Goal: Information Seeking & Learning: Learn about a topic

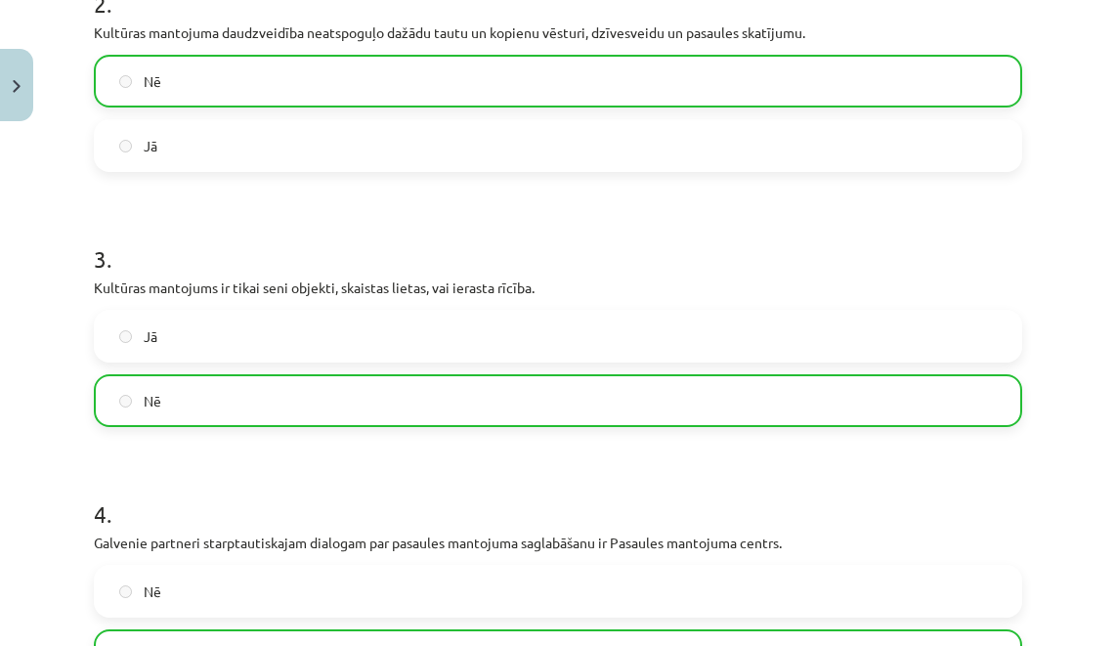
scroll to position [1289, 0]
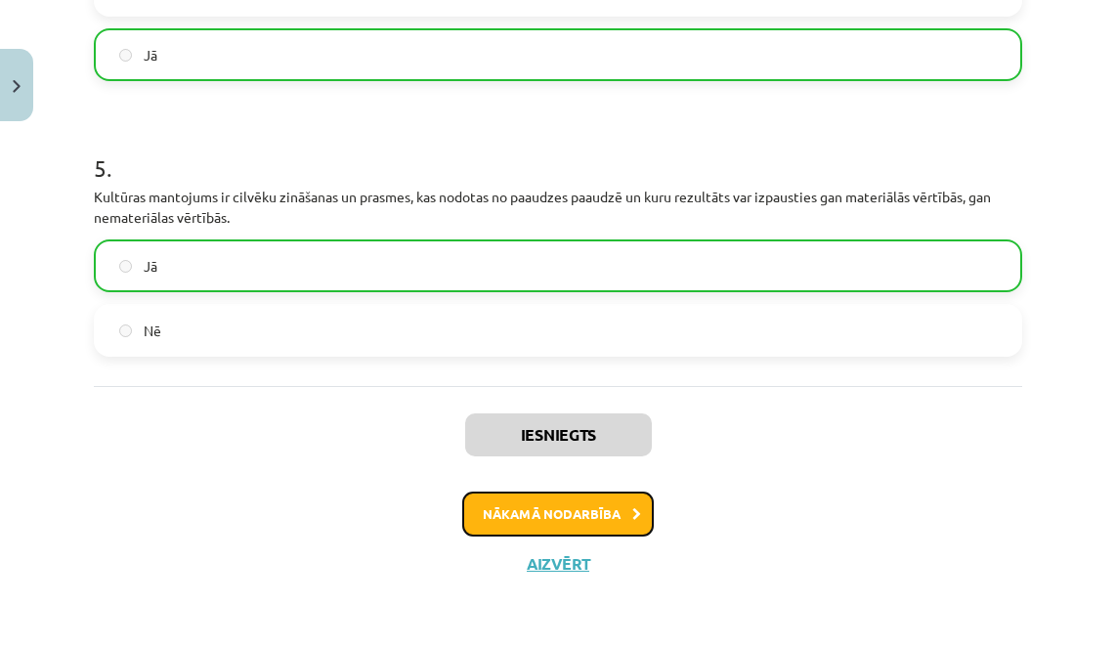
click at [631, 525] on button "Nākamā nodarbība" at bounding box center [558, 513] width 192 height 45
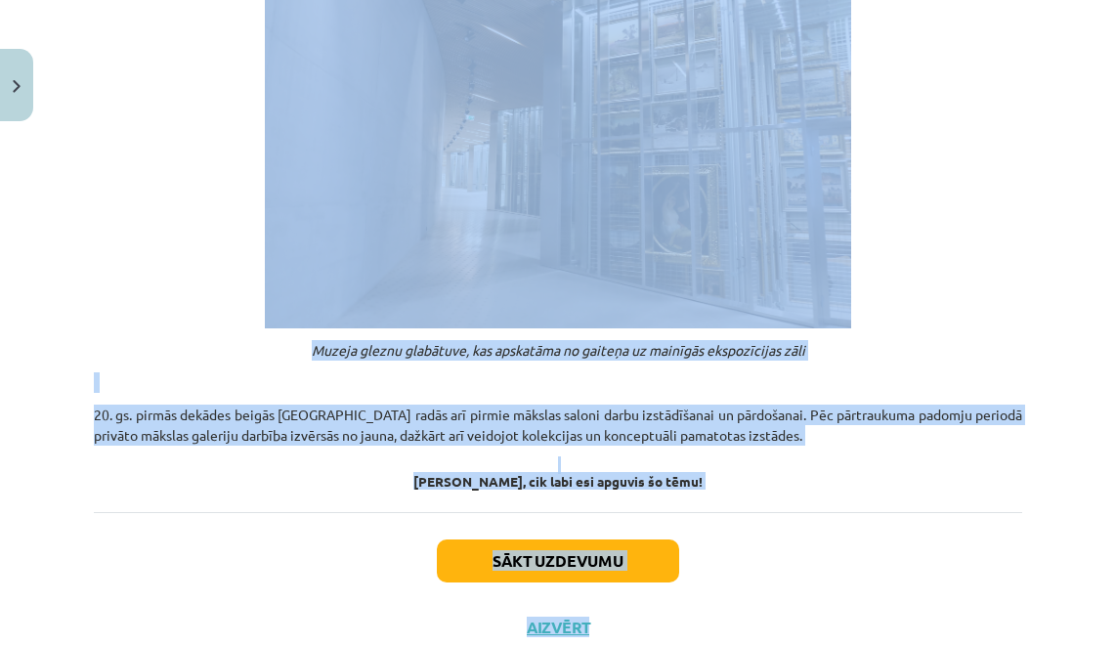
scroll to position [1606, 0]
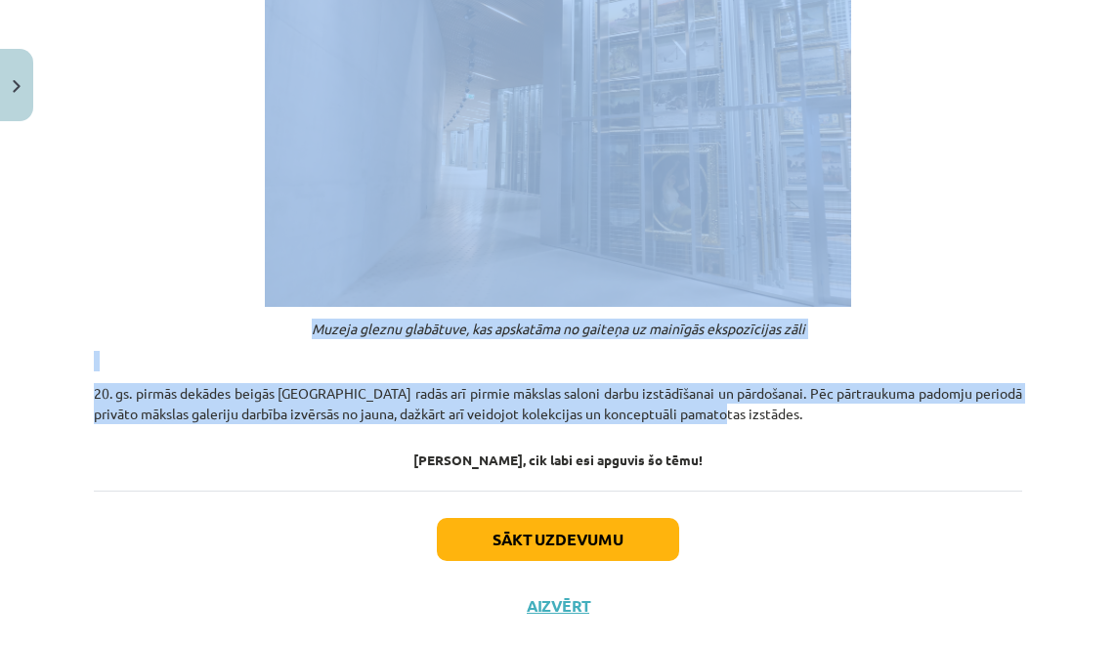
drag, startPoint x: 74, startPoint y: 313, endPoint x: 840, endPoint y: 380, distance: 769.0
click at [840, 380] on div "Mācību tēma: Kultūras un mākslas i (vizuālā māksla) - 10. klases 4. ieskaites m…" at bounding box center [558, 323] width 1116 height 646
copy div "Loremips dolorsita consectetur Adipis elitse doeiu, te In utla etdoloremagn ali…"
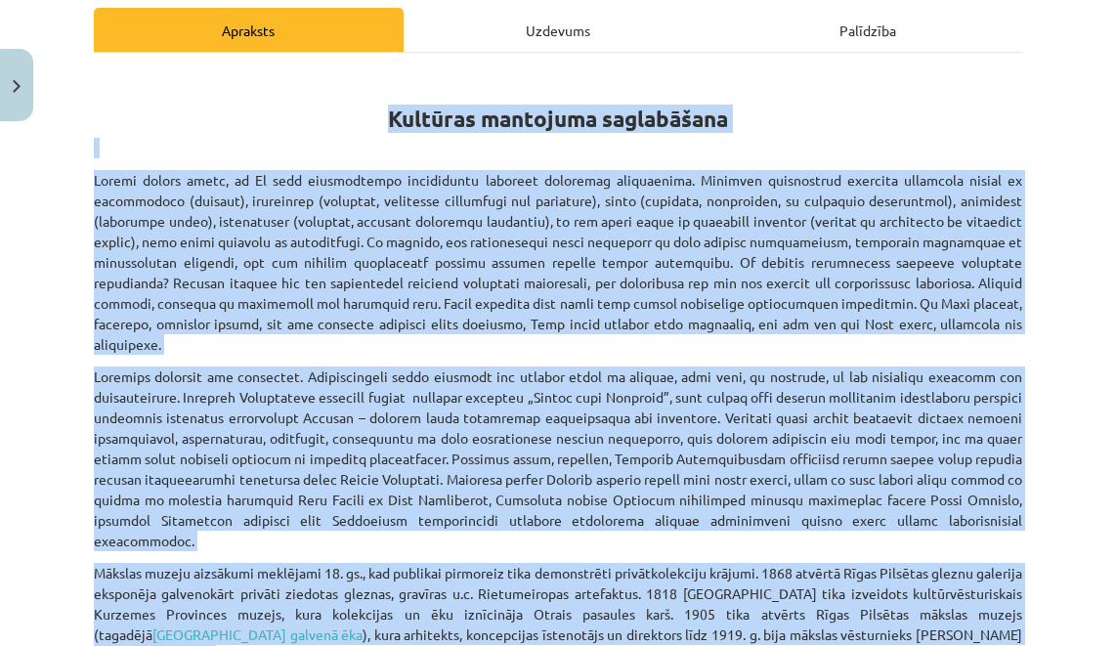
scroll to position [0, 0]
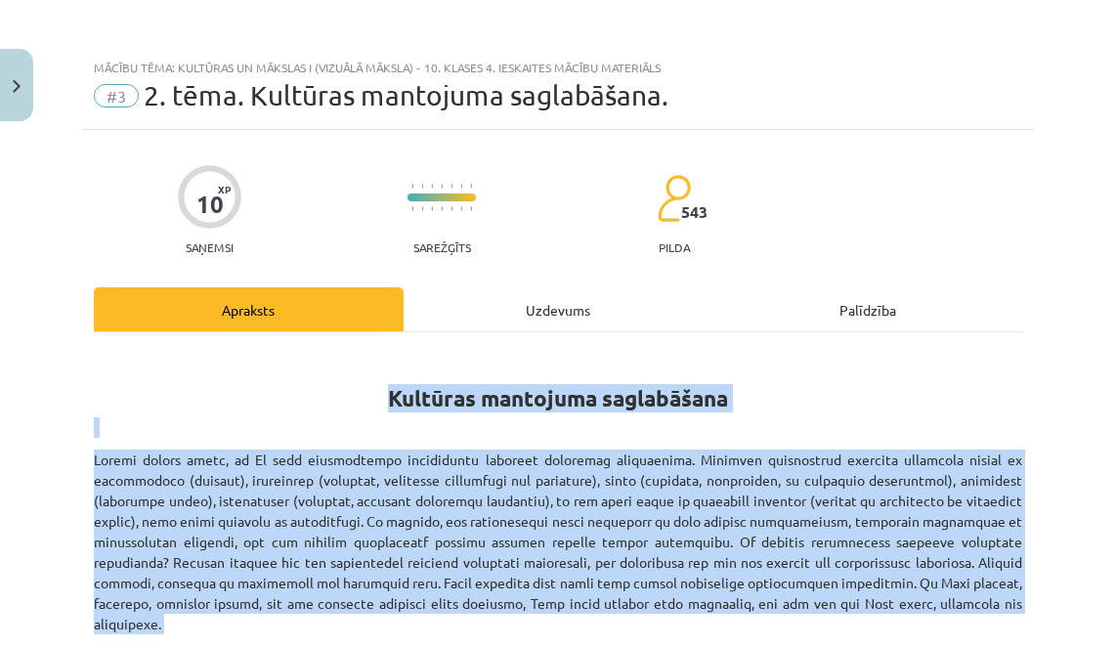
click at [528, 323] on div "Uzdevums" at bounding box center [559, 309] width 310 height 44
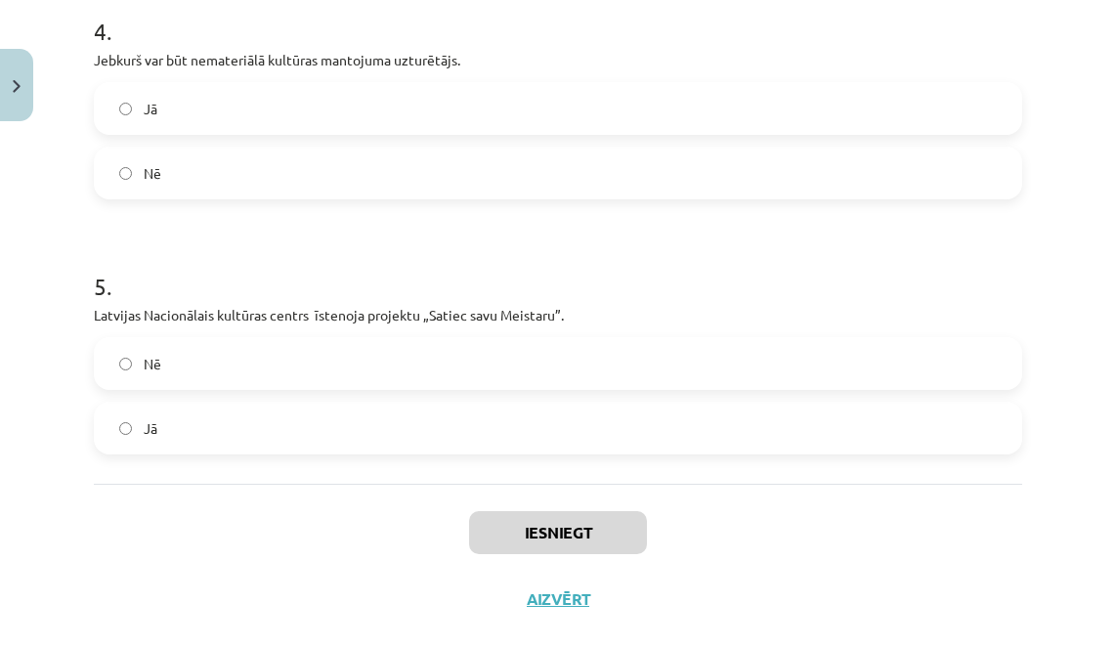
scroll to position [1206, 0]
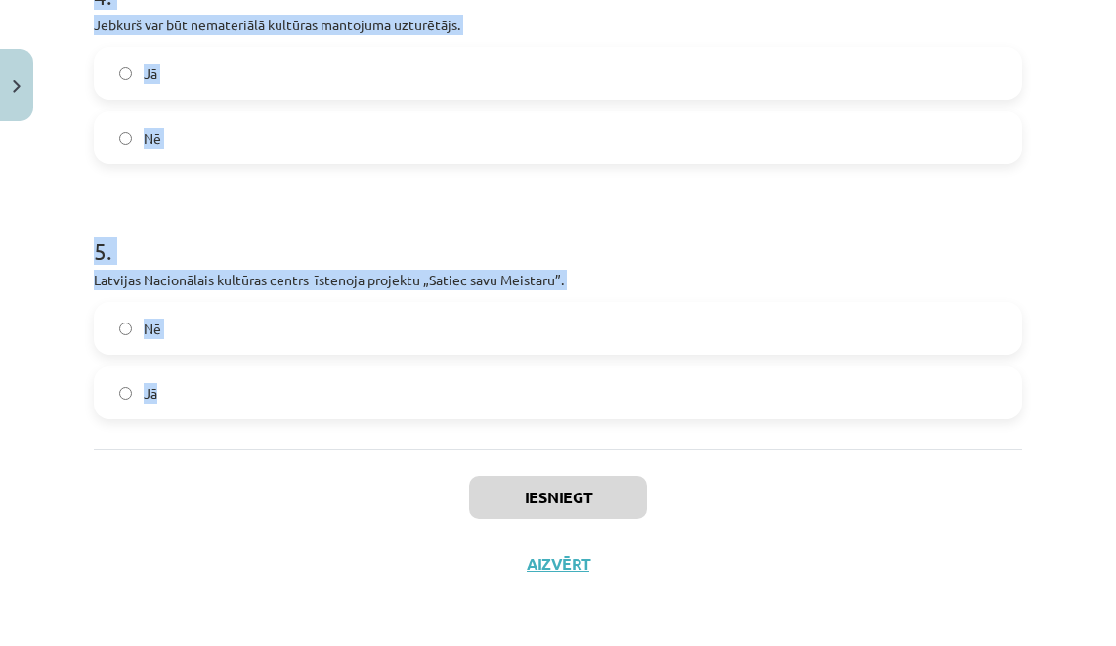
drag, startPoint x: 91, startPoint y: 388, endPoint x: 333, endPoint y: 423, distance: 244.8
copy form "1 . 1905 tika atvērts Rīgas Pilsētas mākslas muzejs (tagadējā [GEOGRAPHIC_DATA]…"
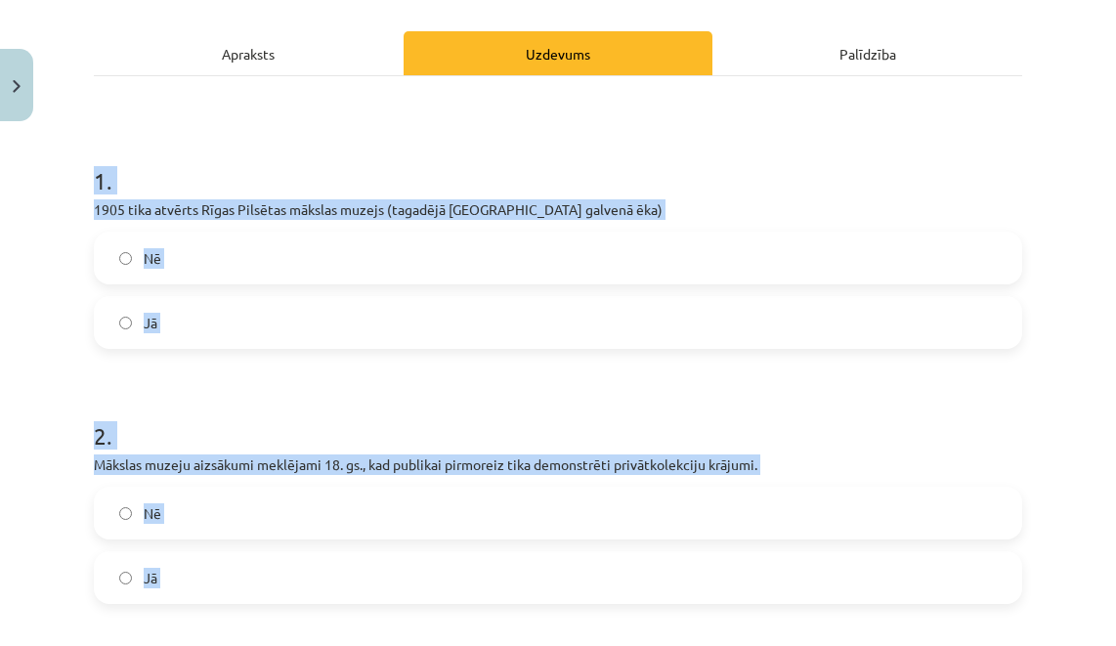
scroll to position [0, 0]
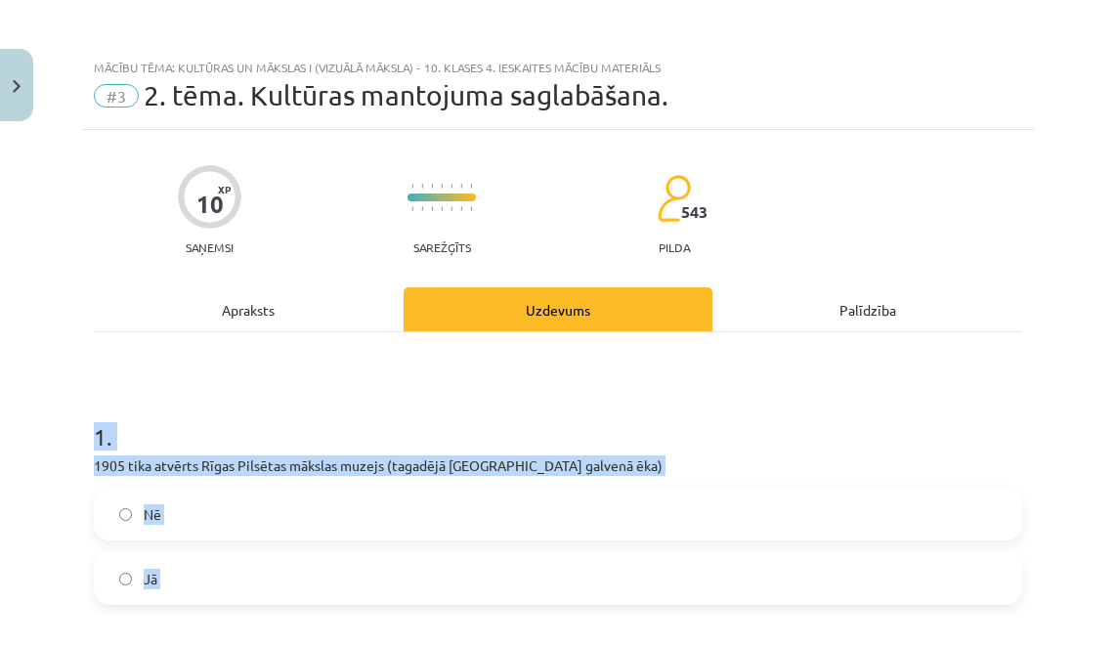
click at [173, 568] on label "Jā" at bounding box center [558, 578] width 924 height 49
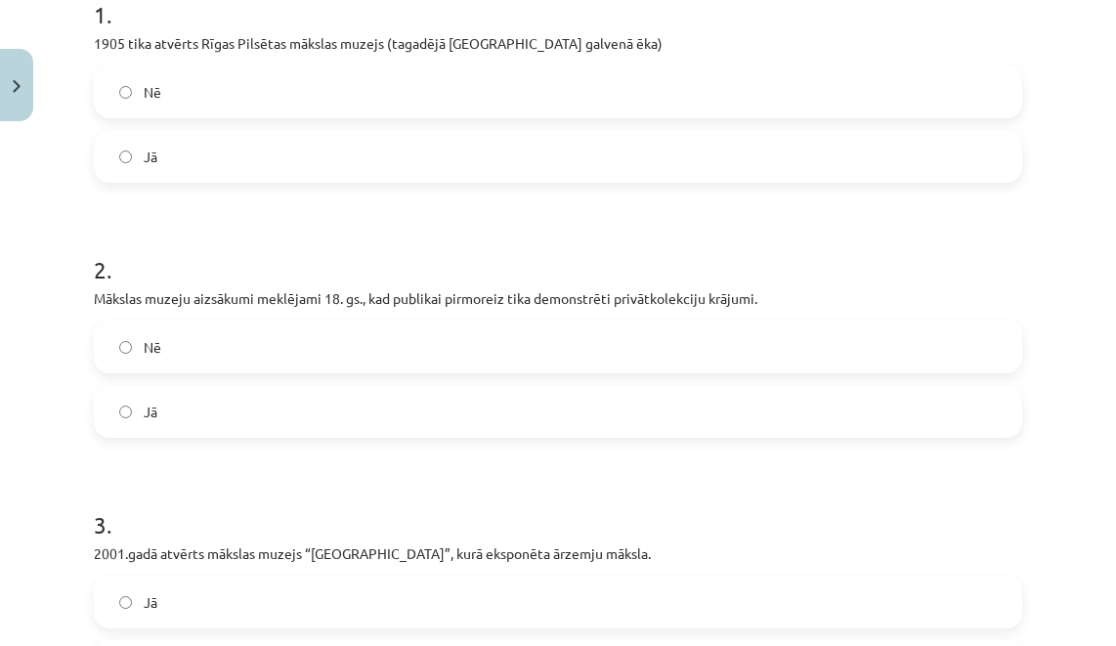
scroll to position [432, 0]
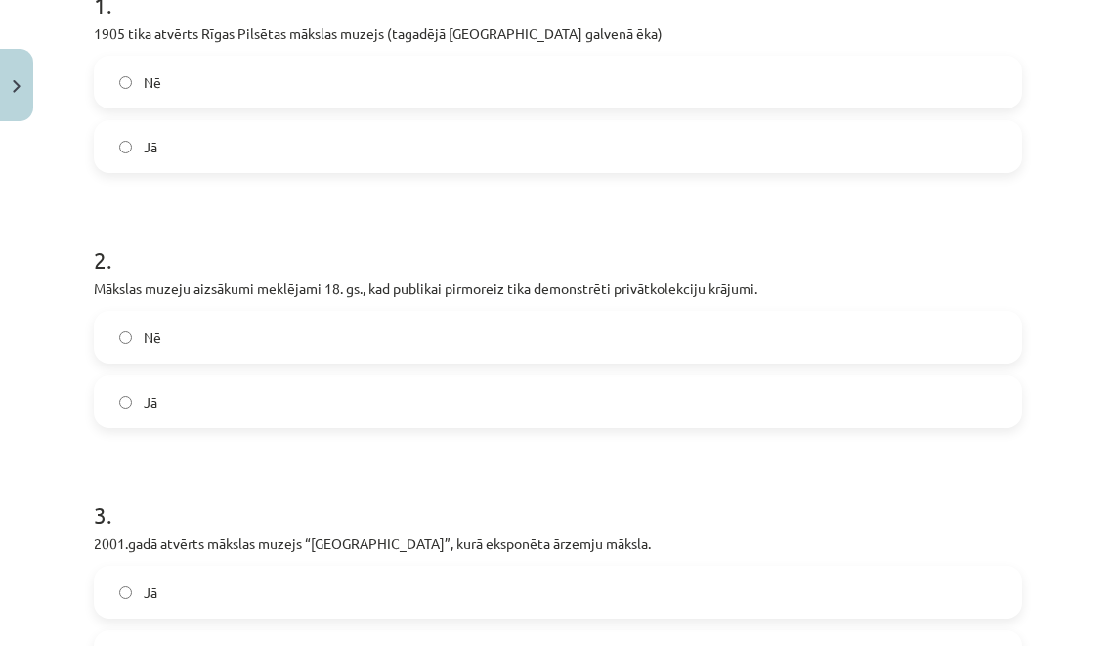
click at [164, 407] on label "Jā" at bounding box center [558, 401] width 924 height 49
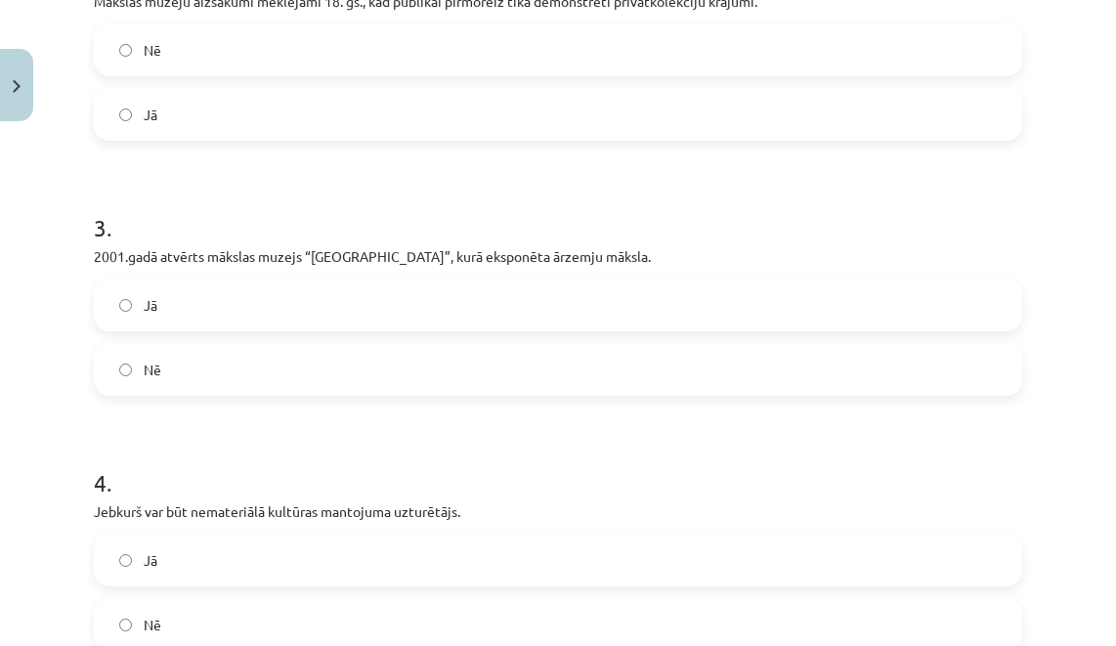
click at [149, 366] on span "Nē" at bounding box center [153, 370] width 18 height 21
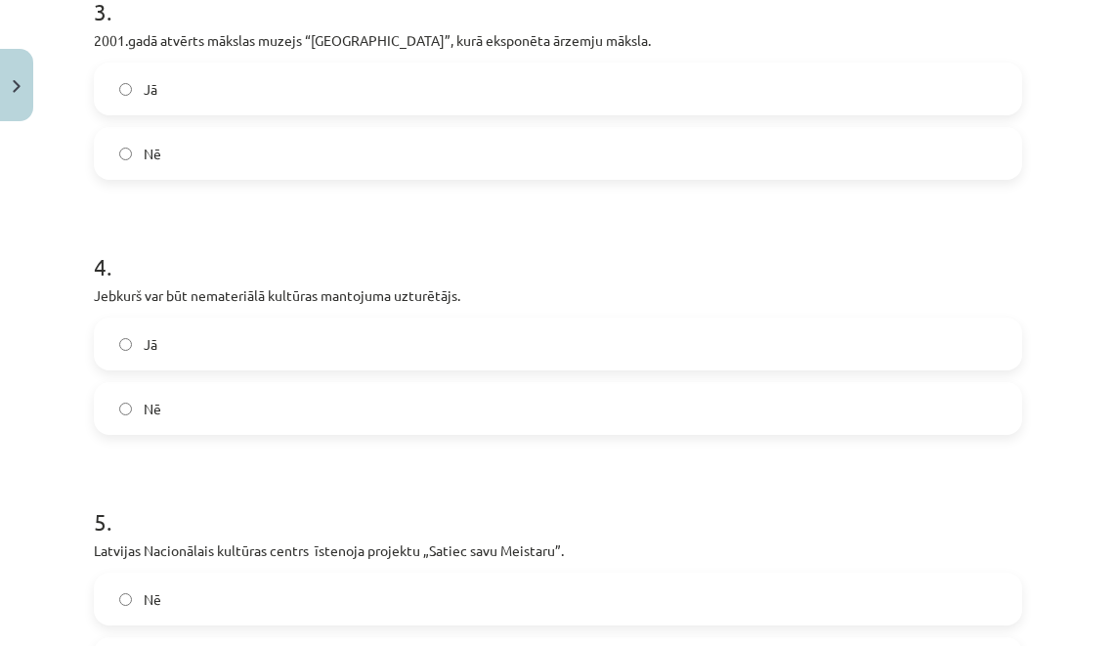
scroll to position [941, 0]
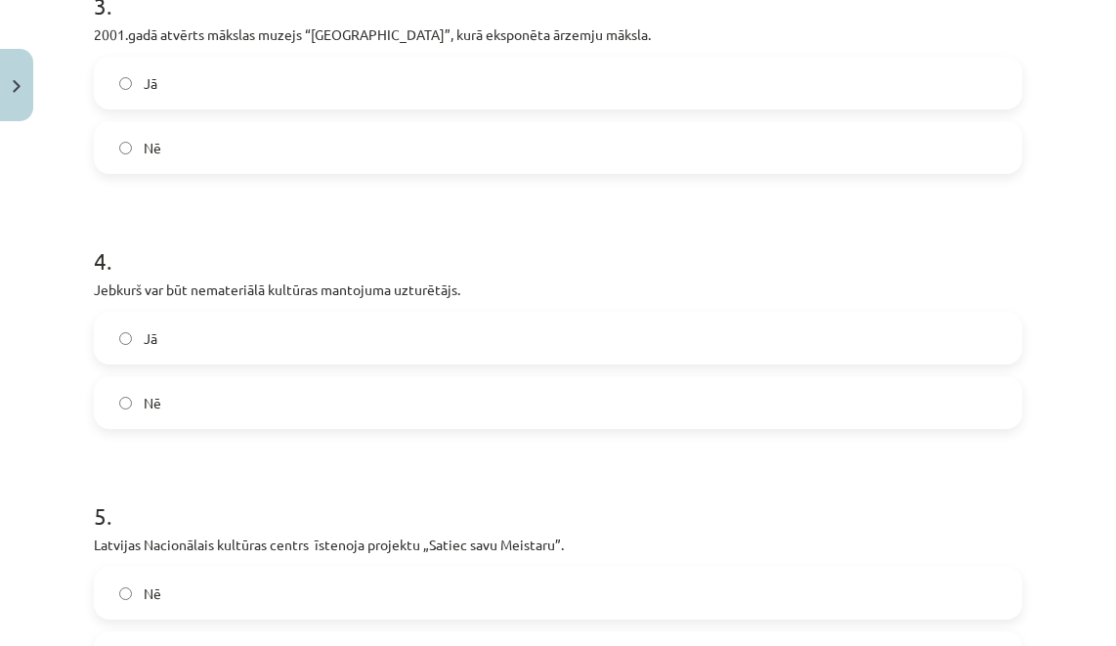
click at [144, 334] on span "Jā" at bounding box center [151, 338] width 14 height 21
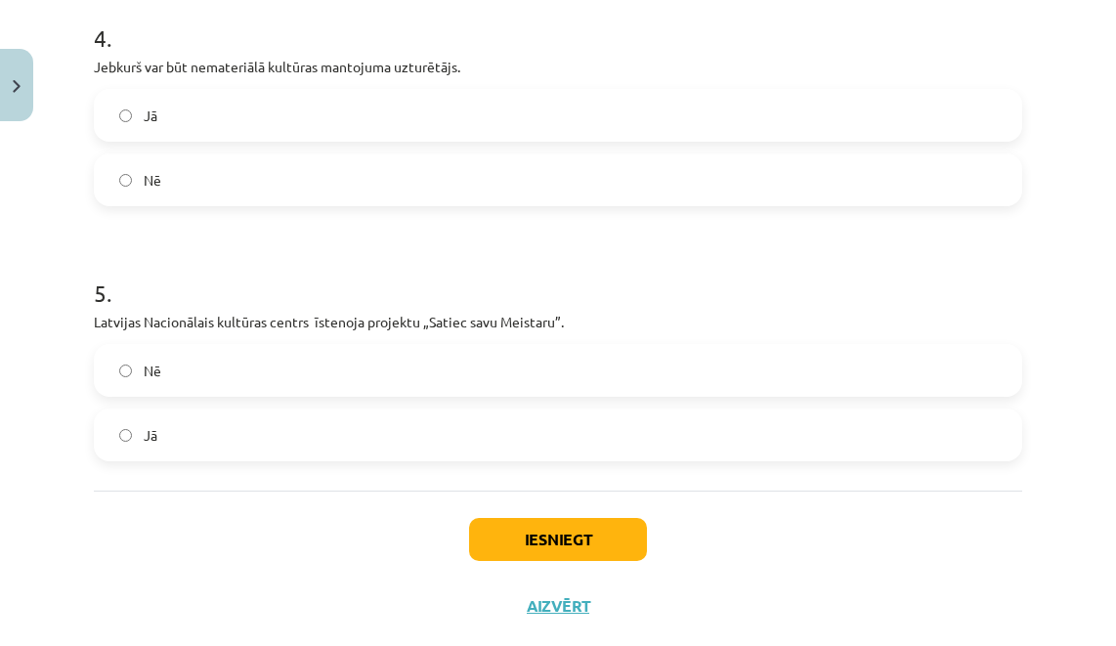
scroll to position [1180, 0]
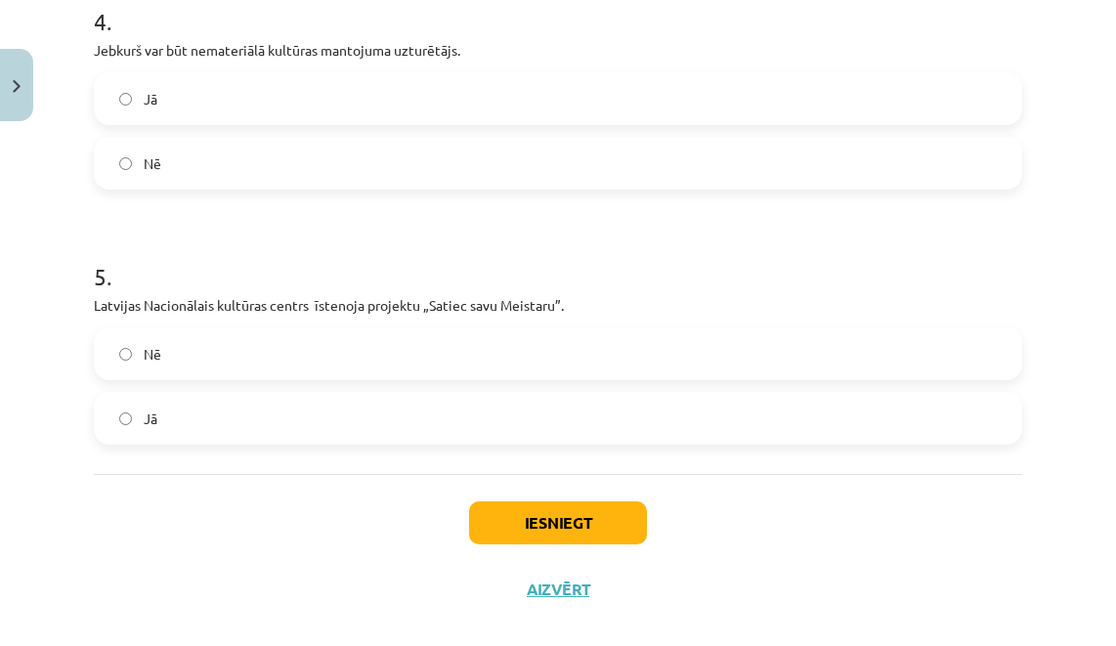
click at [205, 411] on label "Jā" at bounding box center [558, 418] width 924 height 49
click at [582, 535] on button "Iesniegt" at bounding box center [558, 522] width 178 height 43
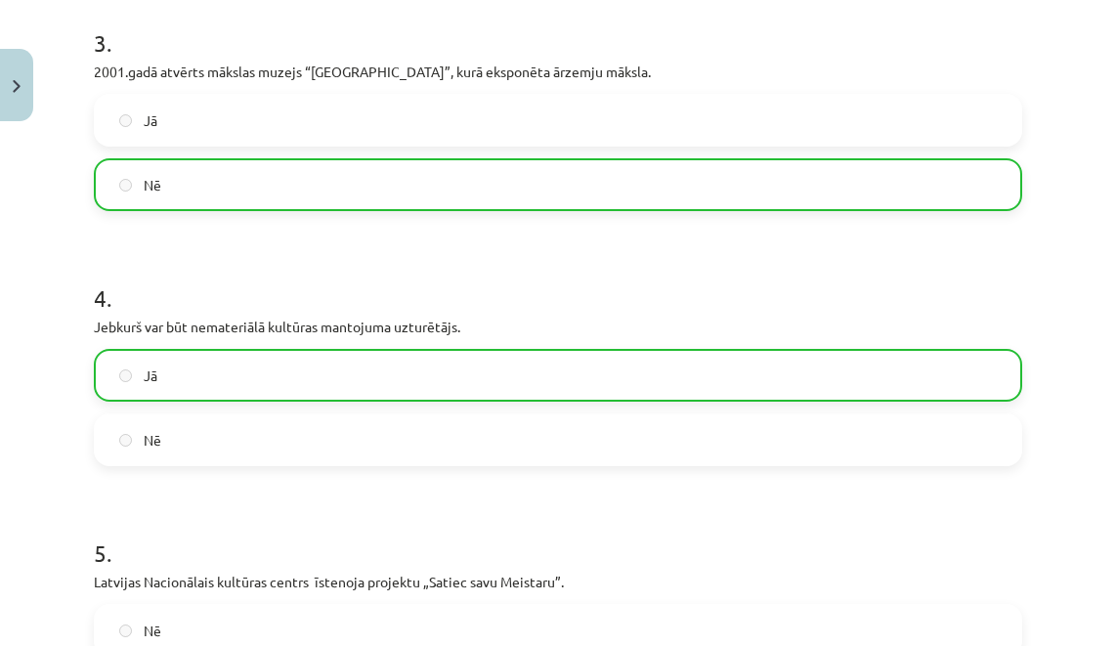
scroll to position [1268, 0]
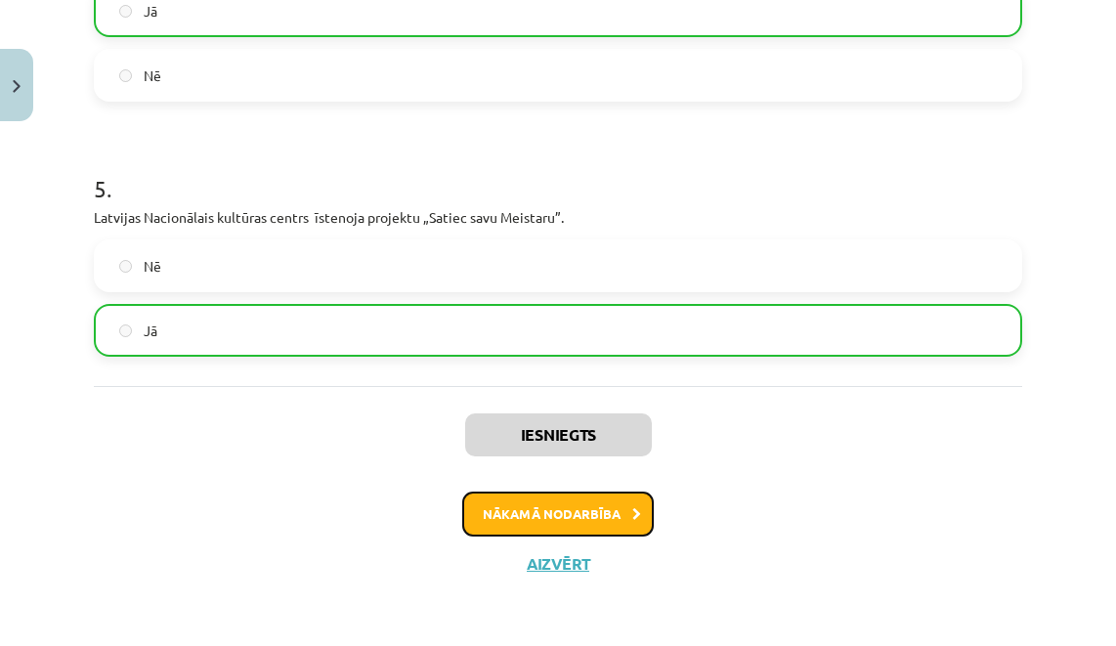
click at [532, 523] on button "Nākamā nodarbība" at bounding box center [558, 513] width 192 height 45
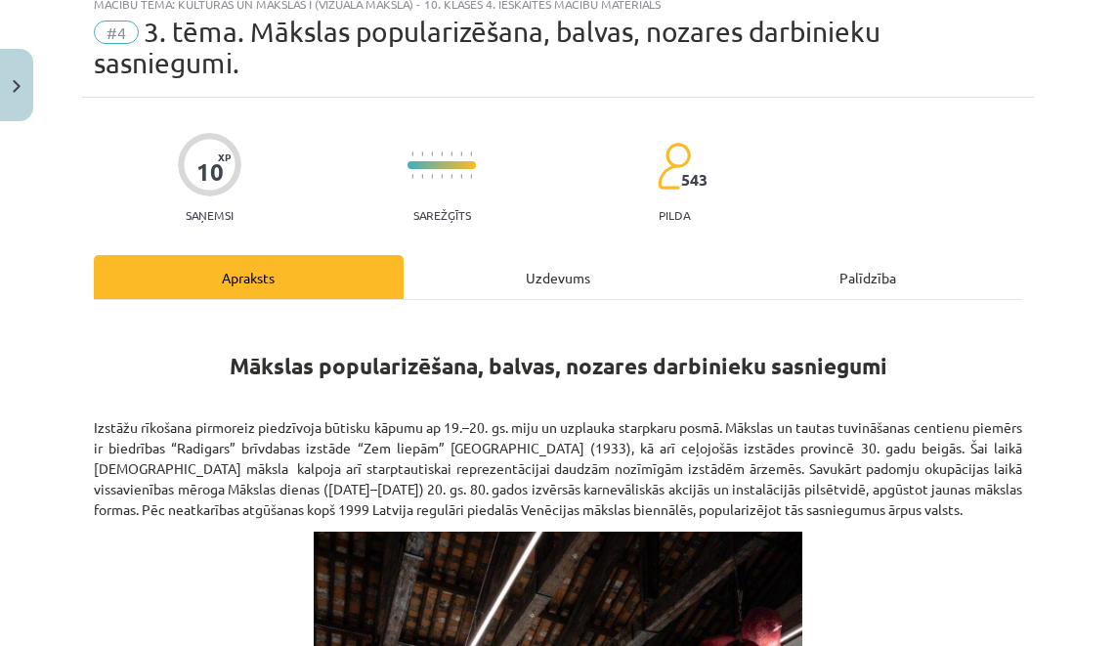
scroll to position [49, 0]
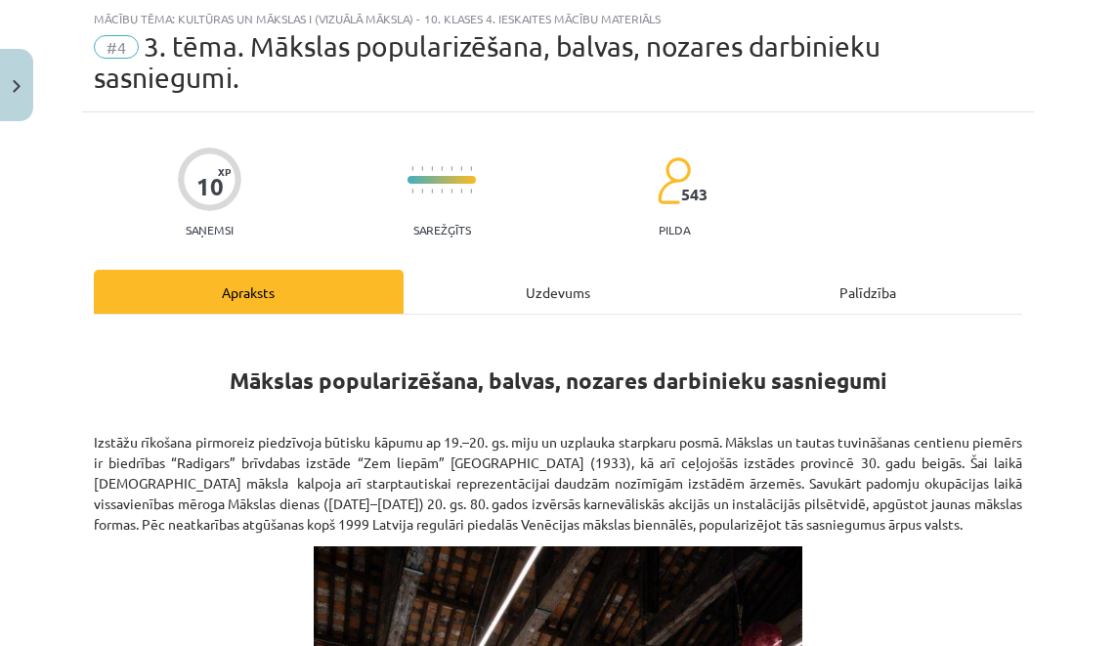
click at [180, 380] on h1 "Mākslas popularizēšana, balvas, nozares darbinieku sasniegumi" at bounding box center [558, 363] width 928 height 62
click at [172, 362] on h1 "Mākslas popularizēšana, balvas, nozares darbinieku sasniegumi" at bounding box center [558, 363] width 928 height 62
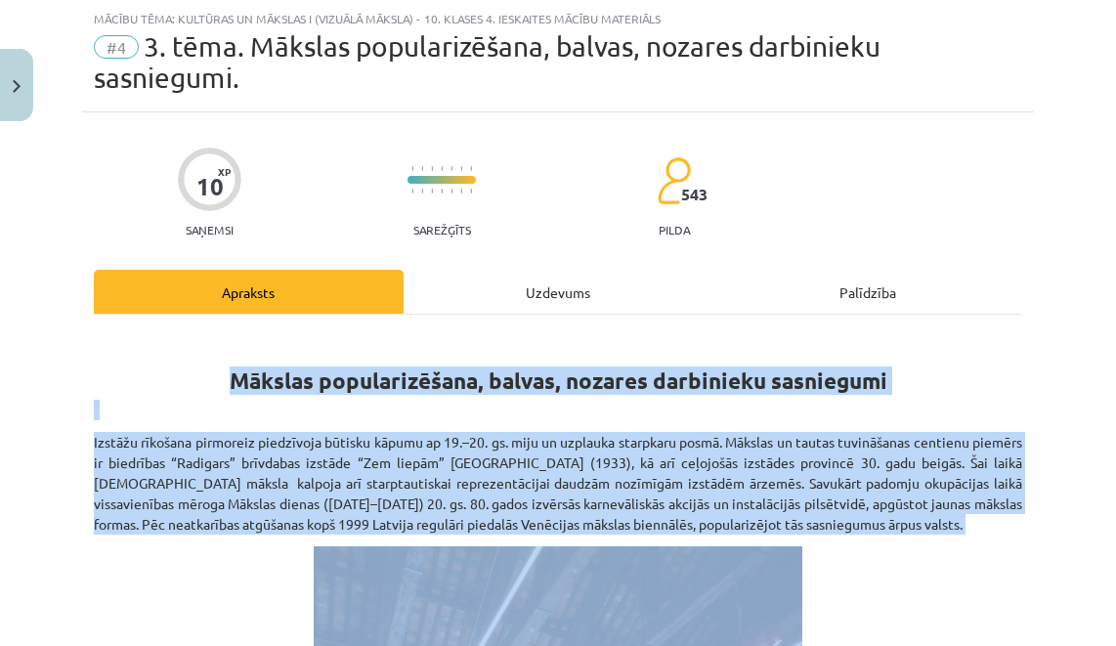
drag, startPoint x: 172, startPoint y: 362, endPoint x: 490, endPoint y: 555, distance: 372.7
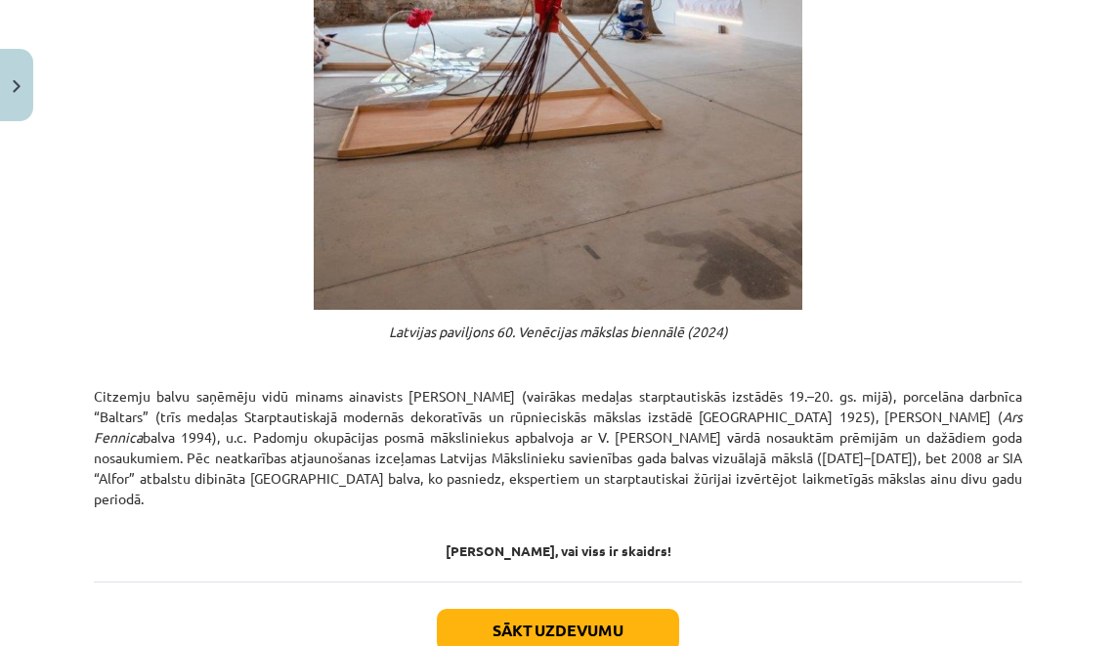
scroll to position [1130, 0]
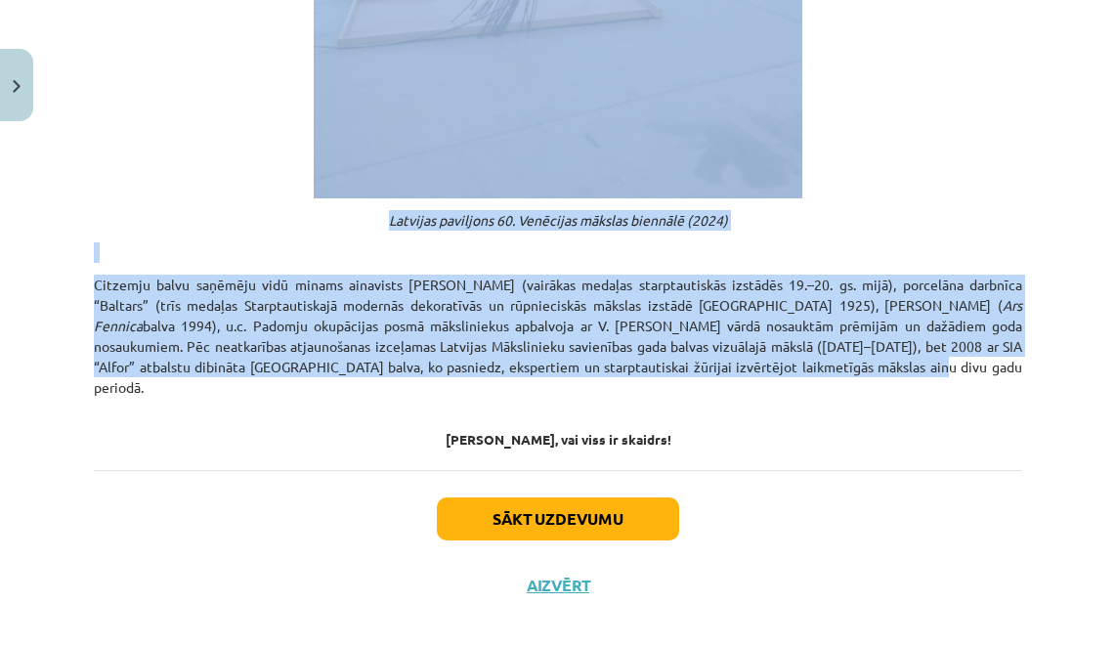
drag, startPoint x: 142, startPoint y: 373, endPoint x: 773, endPoint y: 362, distance: 631.3
copy div "Loremip dolorsitametco, adipis, elitsed doeiusmodt incididunt Utlabor etdolore …"
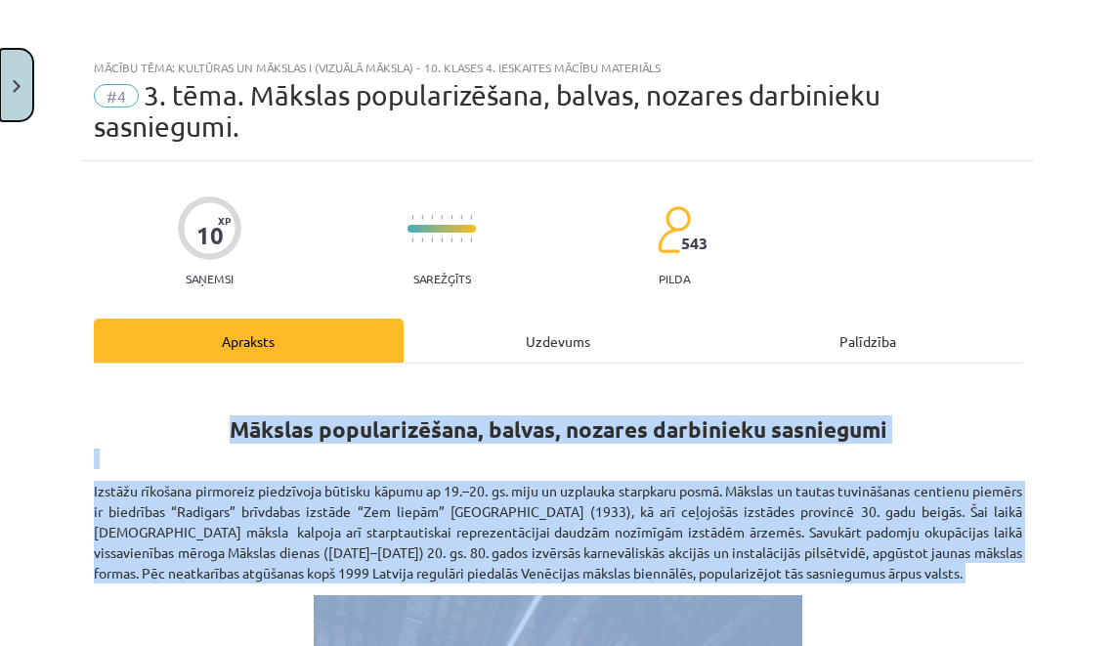
click at [23, 88] on button "Close" at bounding box center [16, 85] width 33 height 72
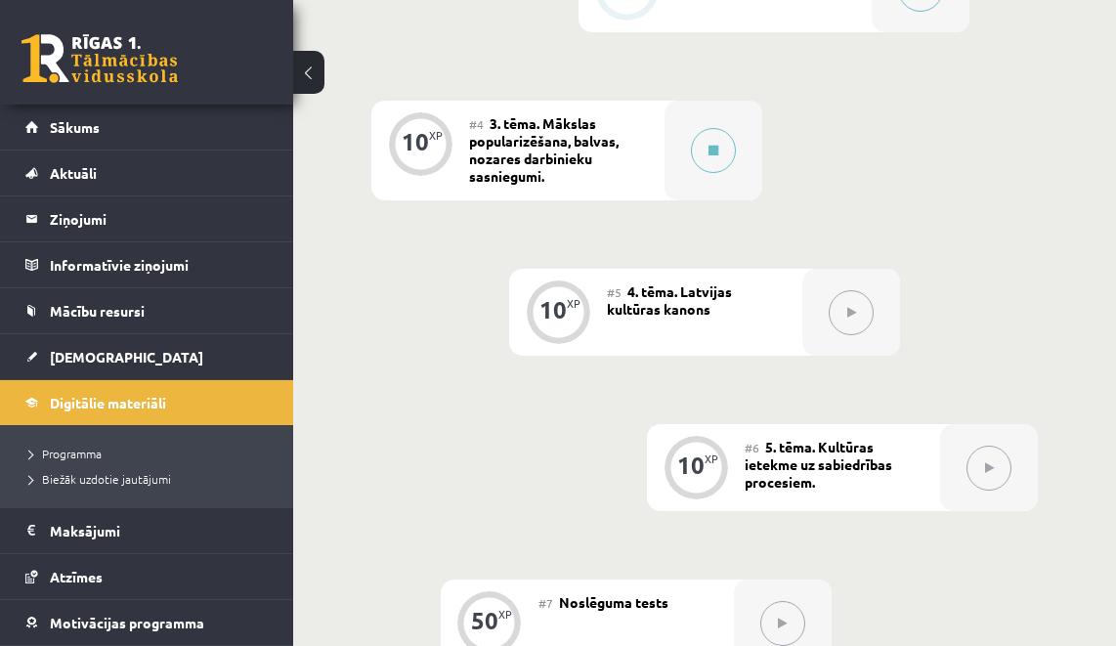
scroll to position [1340, 0]
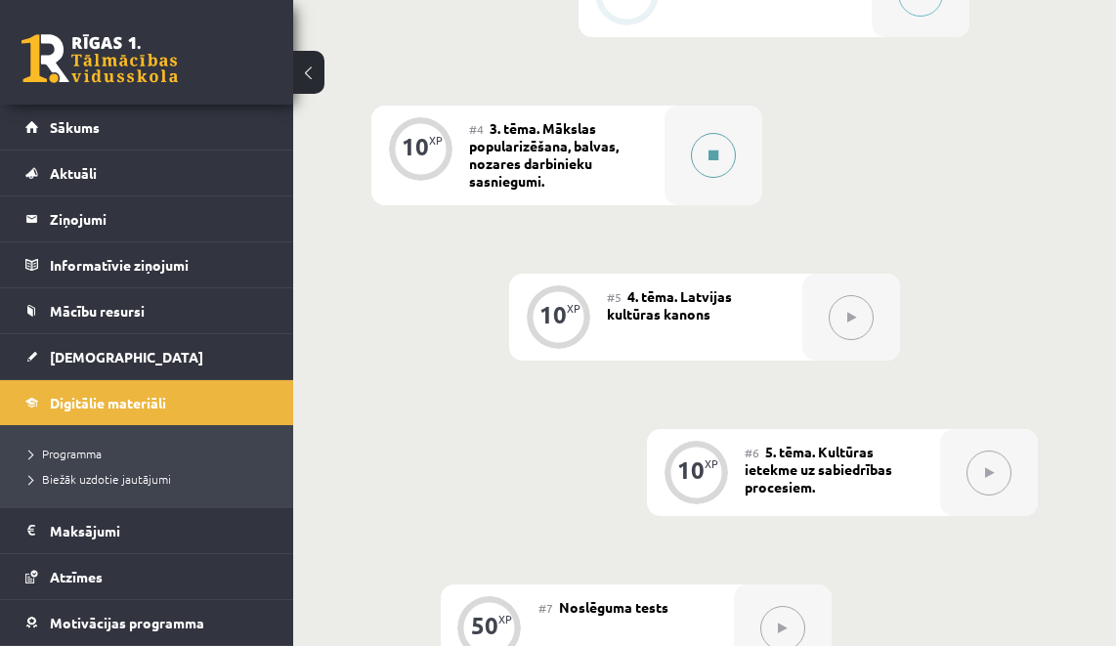
click at [705, 163] on button at bounding box center [713, 155] width 45 height 45
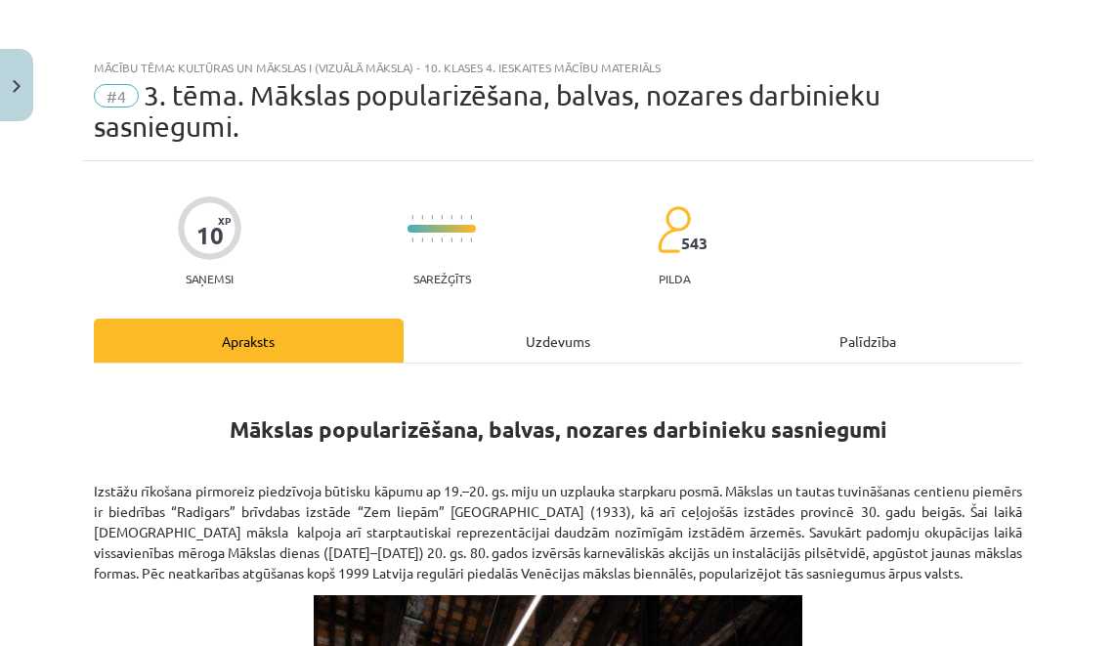
click at [529, 330] on div "Uzdevums" at bounding box center [559, 341] width 310 height 44
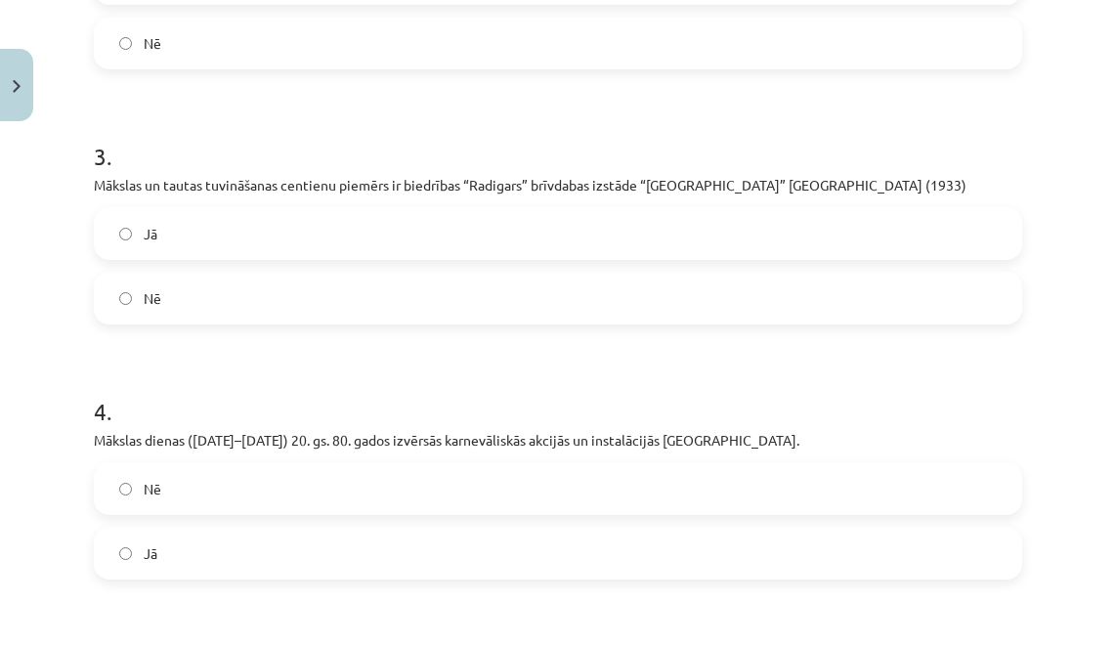
scroll to position [1257, 0]
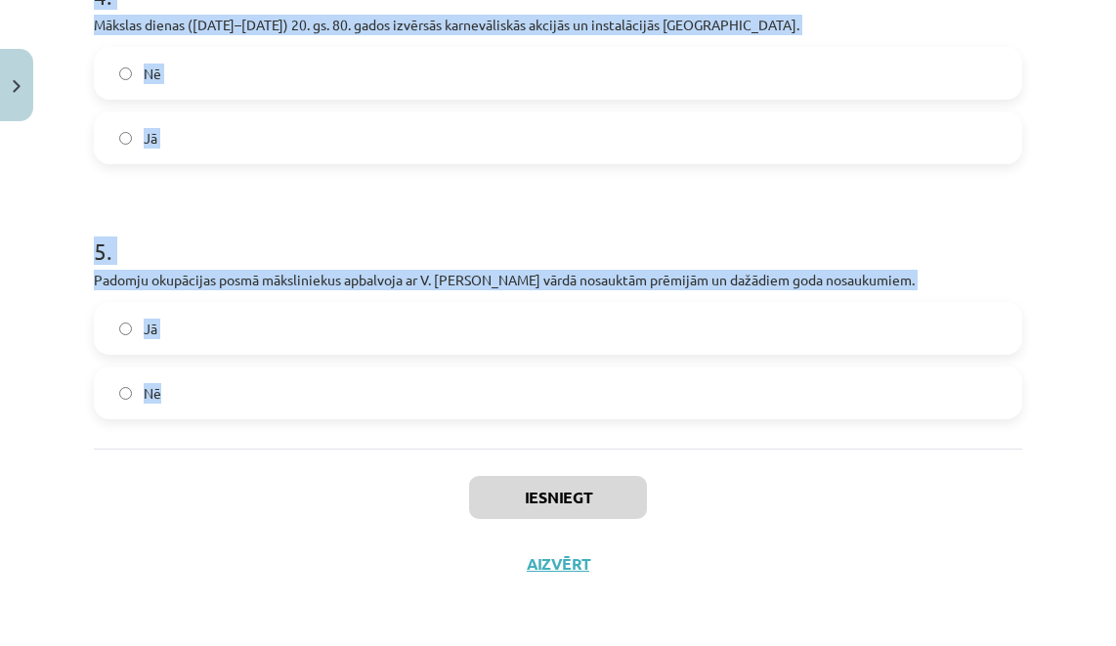
drag, startPoint x: 78, startPoint y: 405, endPoint x: 351, endPoint y: 432, distance: 273.9
click at [351, 432] on div "Mācību tēma: Kultūras un mākslas i (vizuālā māksla) - 10. klases 4. ieskaites m…" at bounding box center [558, 323] width 1116 height 646
copy form "1 . 2018. gadā dibināta [GEOGRAPHIC_DATA] balva. Nē Jā 2 . Citzemju balvu saņēm…"
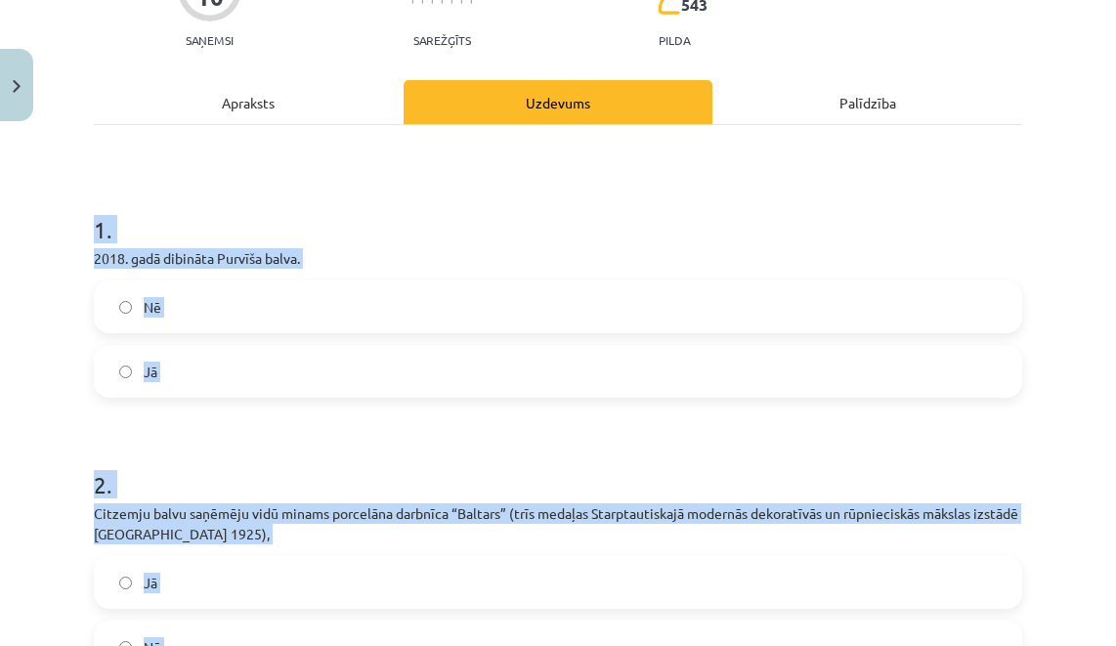
scroll to position [249, 0]
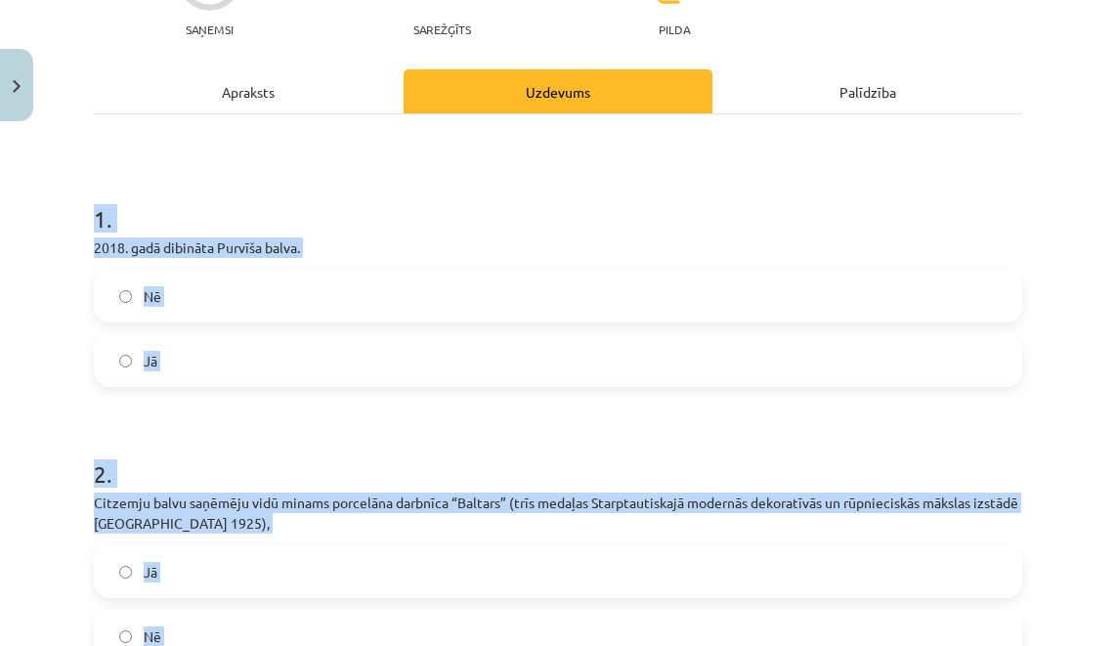
click at [239, 310] on label "Nē" at bounding box center [558, 296] width 924 height 49
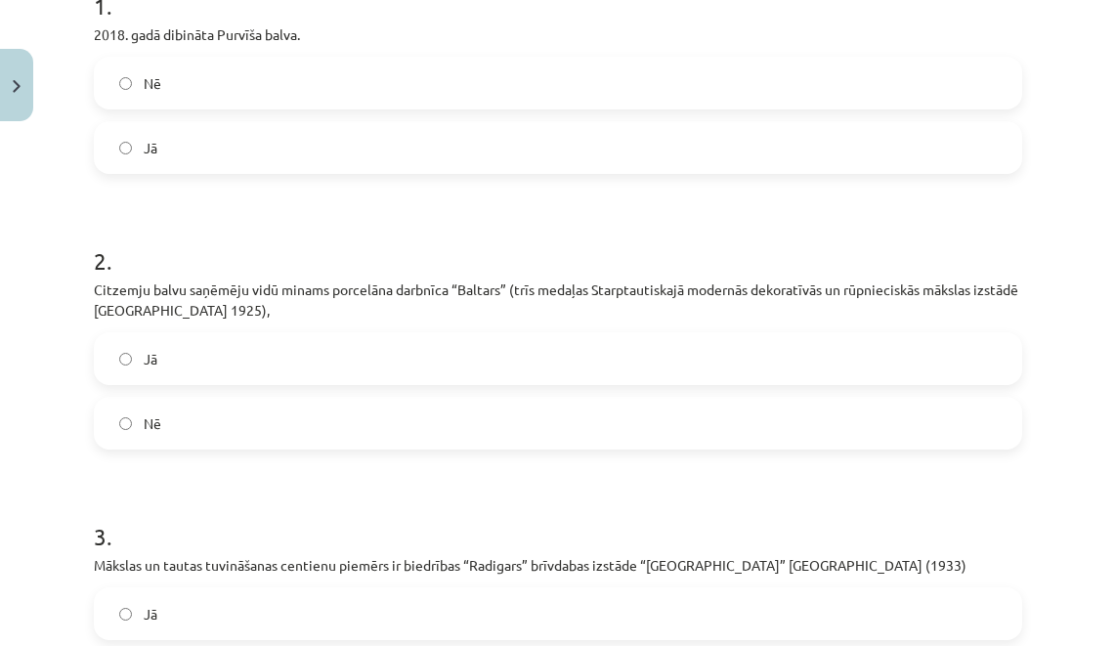
scroll to position [467, 0]
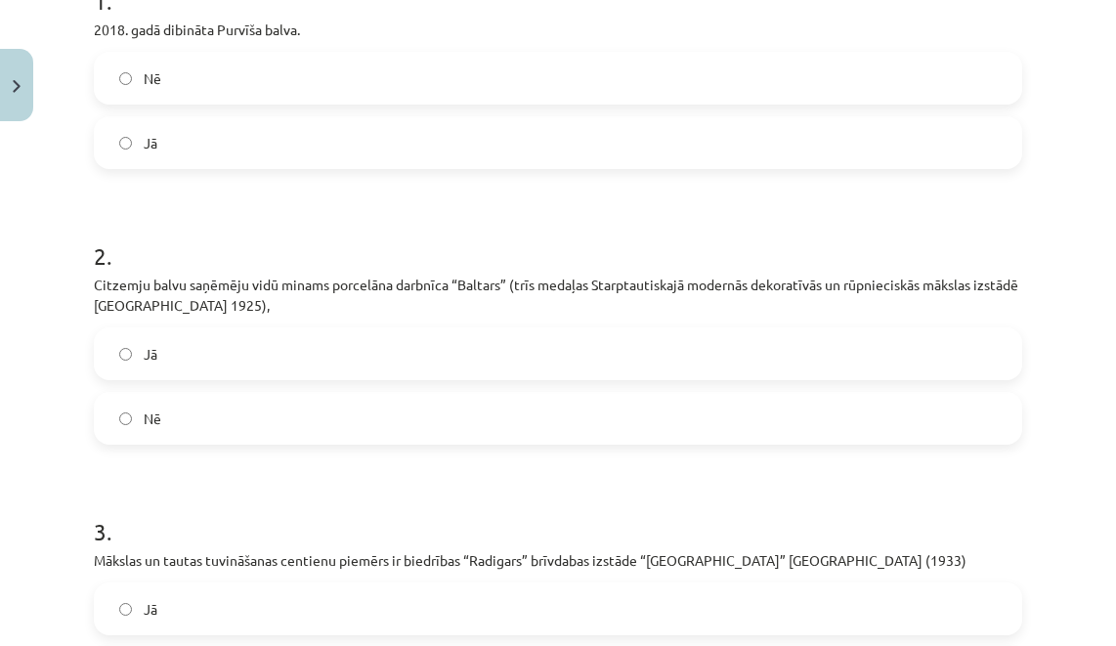
click at [224, 358] on label "Jā" at bounding box center [558, 353] width 924 height 49
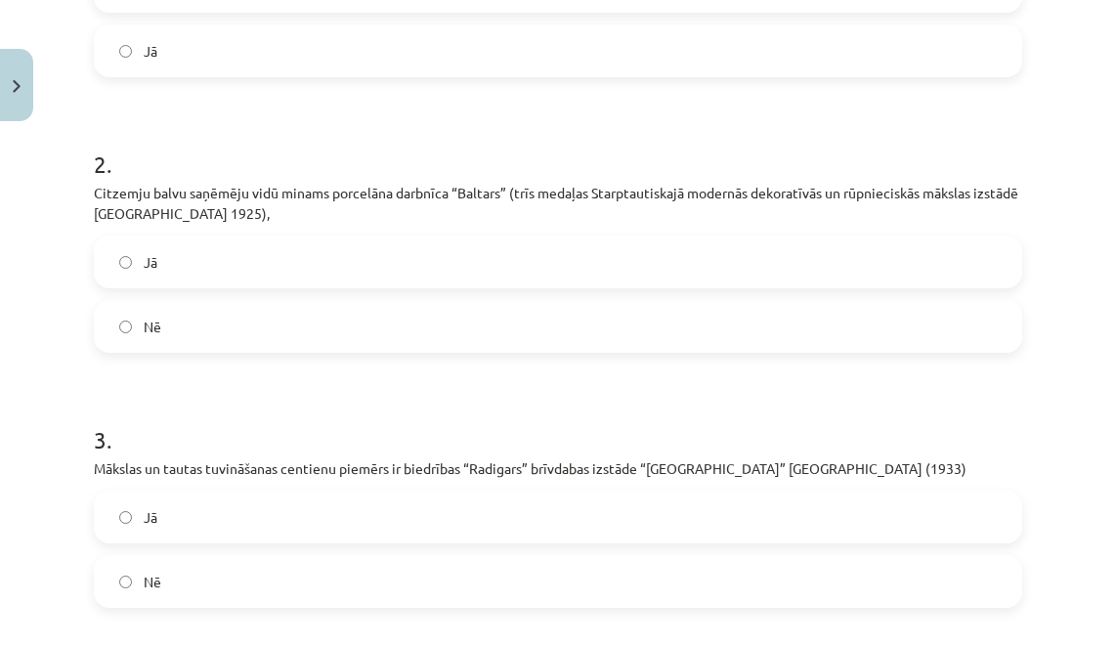
scroll to position [667, 0]
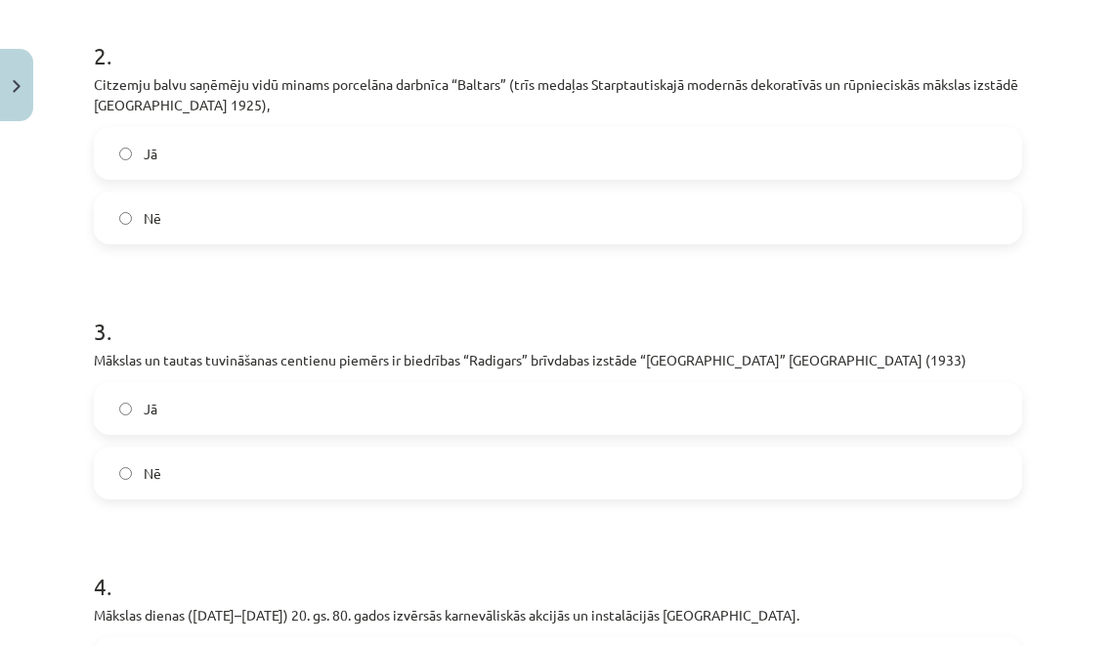
click at [168, 404] on label "Jā" at bounding box center [558, 408] width 924 height 49
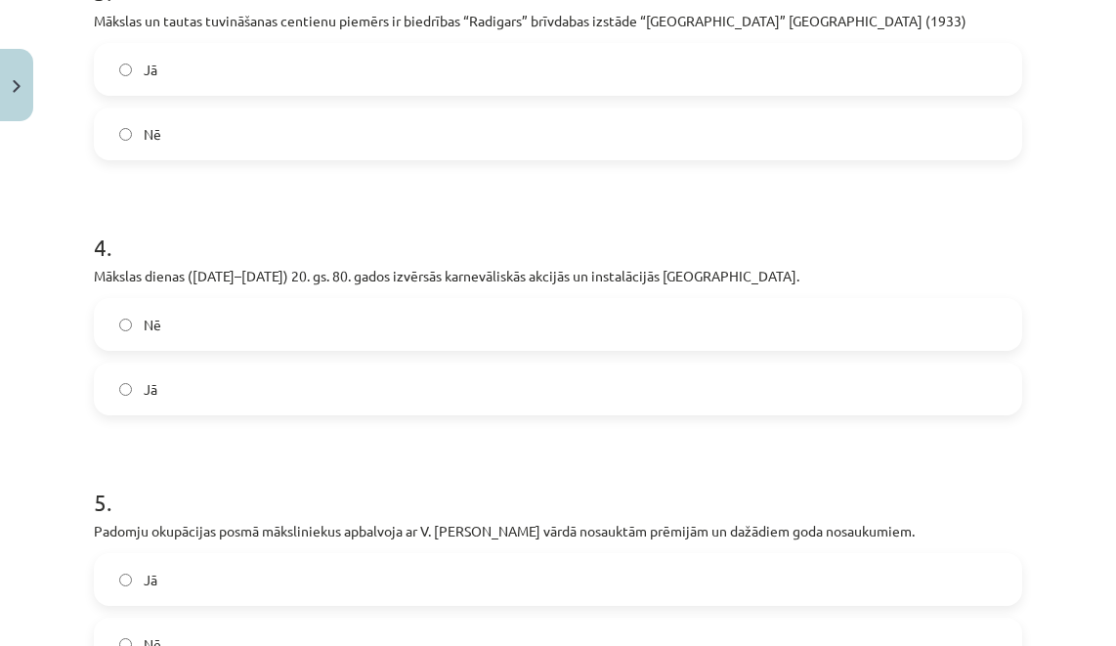
click at [168, 404] on label "Jā" at bounding box center [558, 388] width 924 height 49
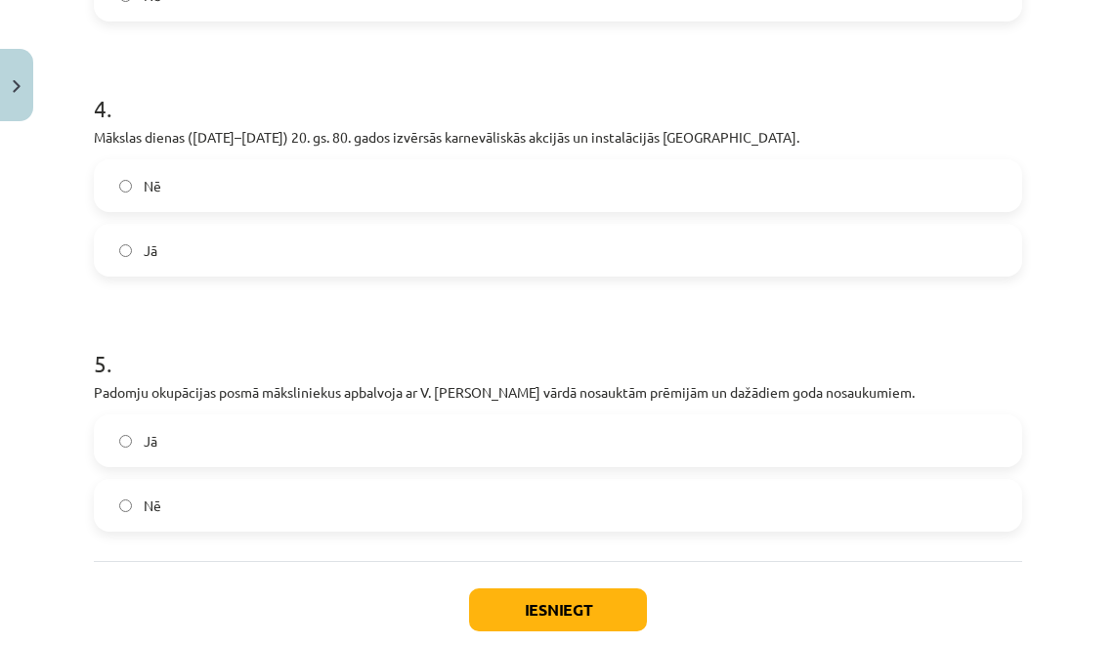
click at [170, 446] on label "Jā" at bounding box center [558, 440] width 924 height 49
click at [612, 594] on button "Iesniegt" at bounding box center [558, 609] width 178 height 43
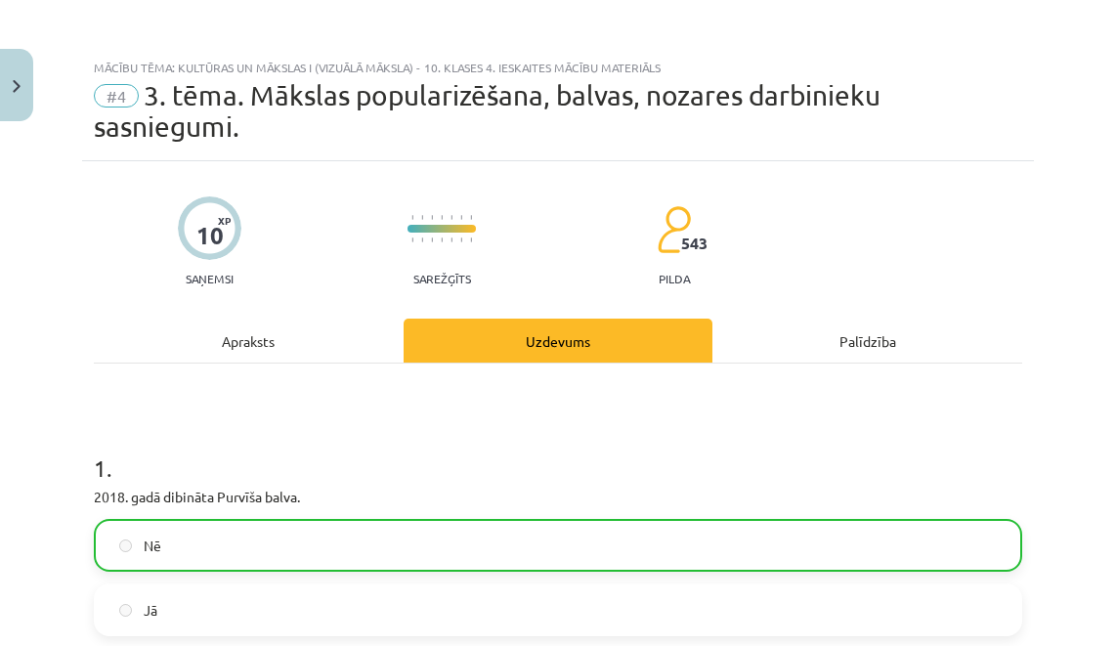
scroll to position [1320, 0]
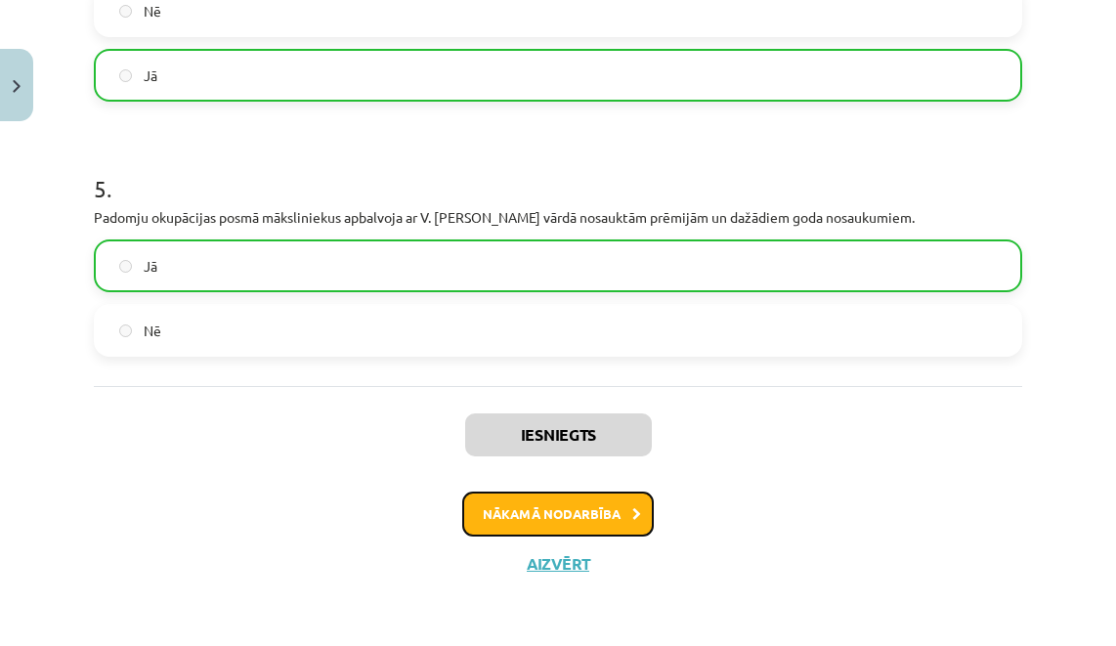
click at [517, 492] on button "Nākamā nodarbība" at bounding box center [558, 513] width 192 height 45
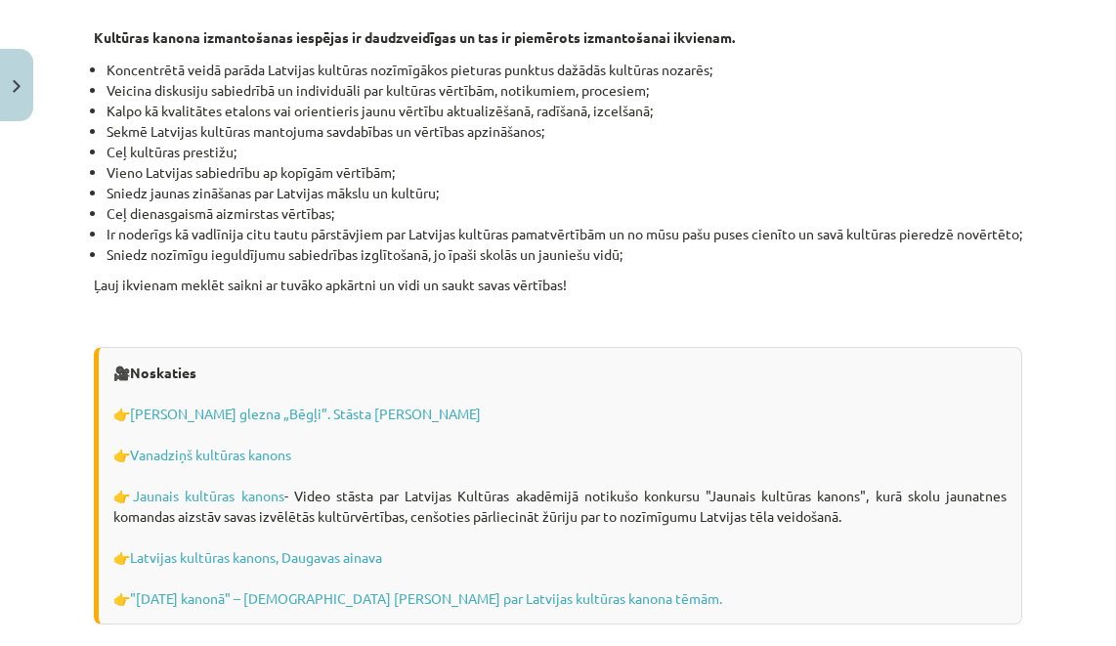
scroll to position [5605, 0]
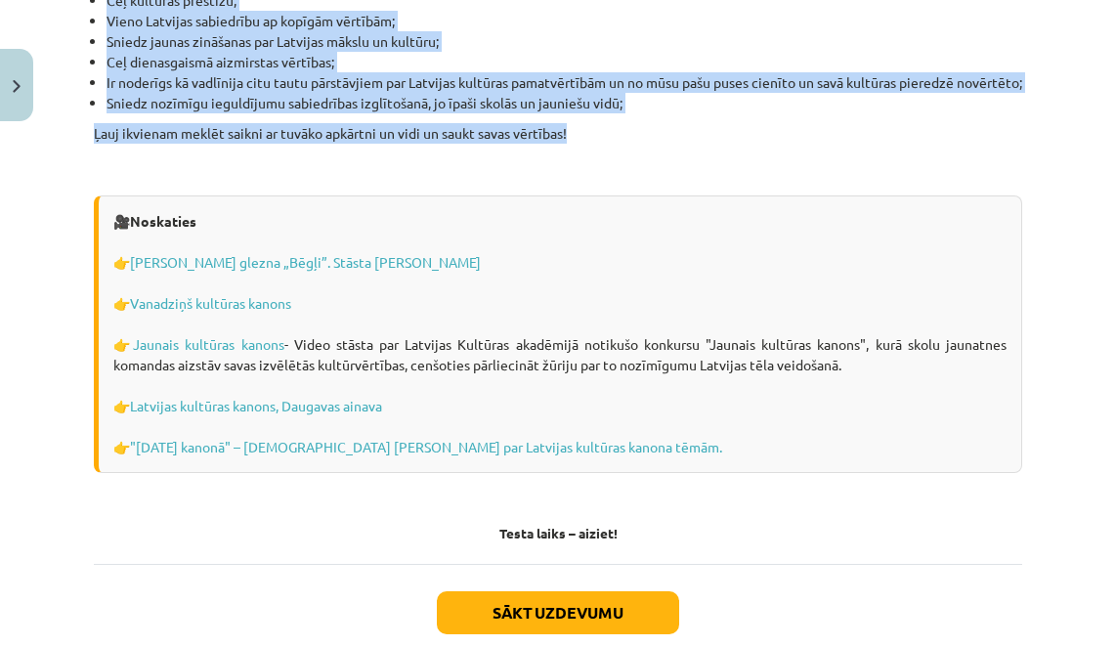
drag, startPoint x: 78, startPoint y: 332, endPoint x: 576, endPoint y: 92, distance: 553.2
click at [576, 92] on div "Mācību tēma: Kultūras un mākslas i (vizuālā māksla) - 10. klases 4. ieskaites m…" at bounding box center [558, 323] width 1116 height 646
copy div "Loremips dolorsit ametco Adipisci elitsedd eiusmo te incididu ut laboreetdolo m…"
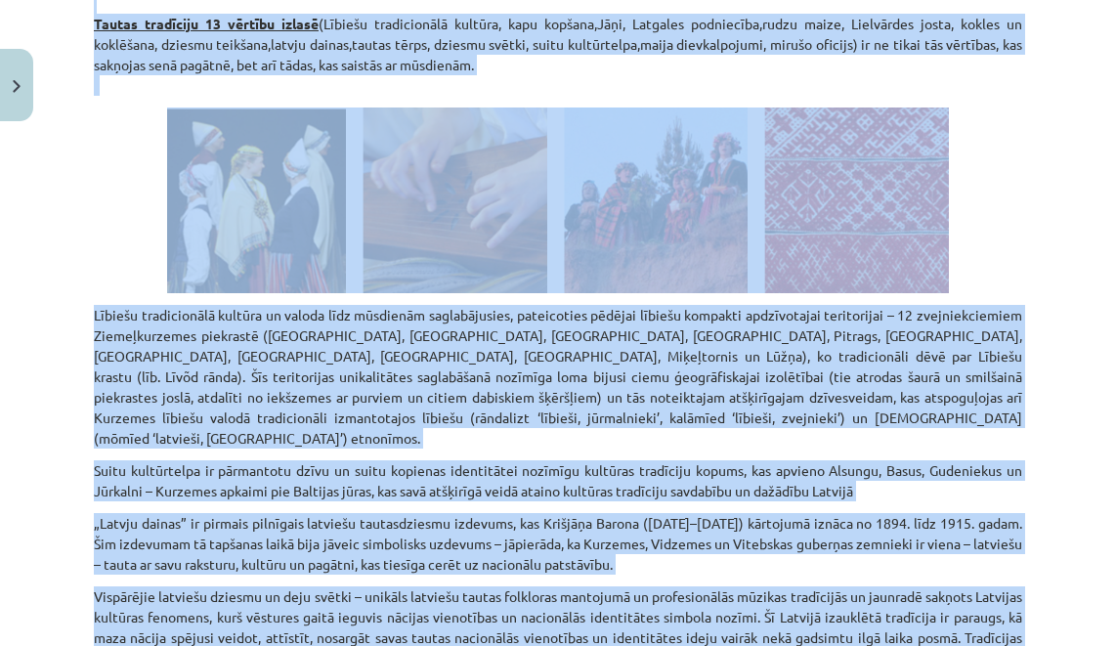
scroll to position [0, 0]
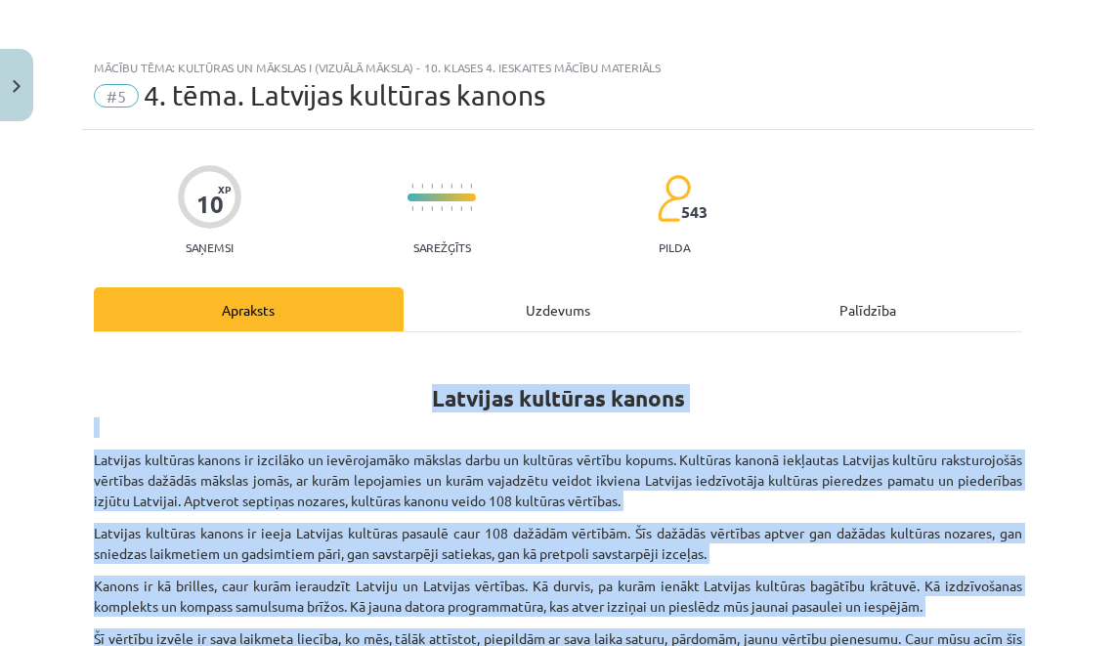
click at [564, 307] on div "Uzdevums" at bounding box center [559, 309] width 310 height 44
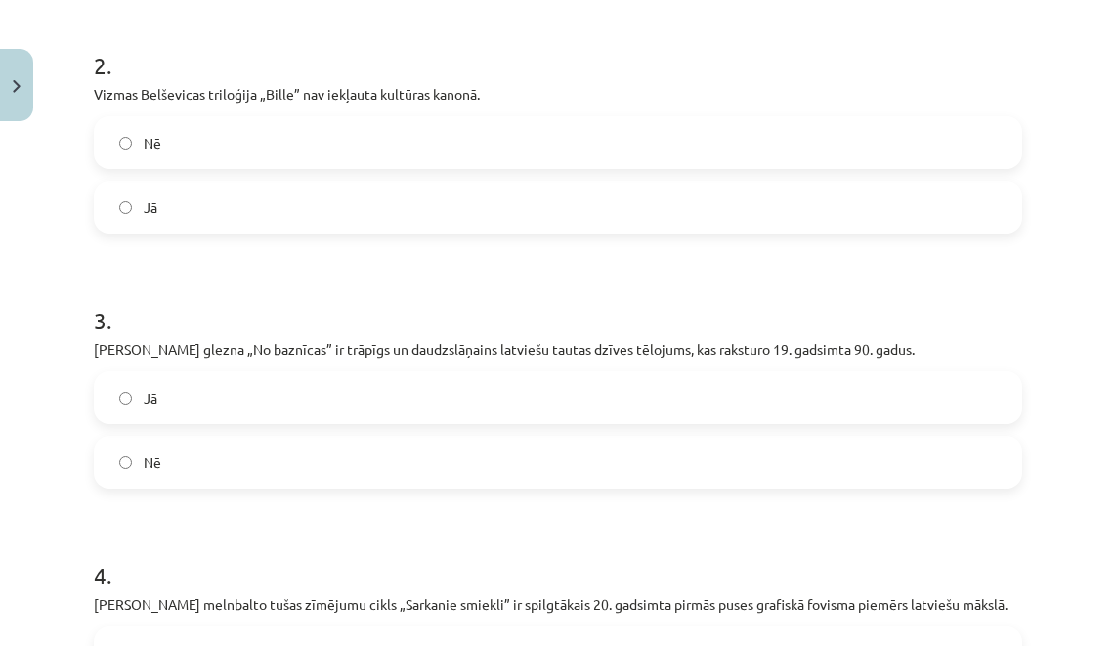
scroll to position [1226, 0]
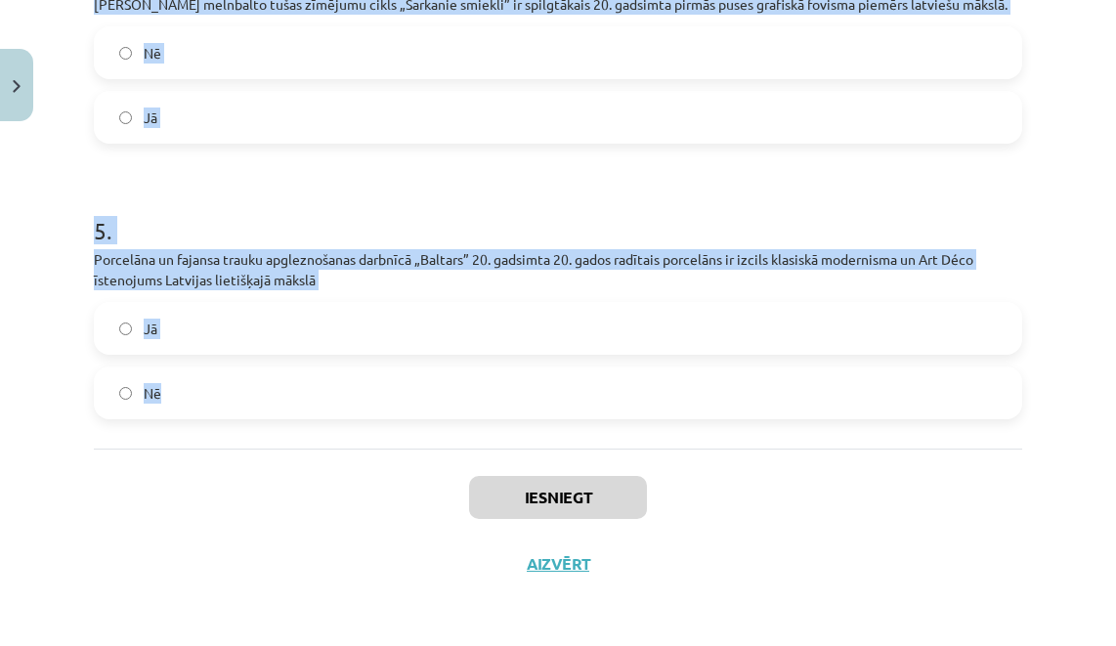
drag, startPoint x: 90, startPoint y: 390, endPoint x: 346, endPoint y: 419, distance: 257.7
copy form "1 . [PERSON_NAME] būtu pelnījis, lai Latvijas kultūras kanonā iekļauj ne tikai …"
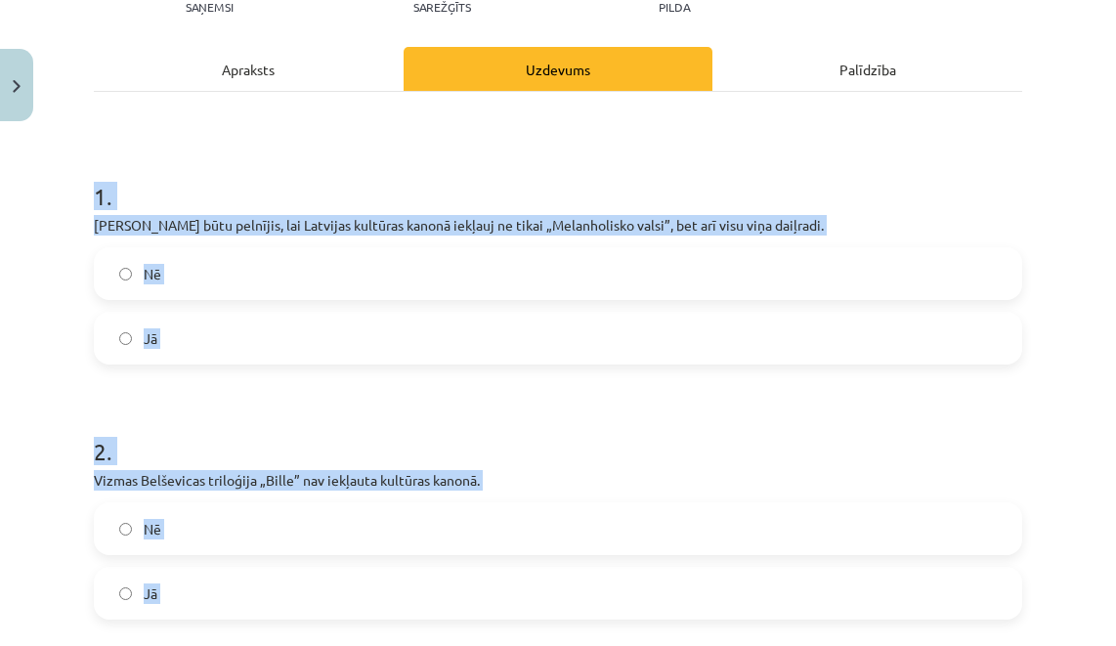
scroll to position [0, 0]
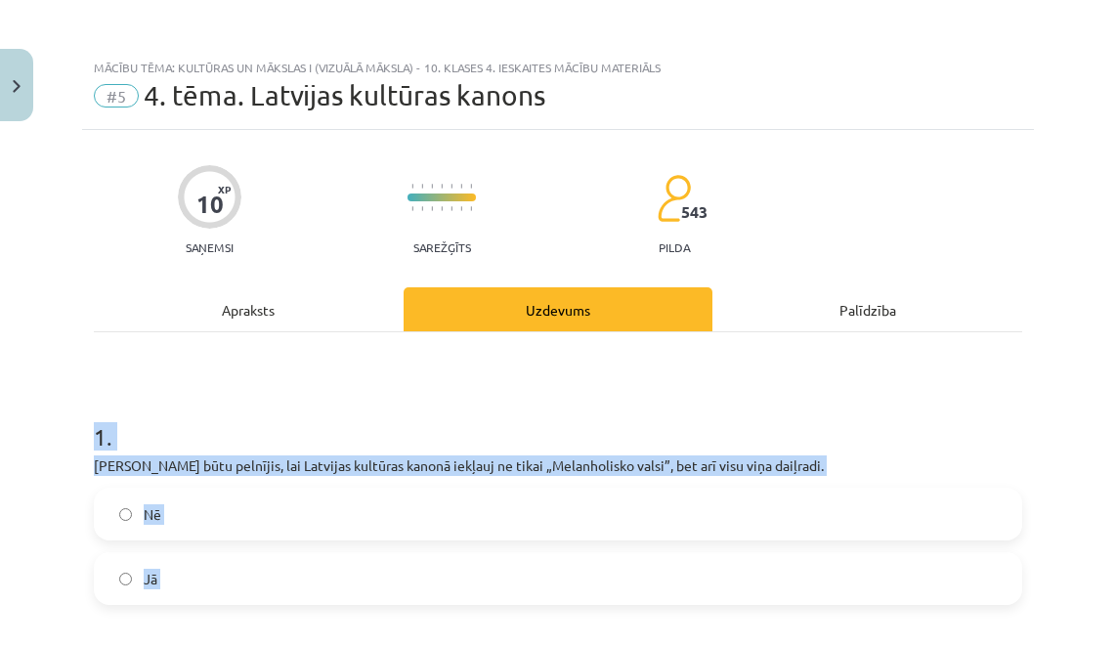
click at [139, 580] on label "Jā" at bounding box center [558, 578] width 924 height 49
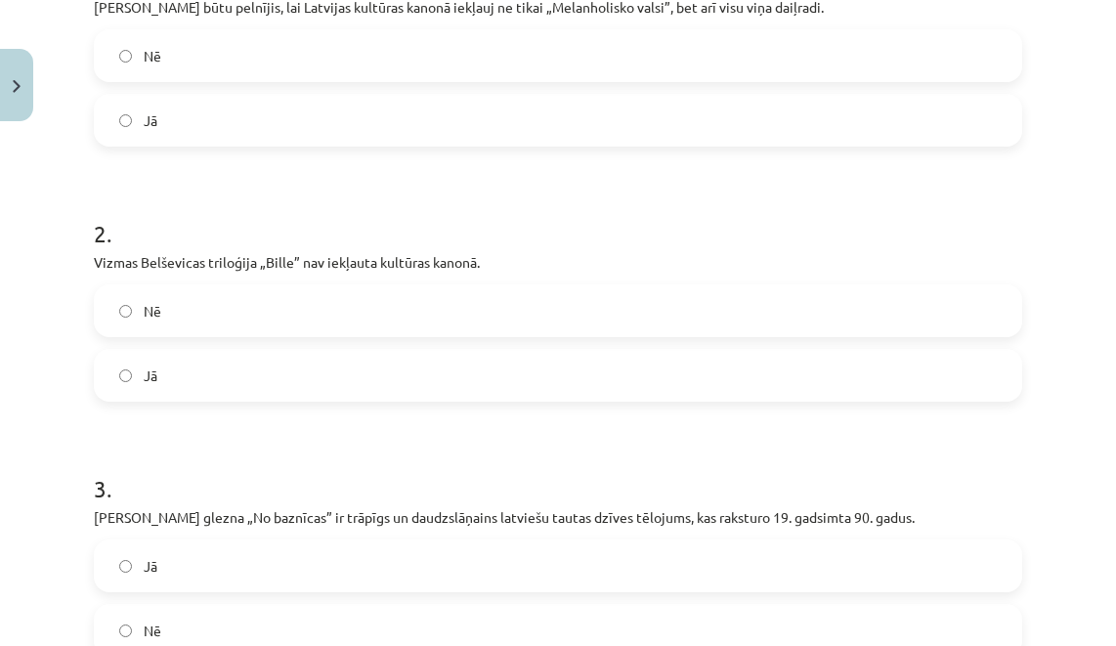
scroll to position [460, 0]
click at [152, 301] on span "Nē" at bounding box center [153, 309] width 18 height 21
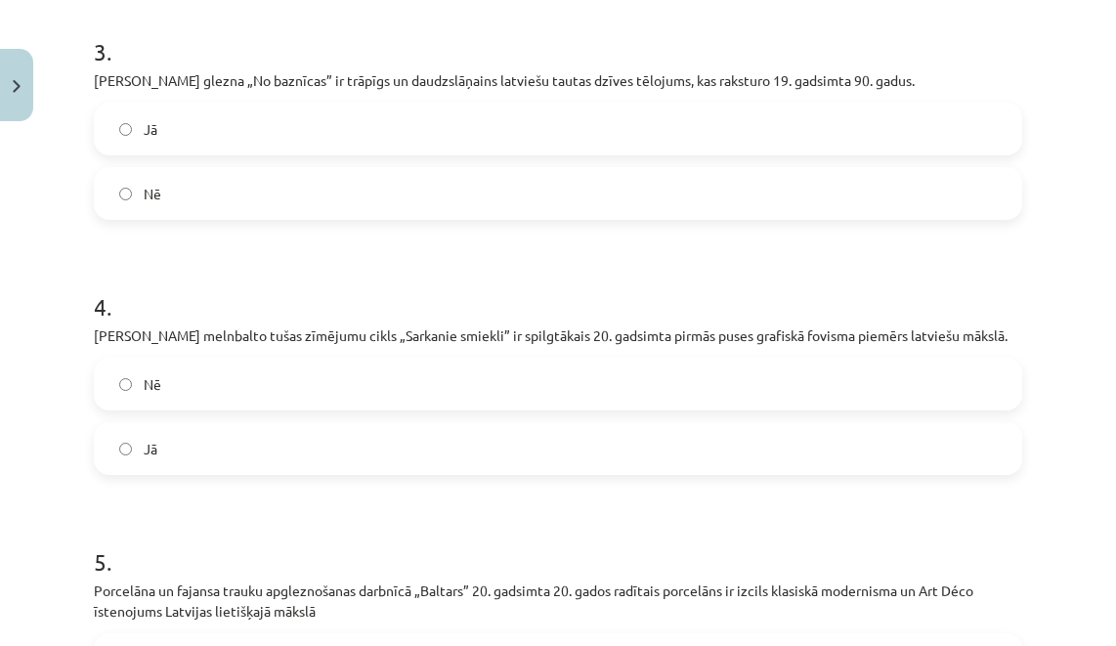
scroll to position [958, 0]
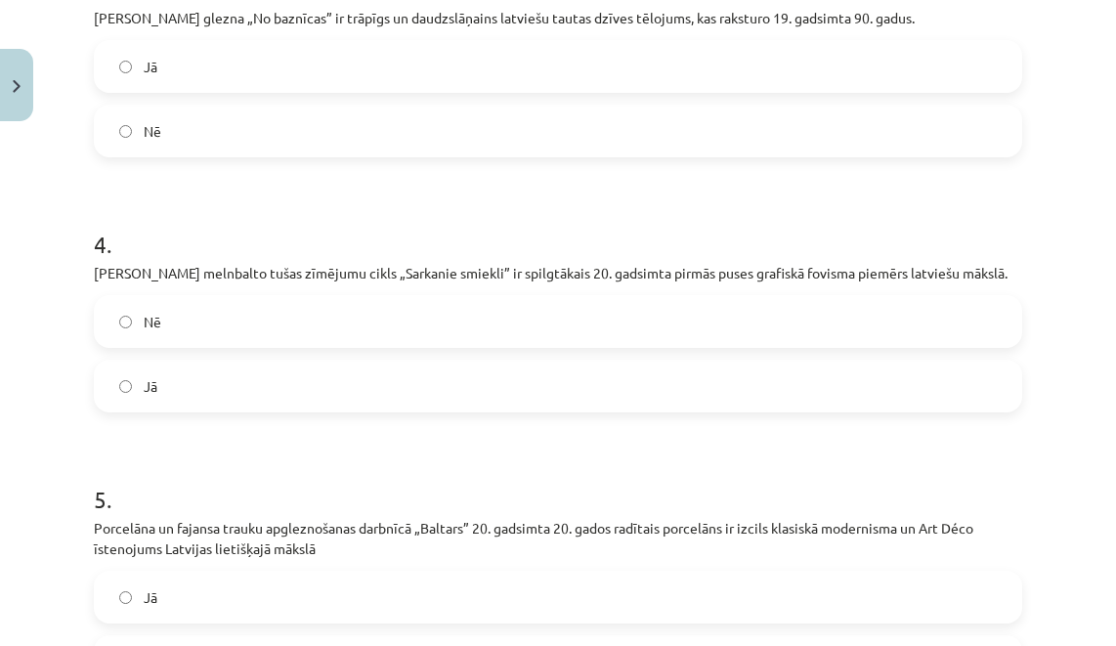
click at [151, 325] on span "Nē" at bounding box center [153, 322] width 18 height 21
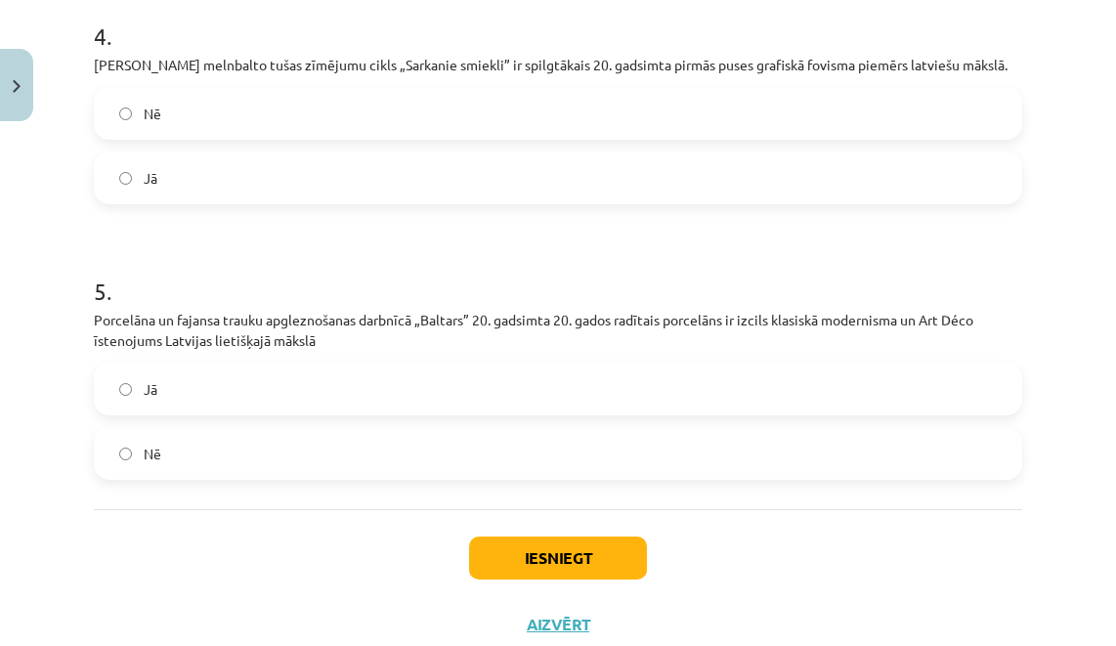
scroll to position [1172, 0]
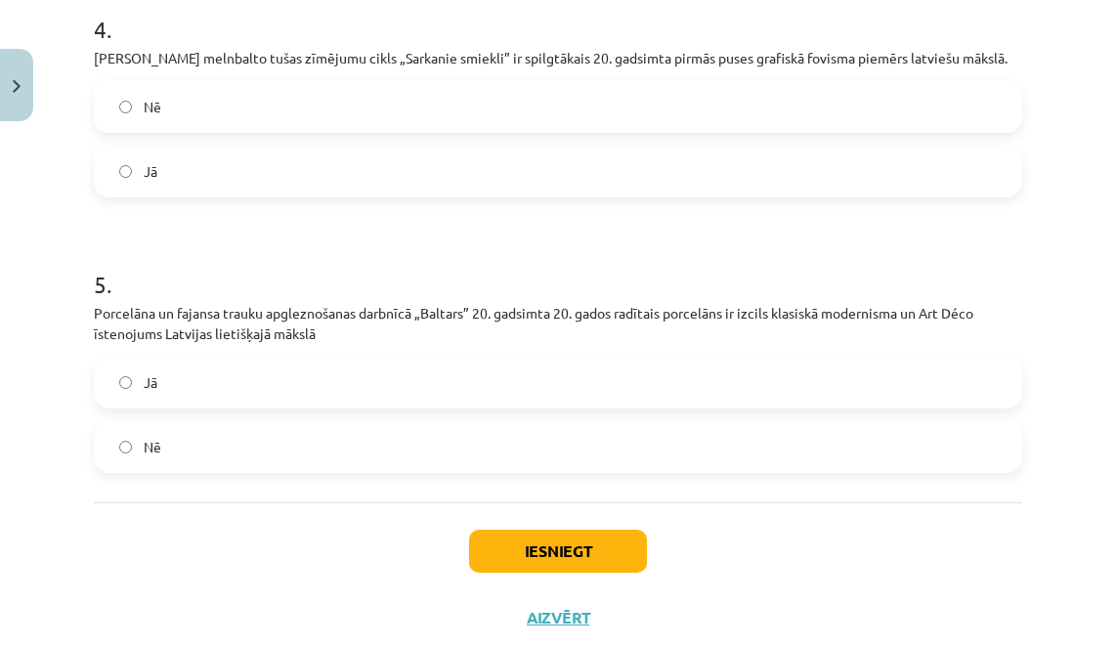
click at [150, 394] on label "Jā" at bounding box center [558, 382] width 924 height 49
click at [497, 546] on button "Iesniegt" at bounding box center [558, 551] width 178 height 43
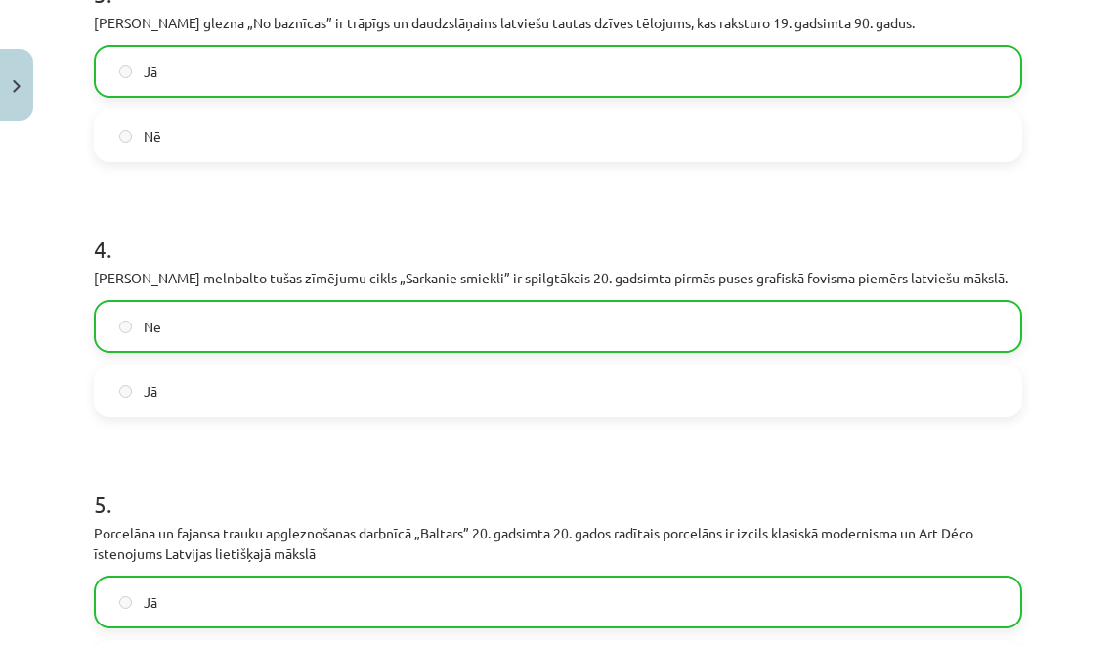
scroll to position [1289, 0]
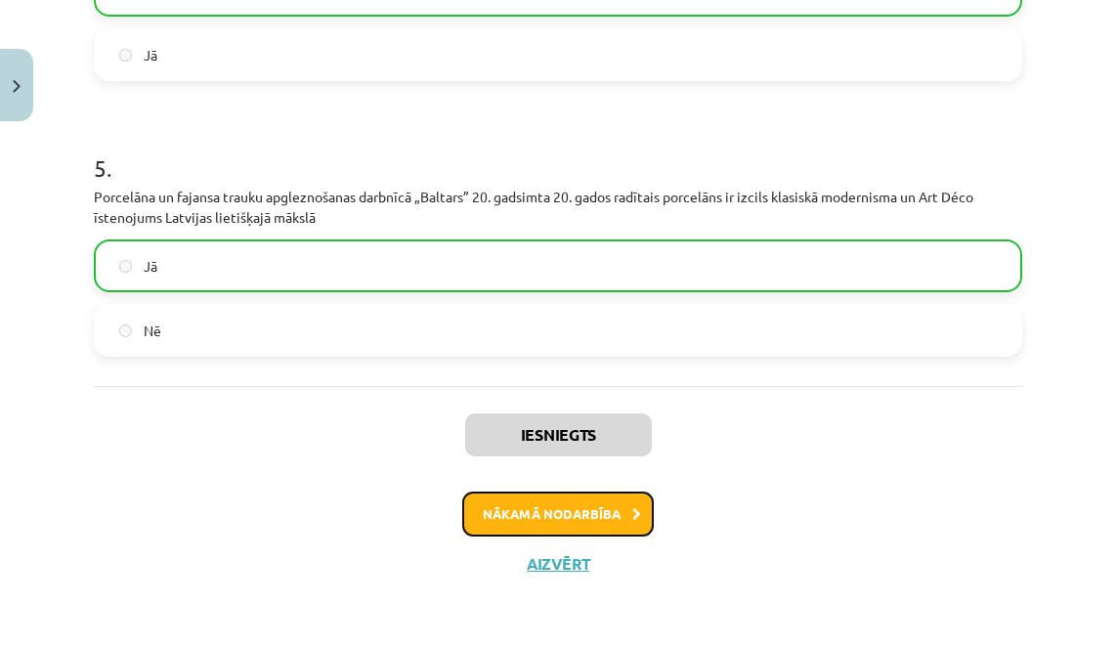
click at [552, 510] on button "Nākamā nodarbība" at bounding box center [558, 513] width 192 height 45
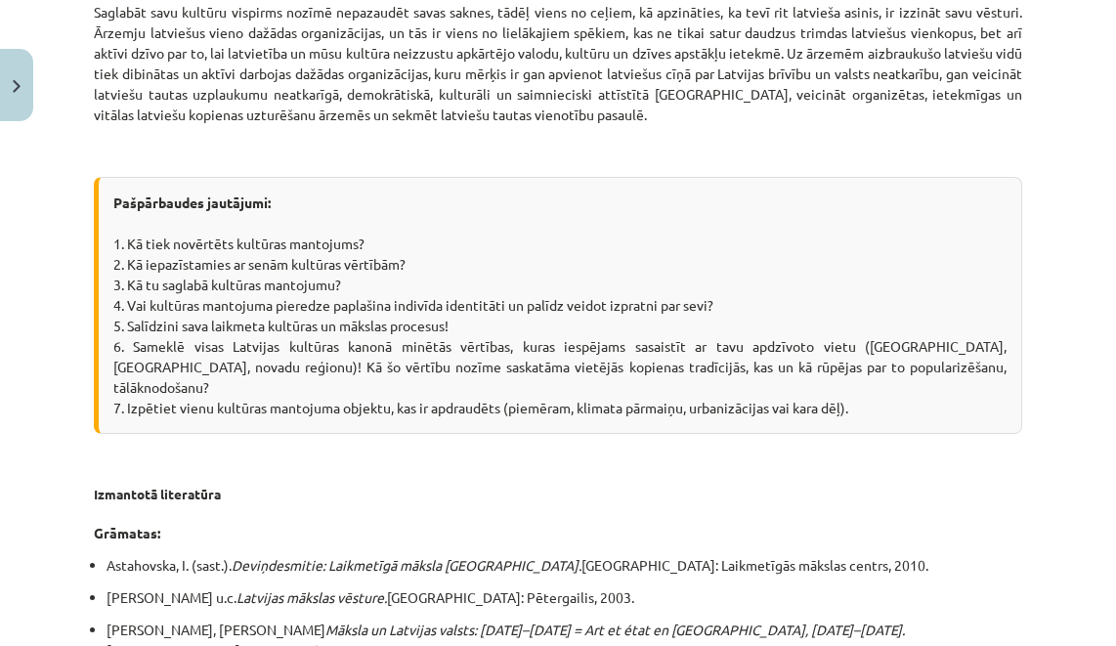
scroll to position [2670, 0]
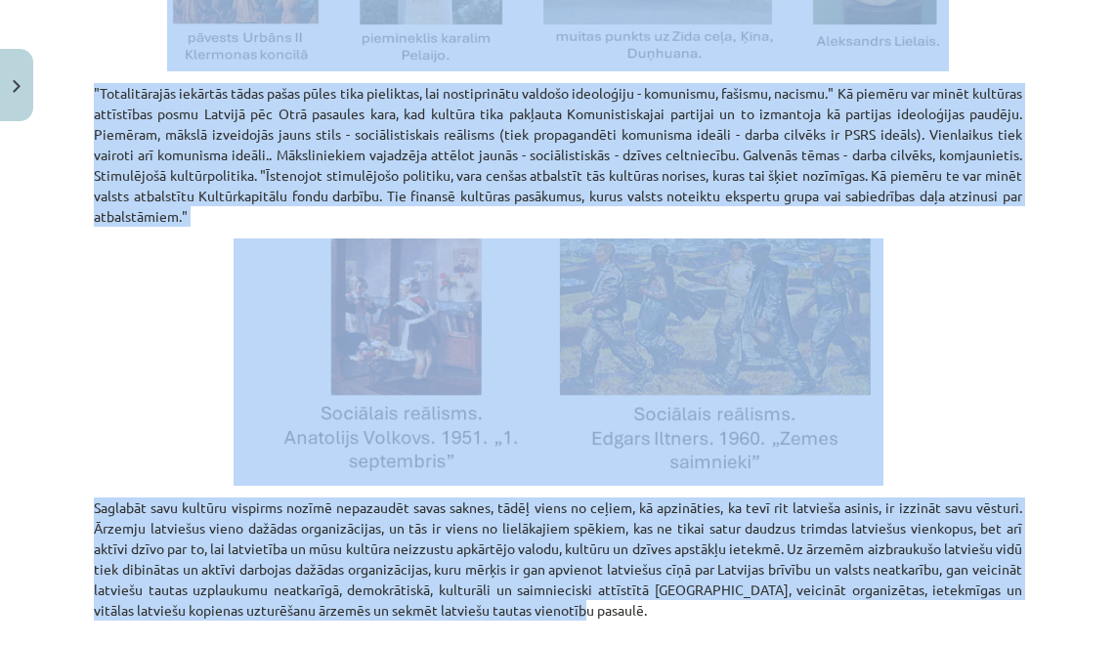
drag, startPoint x: 117, startPoint y: 318, endPoint x: 629, endPoint y: 470, distance: 534.2
copy div "Loremips dolorsi am consectetur adipiscin Elit se doeiusm te incididuntu labore…"
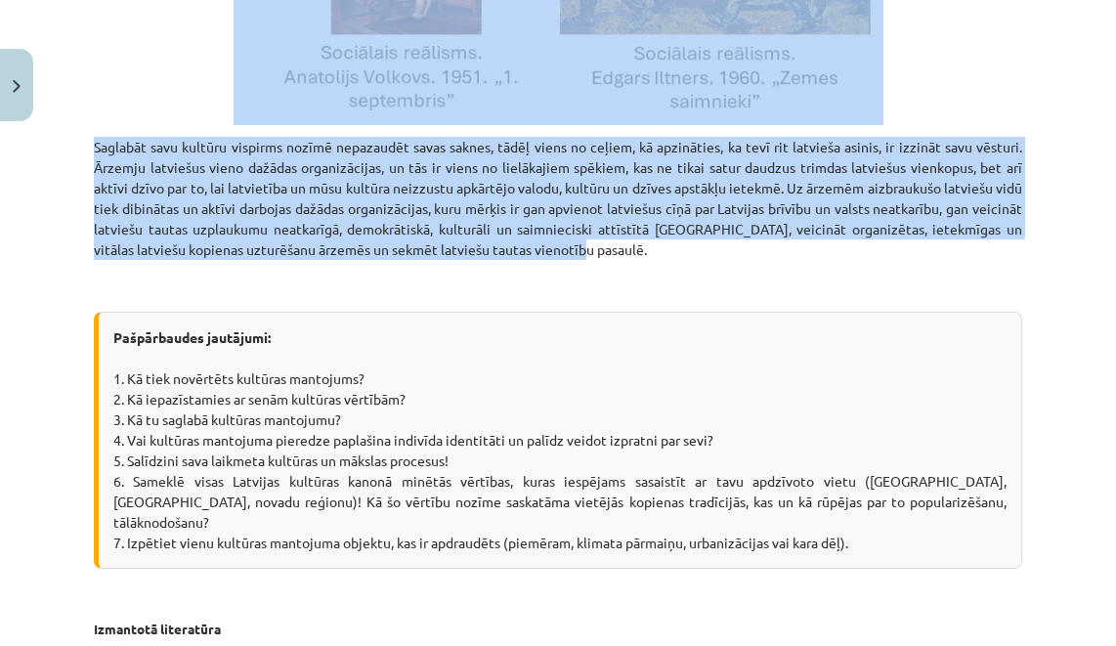
scroll to position [3766, 0]
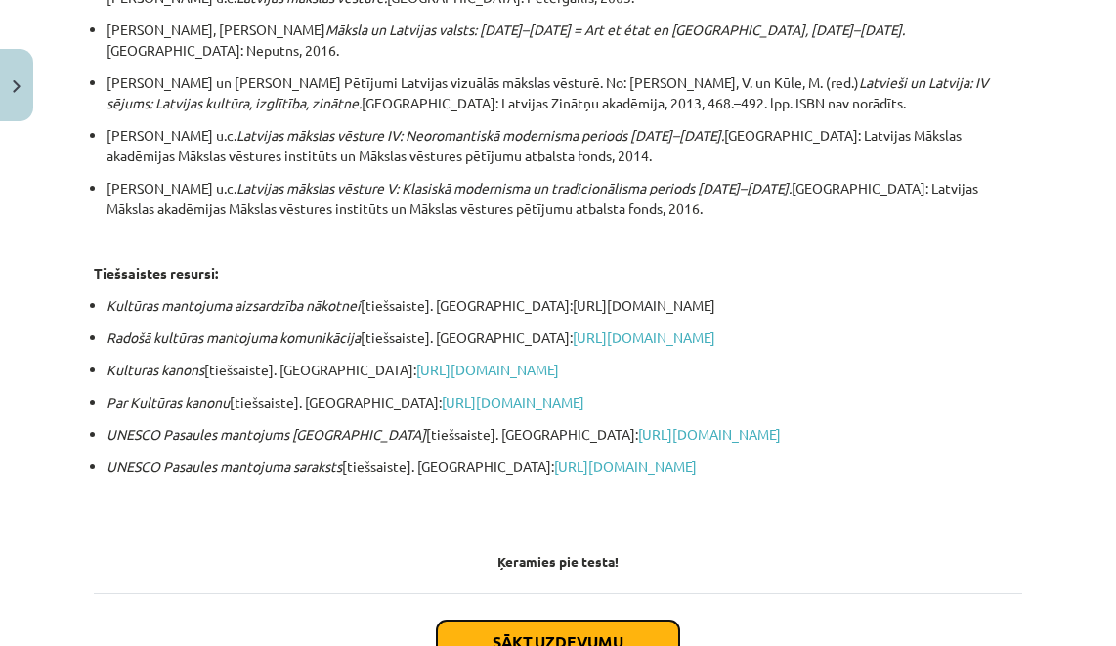
click at [523, 620] on button "Sākt uzdevumu" at bounding box center [558, 641] width 242 height 43
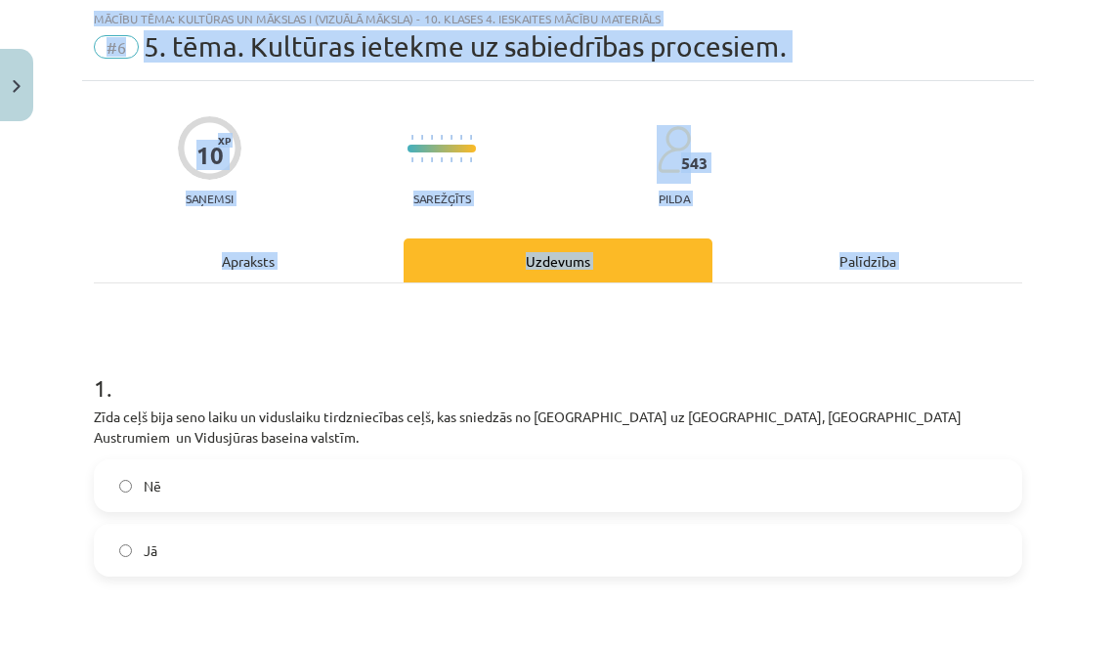
scroll to position [1226, 0]
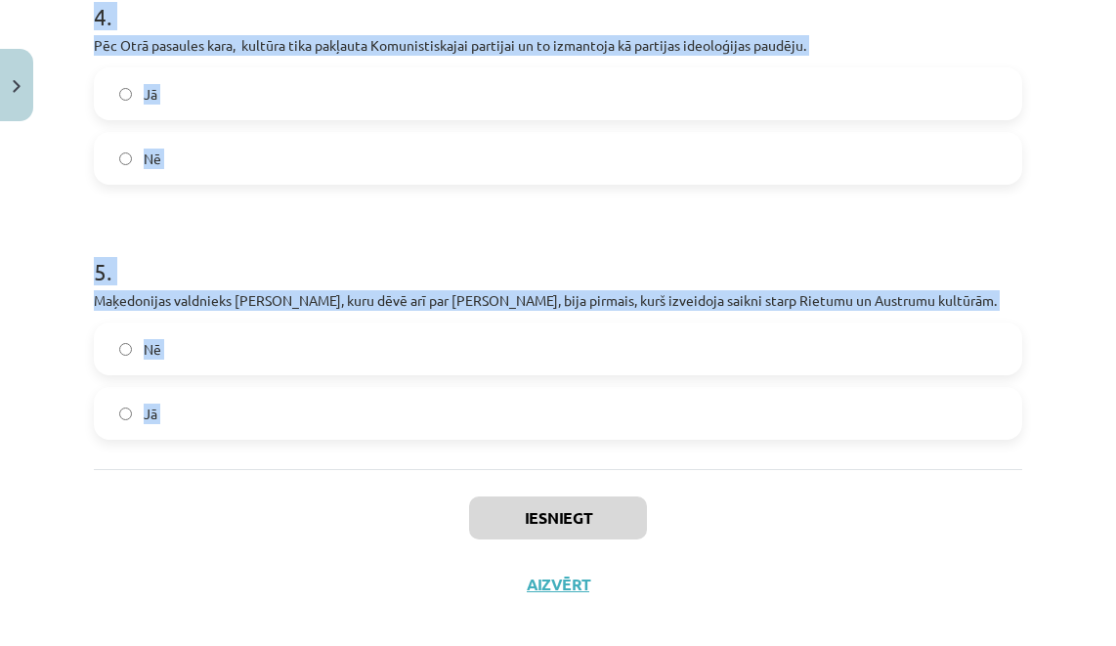
drag, startPoint x: 84, startPoint y: 386, endPoint x: 279, endPoint y: 460, distance: 209.0
copy form "1 . Zīda ceļš bija seno laiku un viduslaiku tirdzniecības ceļš, kas sniedzās no…"
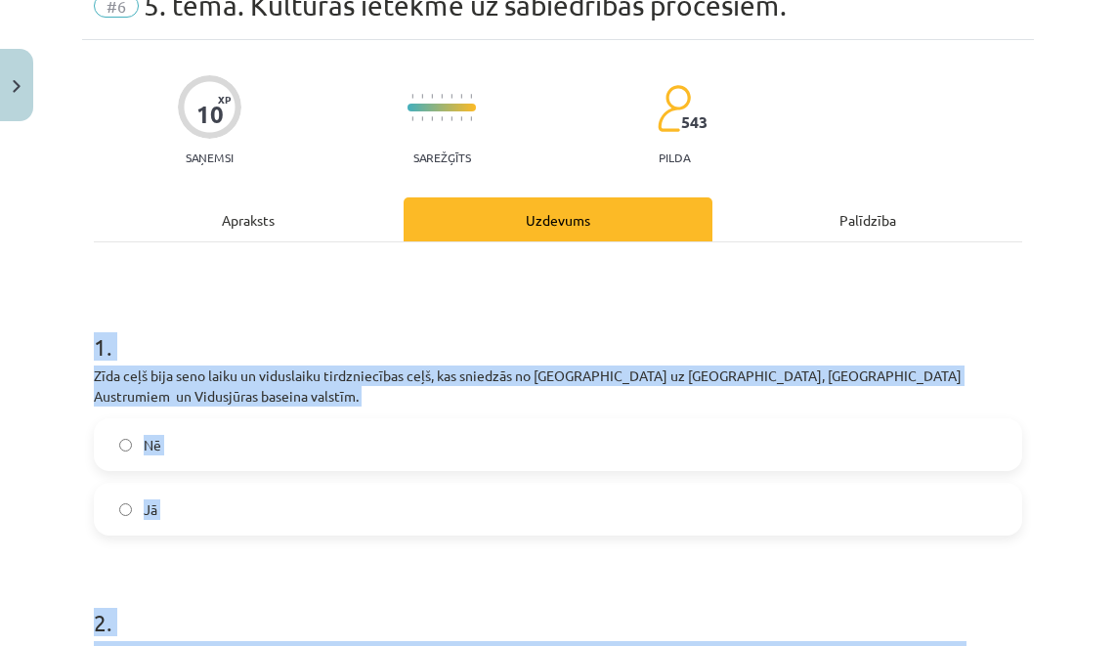
scroll to position [0, 0]
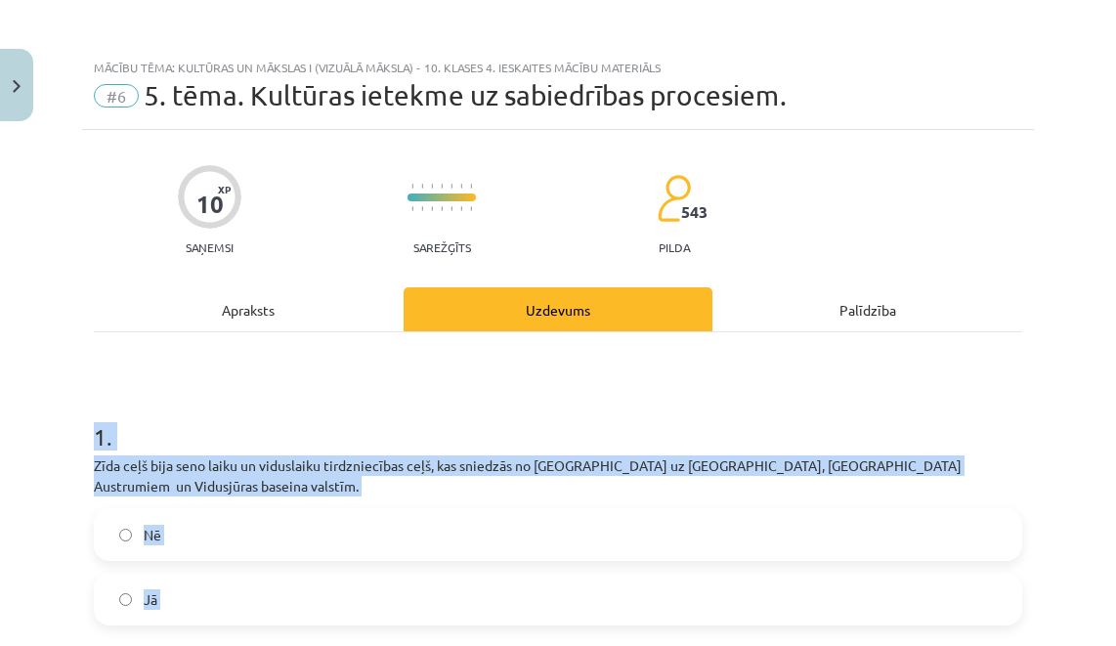
click at [157, 575] on label "Jā" at bounding box center [558, 599] width 924 height 49
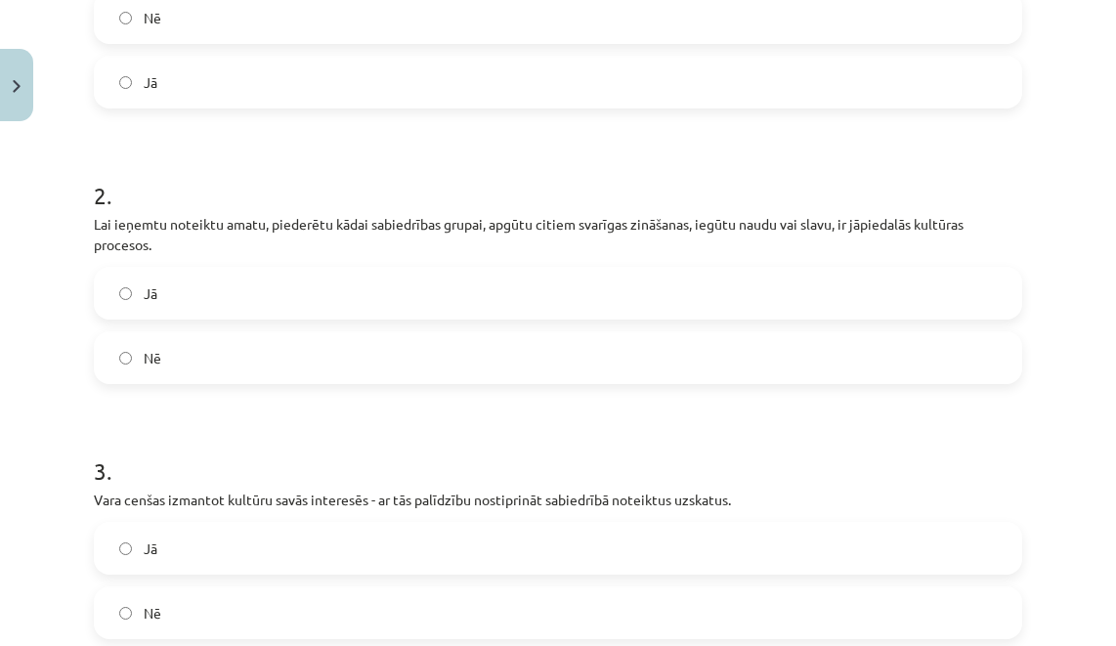
scroll to position [528, 0]
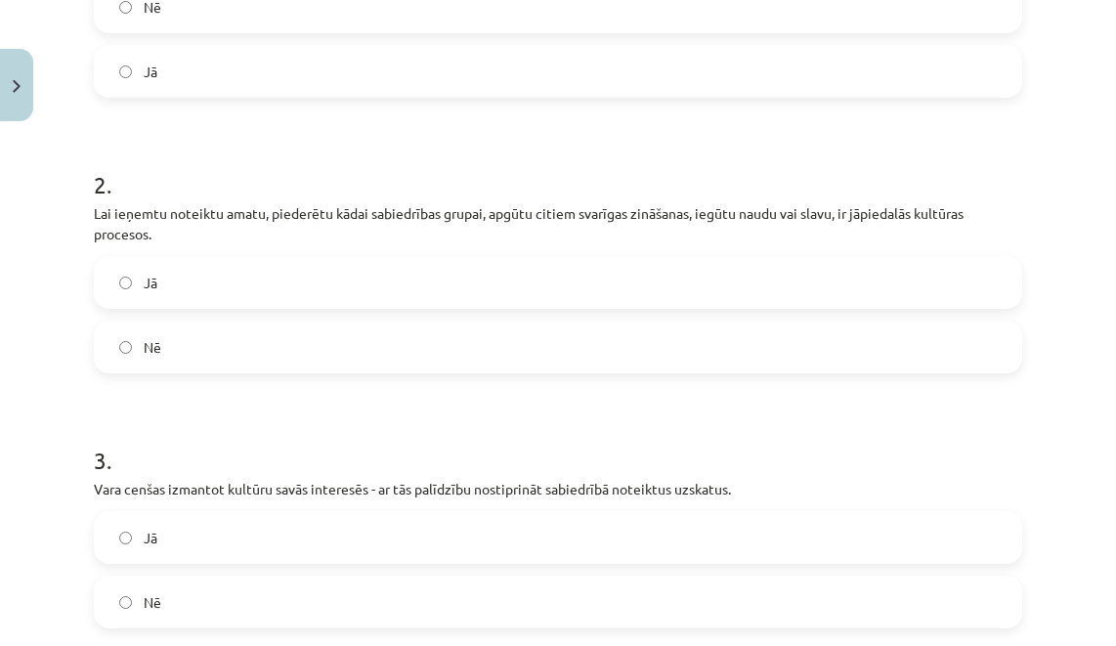
click at [163, 265] on label "Jā" at bounding box center [558, 282] width 924 height 49
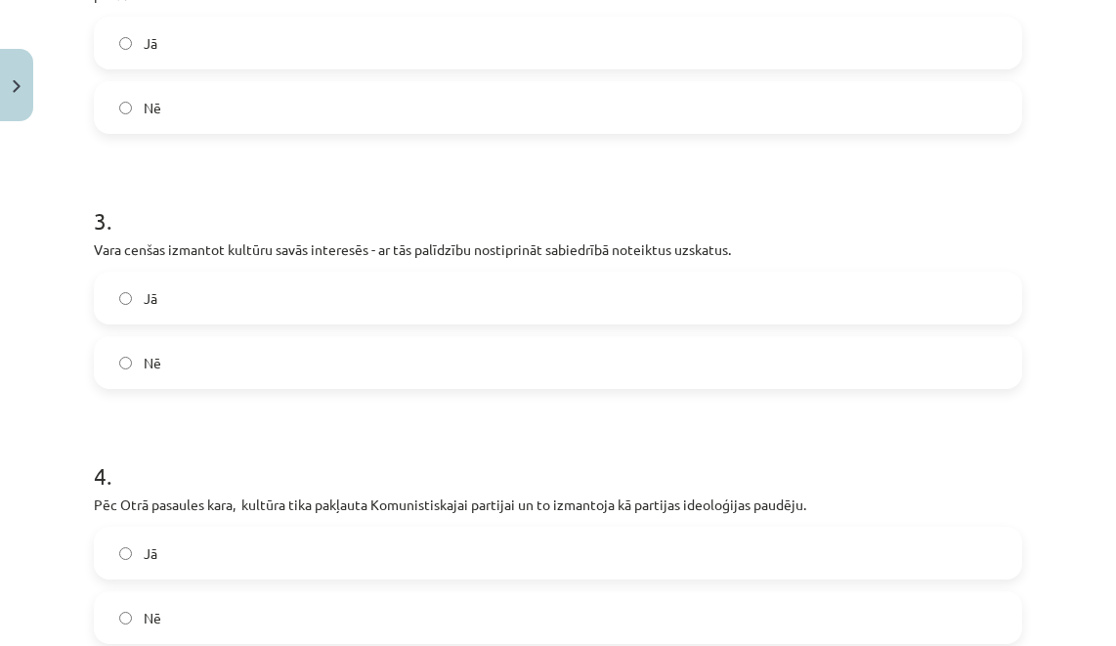
click at [138, 274] on label "Jā" at bounding box center [558, 298] width 924 height 49
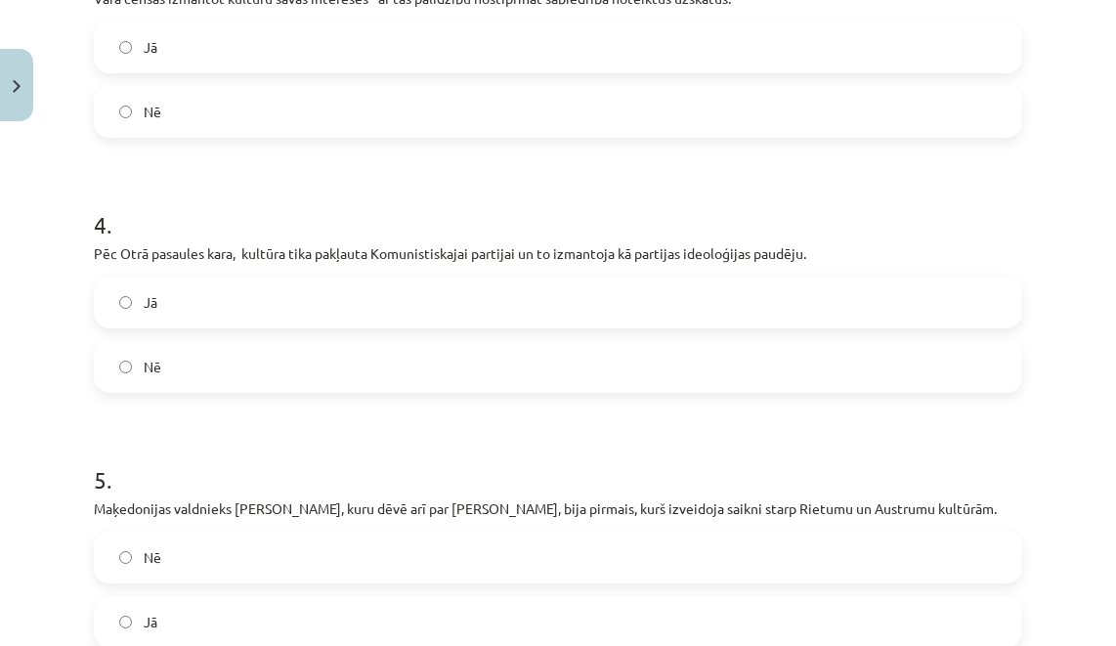
click at [138, 277] on label "Jā" at bounding box center [558, 301] width 924 height 49
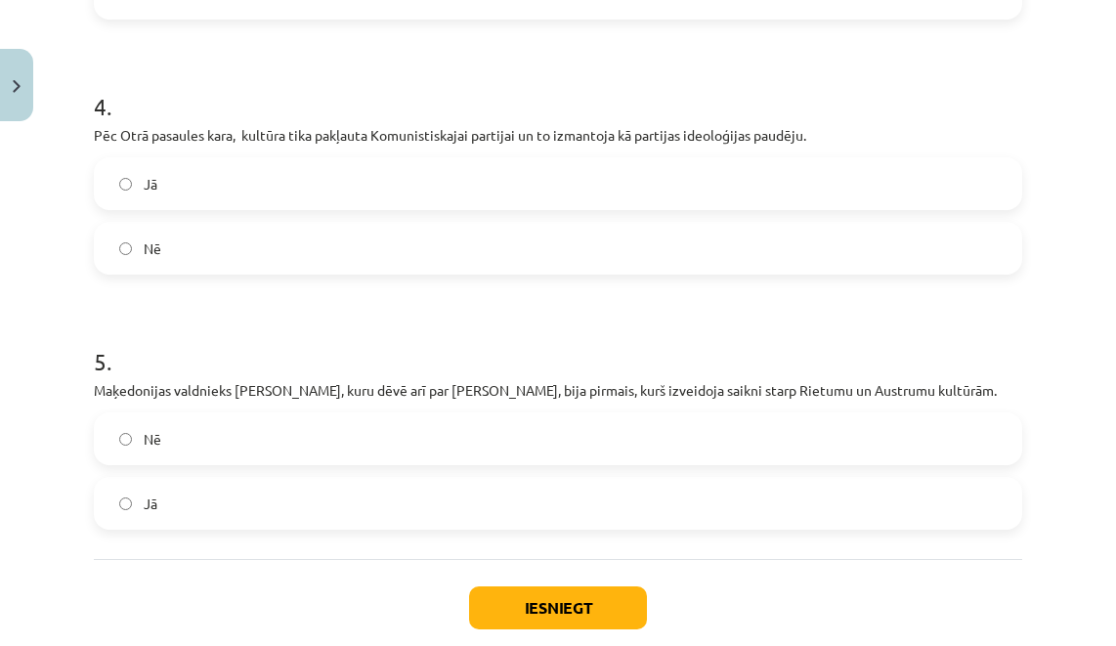
scroll to position [1226, 0]
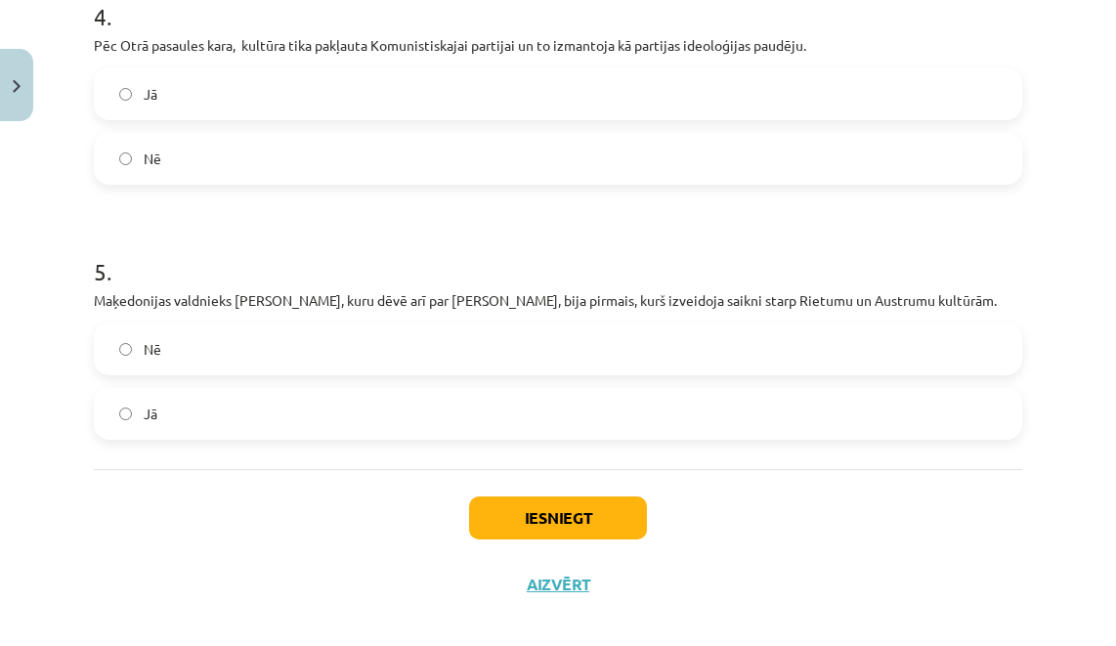
click at [167, 389] on label "Jā" at bounding box center [558, 413] width 924 height 49
click at [567, 496] on button "Iesniegt" at bounding box center [558, 517] width 178 height 43
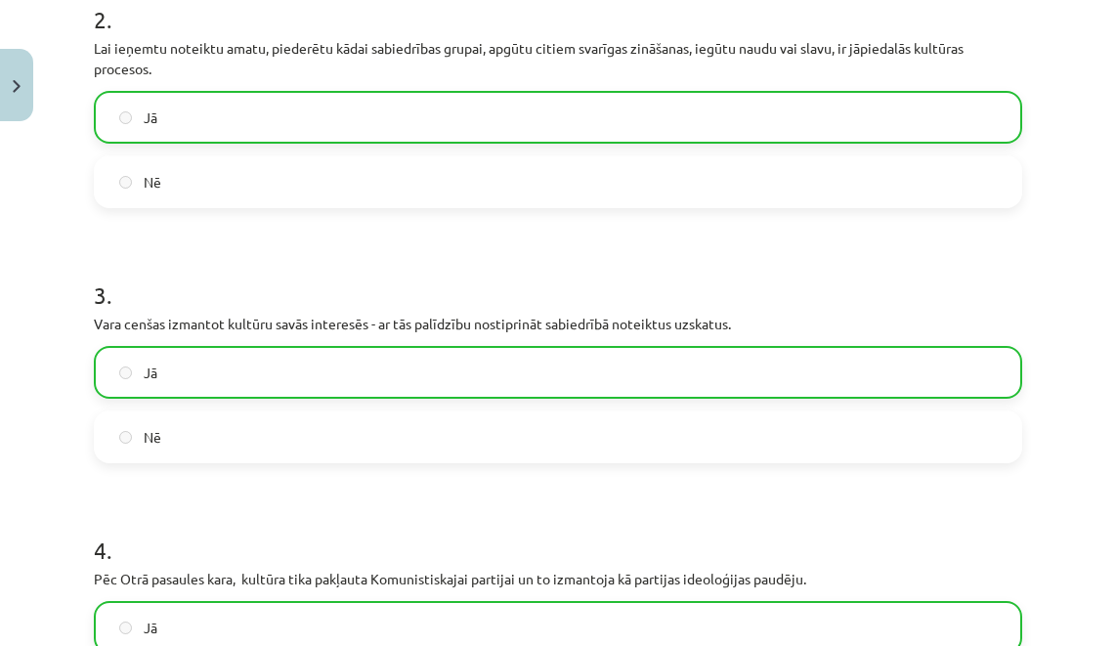
scroll to position [1289, 0]
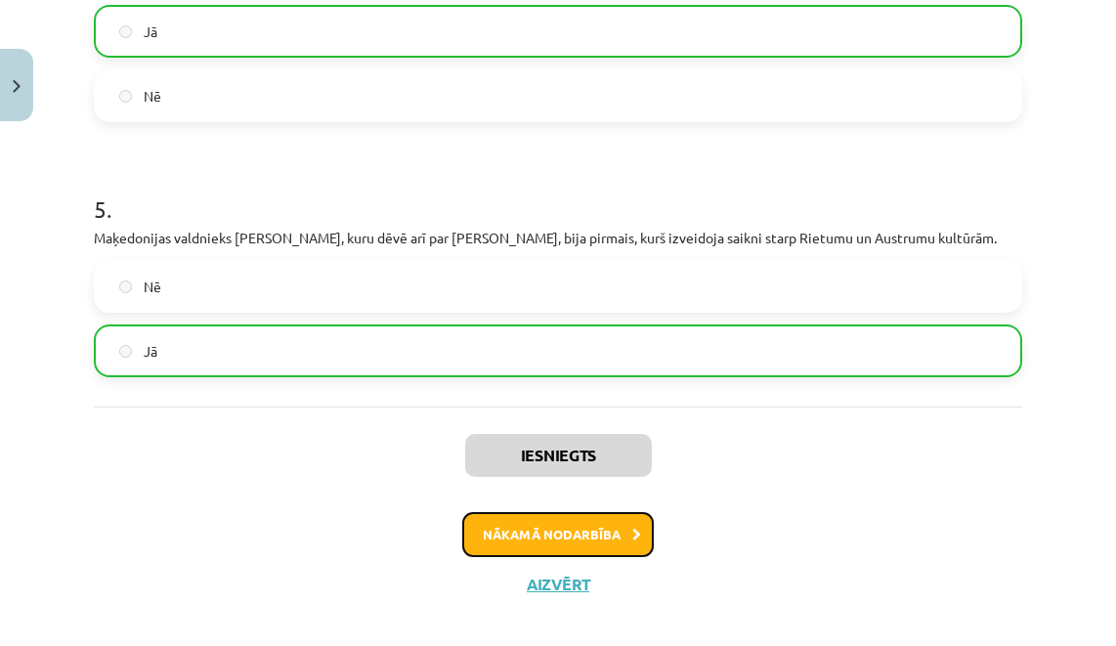
click at [524, 521] on button "Nākamā nodarbība" at bounding box center [558, 534] width 192 height 45
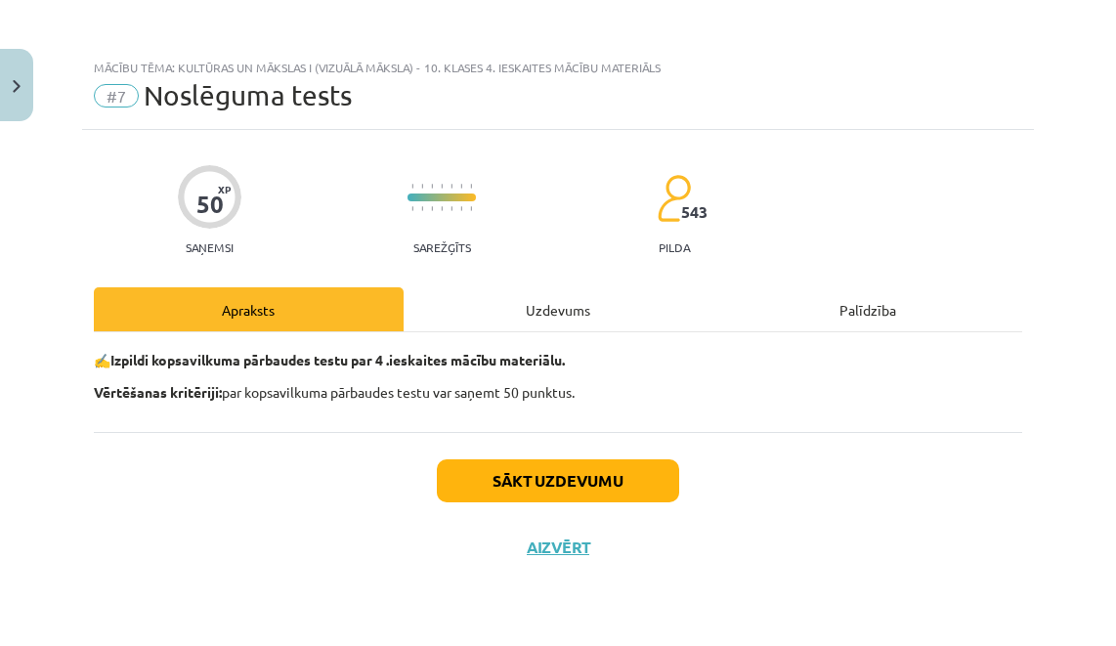
scroll to position [0, 0]
click at [542, 320] on div "Uzdevums" at bounding box center [559, 309] width 310 height 44
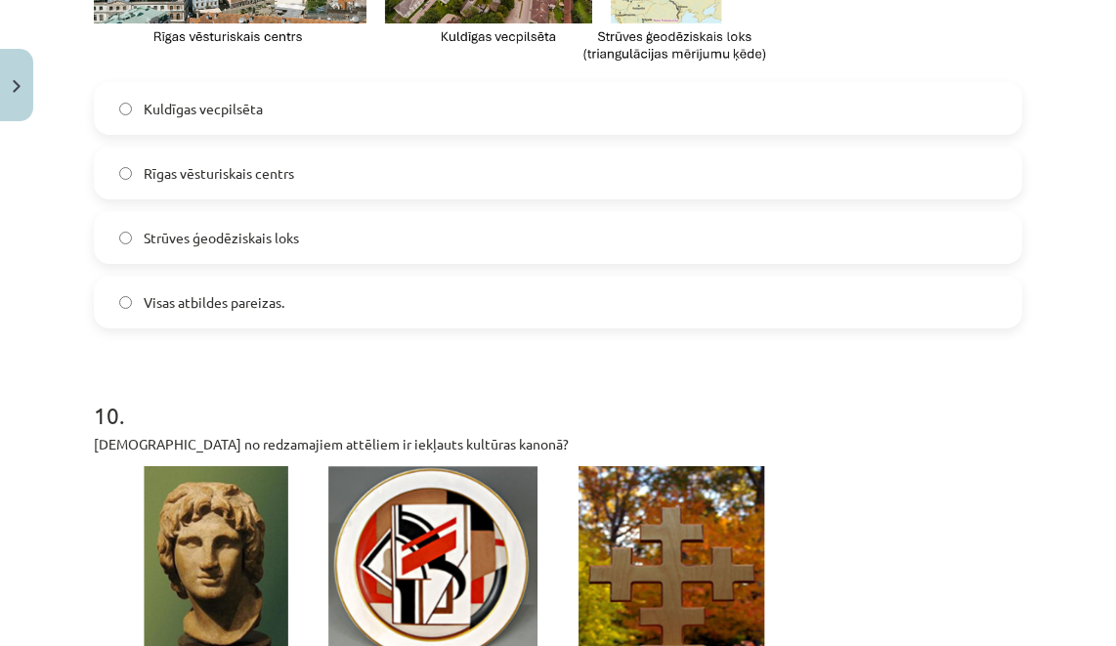
scroll to position [4250, 0]
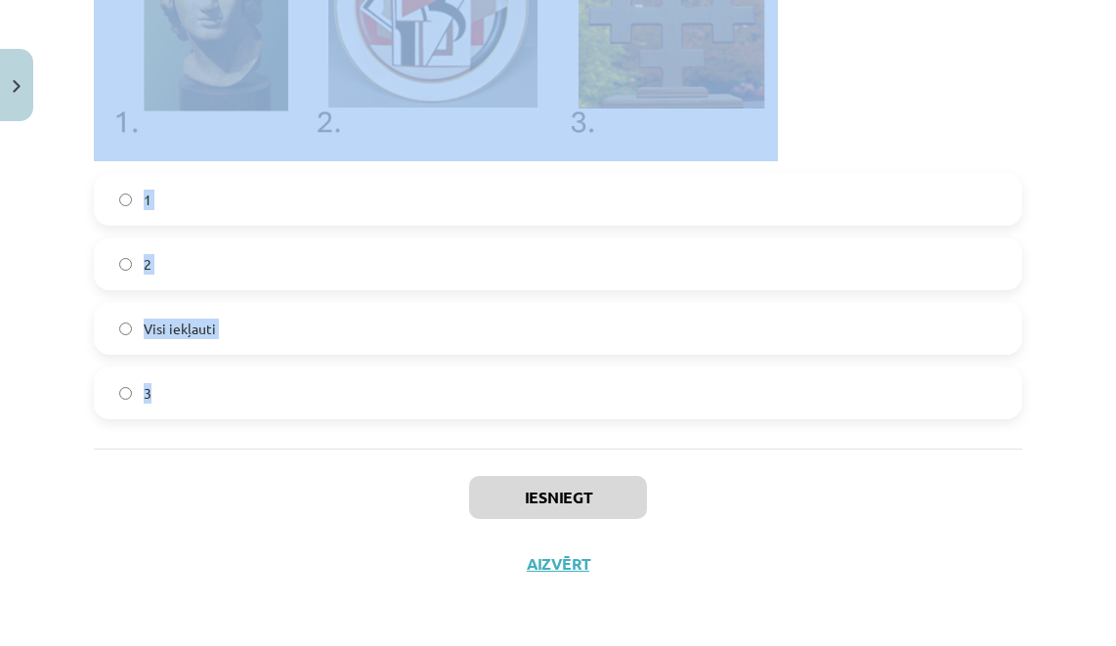
drag, startPoint x: 68, startPoint y: 428, endPoint x: 470, endPoint y: 430, distance: 401.6
click at [470, 430] on div "Mācību tēma: Kultūras un mākslas i (vizuālā māksla) - 10. klases 4. ieskaites m…" at bounding box center [558, 323] width 1116 height 646
copy form "8 . Lor ip dolorsit ametco? Adipisci el seddoeiusmodte incididu utlabor et dolo…"
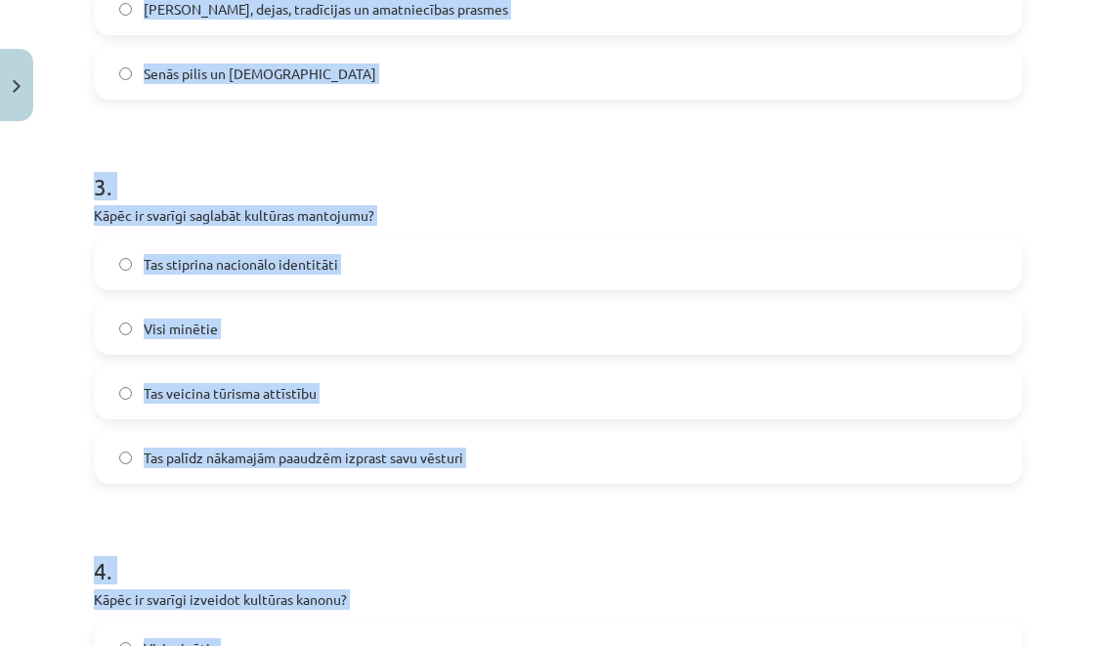
scroll to position [0, 0]
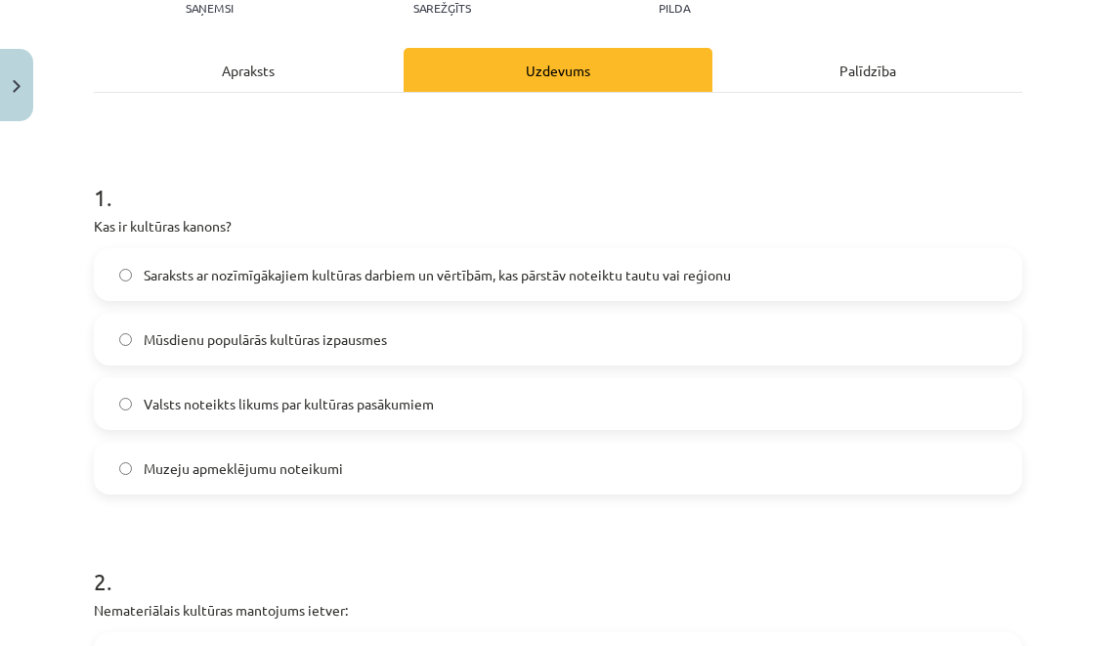
scroll to position [240, 0]
click at [267, 259] on label "Saraksts ar nozīmīgākajiem kultūras darbiem un vērtībām, kas pārstāv noteiktu t…" at bounding box center [558, 273] width 924 height 49
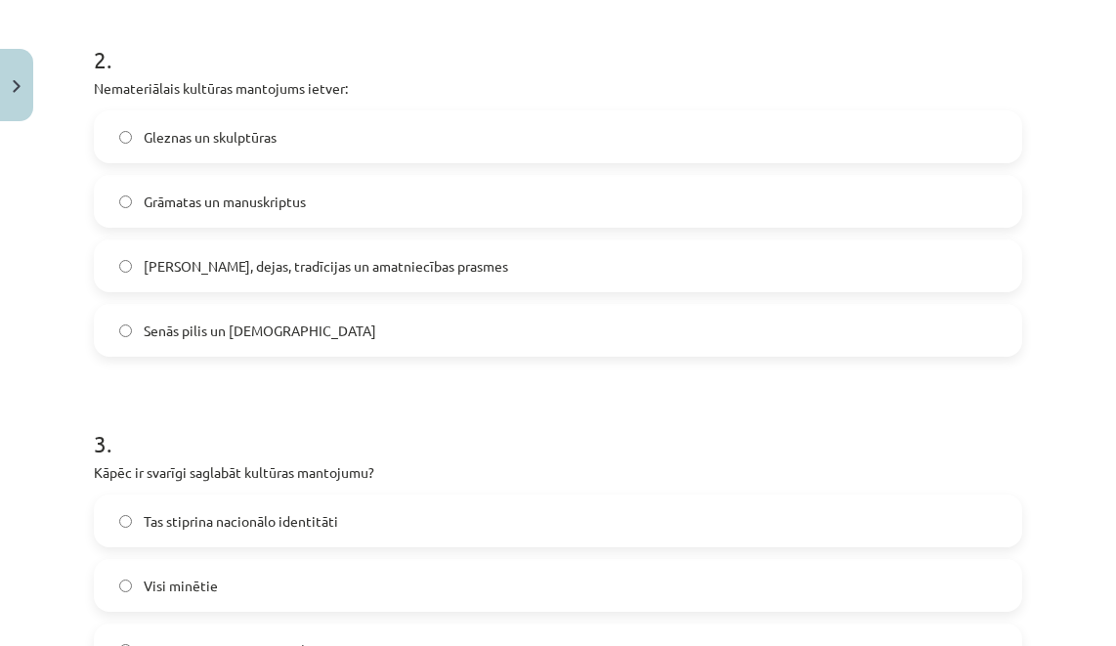
scroll to position [762, 0]
click at [240, 255] on span "[PERSON_NAME], dejas, tradīcijas un amatniecības prasmes" at bounding box center [326, 265] width 364 height 21
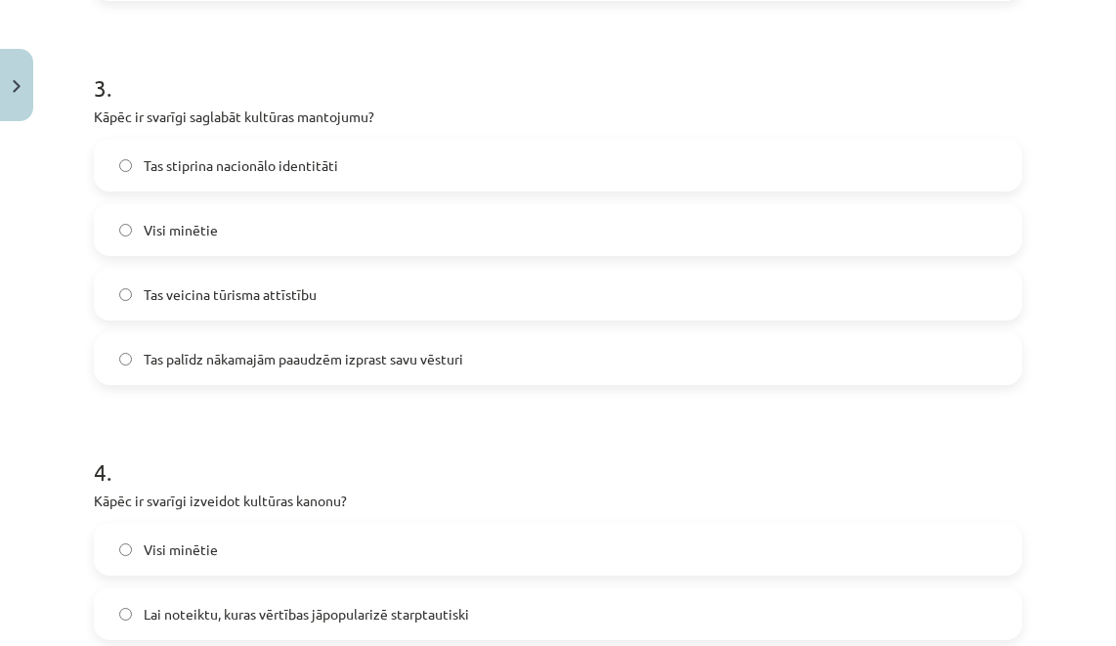
scroll to position [1131, 0]
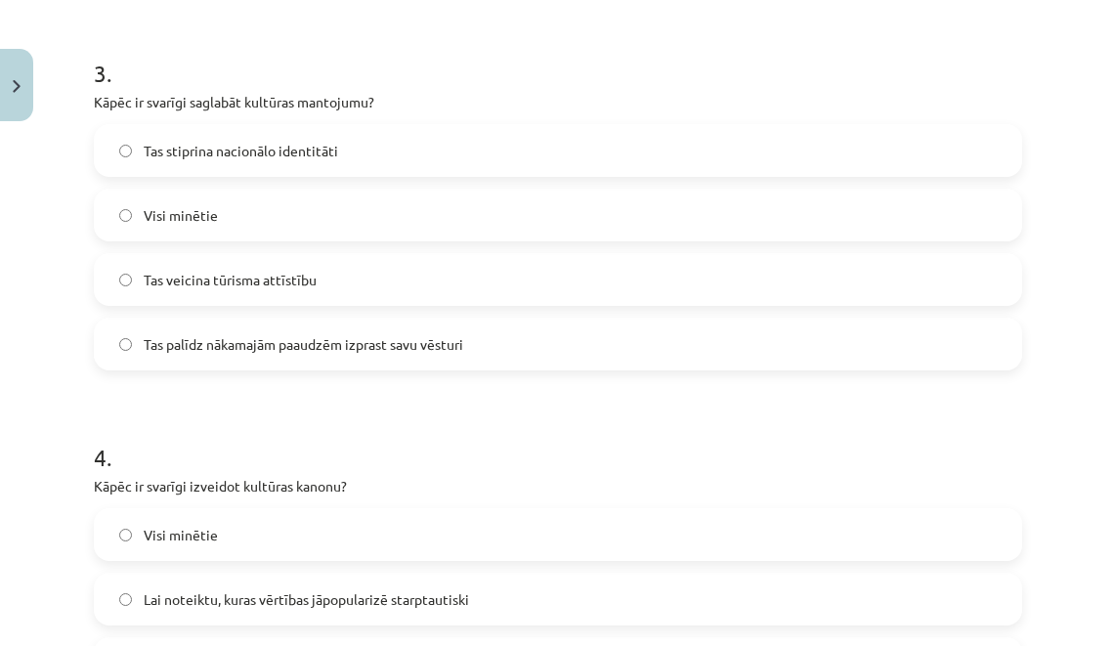
click at [240, 208] on label "Visi minētie" at bounding box center [558, 215] width 924 height 49
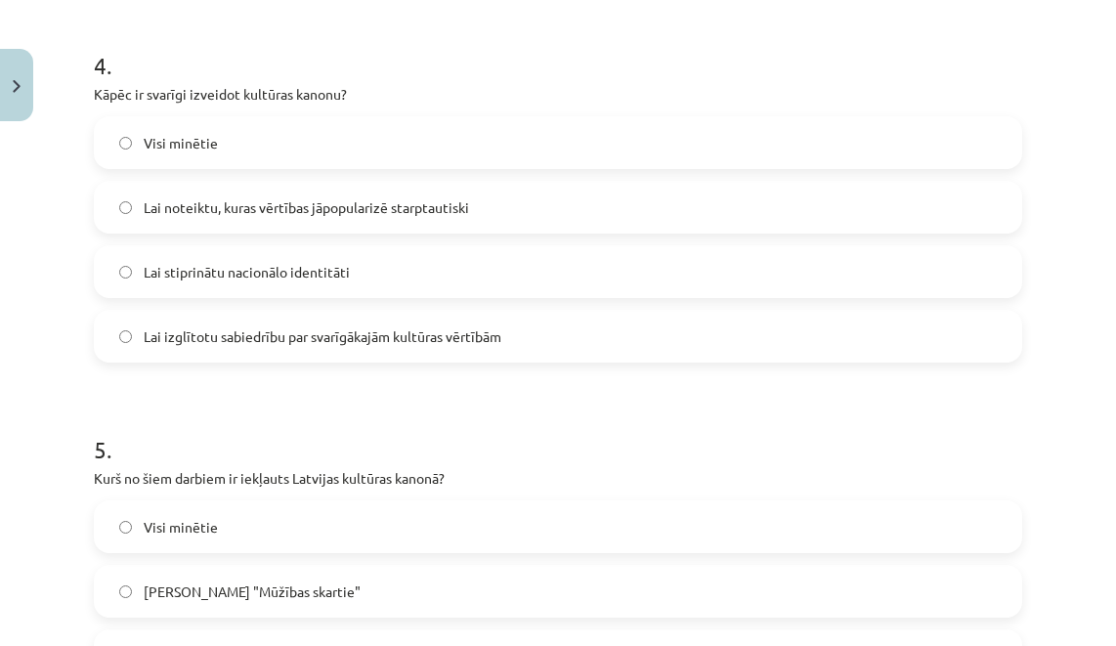
scroll to position [1524, 0]
click at [199, 141] on span "Visi minētie" at bounding box center [181, 142] width 74 height 21
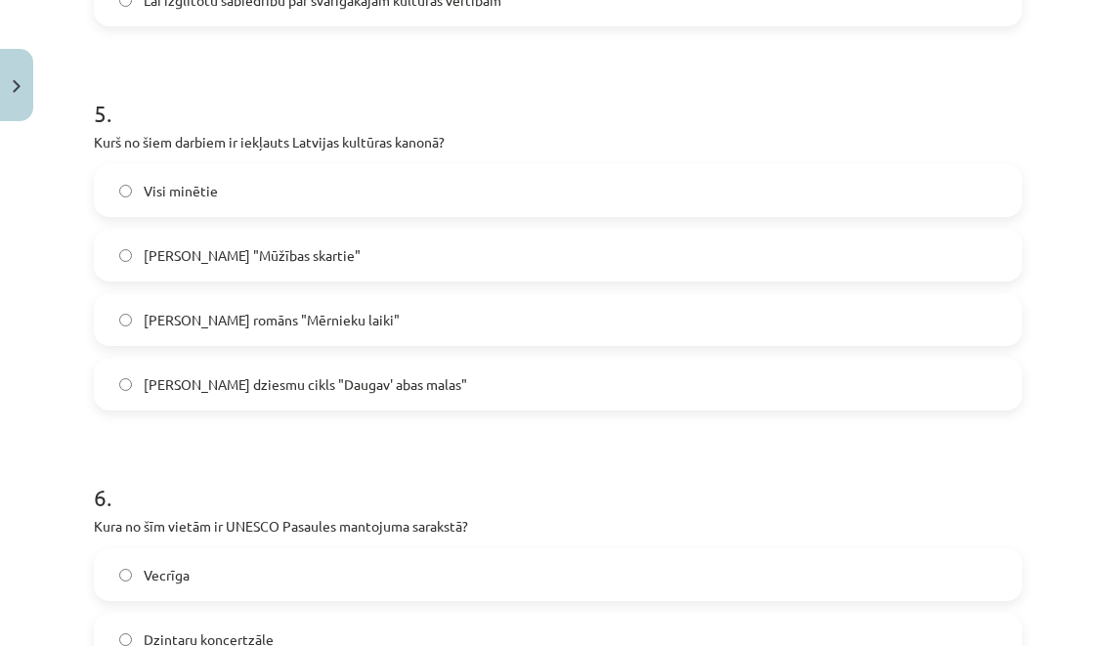
scroll to position [1860, 0]
click at [169, 190] on span "Visi minētie" at bounding box center [181, 190] width 74 height 21
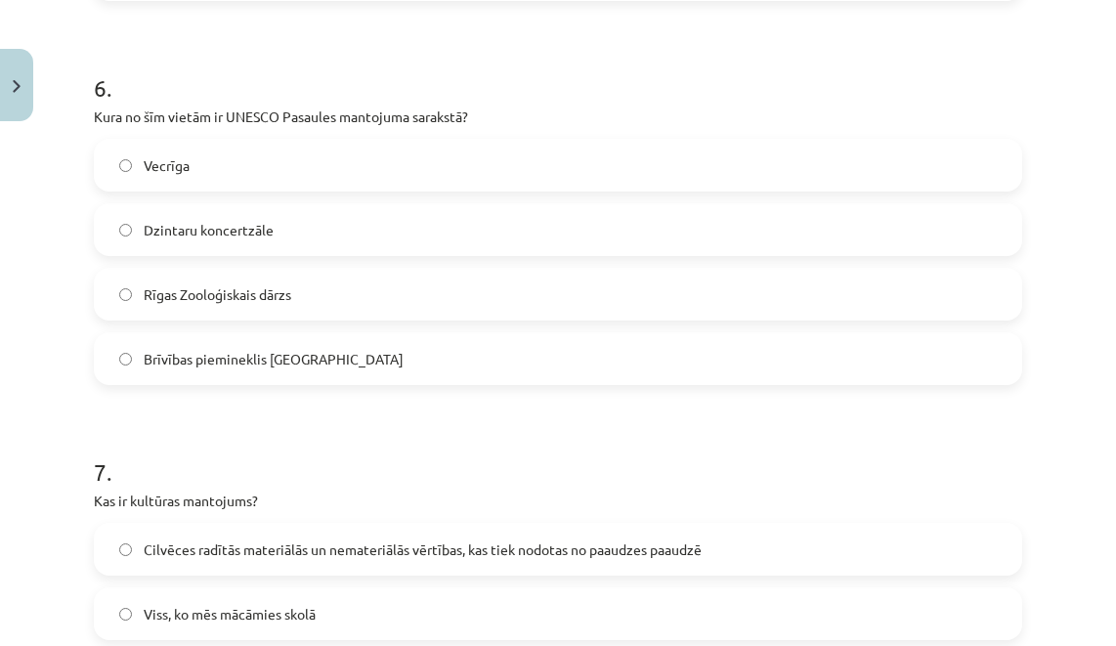
scroll to position [2284, 0]
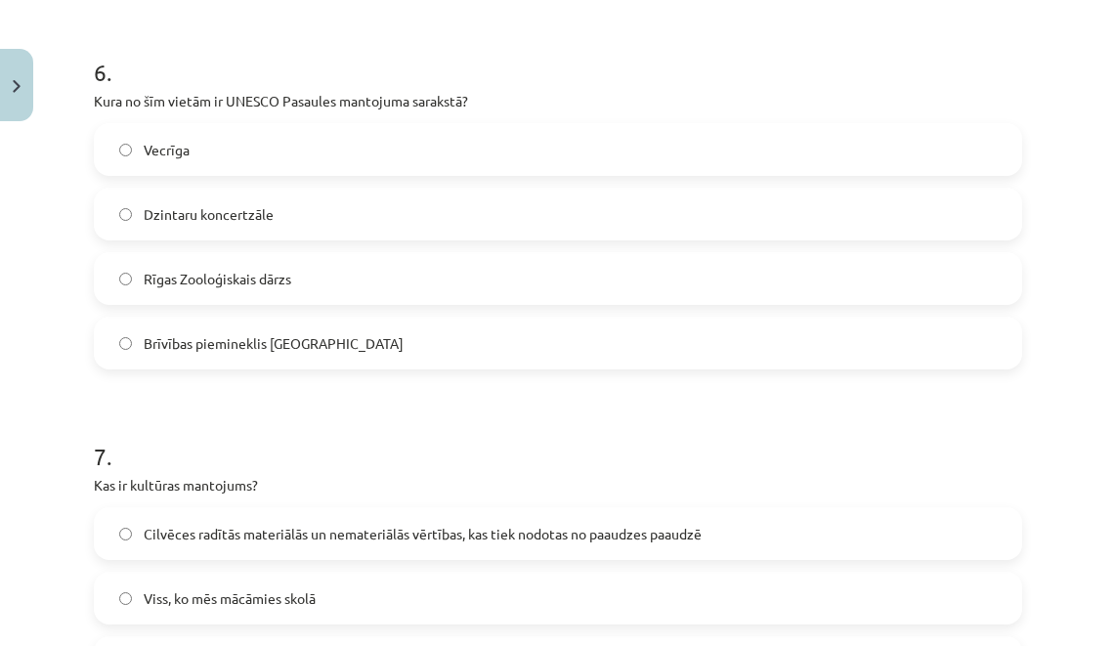
click at [219, 133] on label "Vecrīga" at bounding box center [558, 149] width 924 height 49
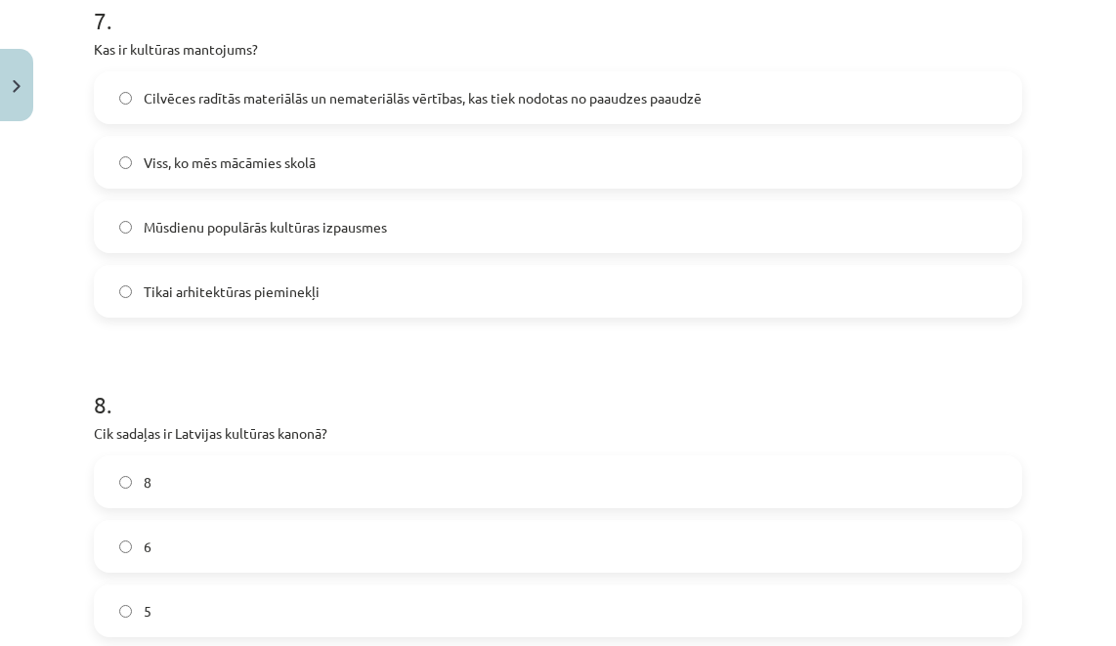
scroll to position [2727, 0]
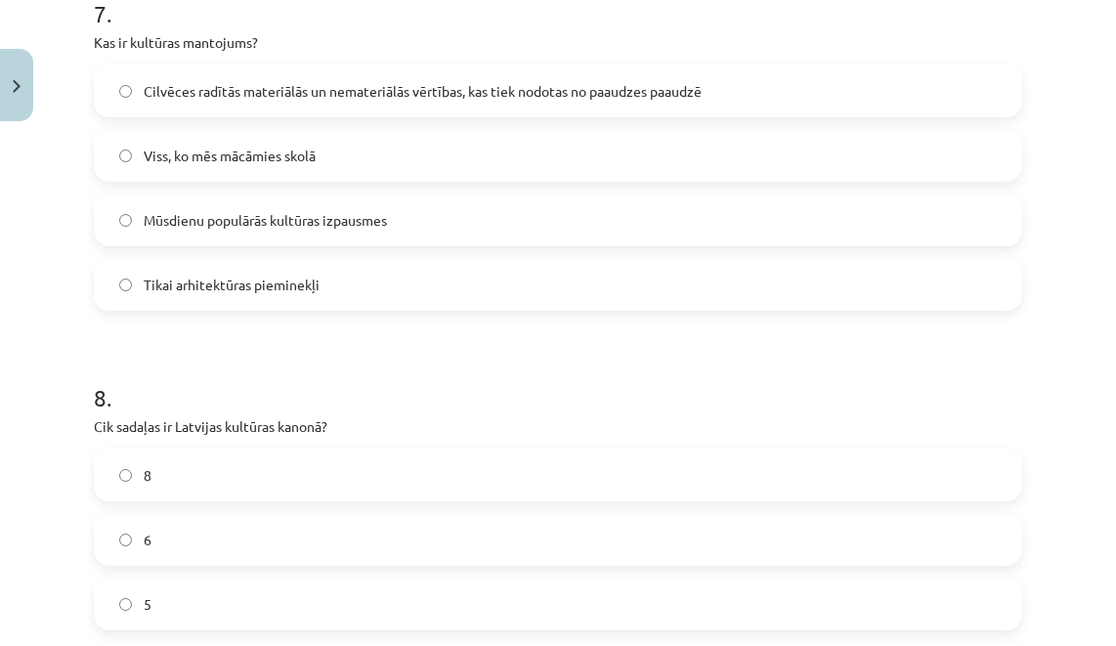
click at [266, 101] on label "Cilvēces radītās materiālās un nemateriālās vērtības, kas tiek nodotas no paaud…" at bounding box center [558, 90] width 924 height 49
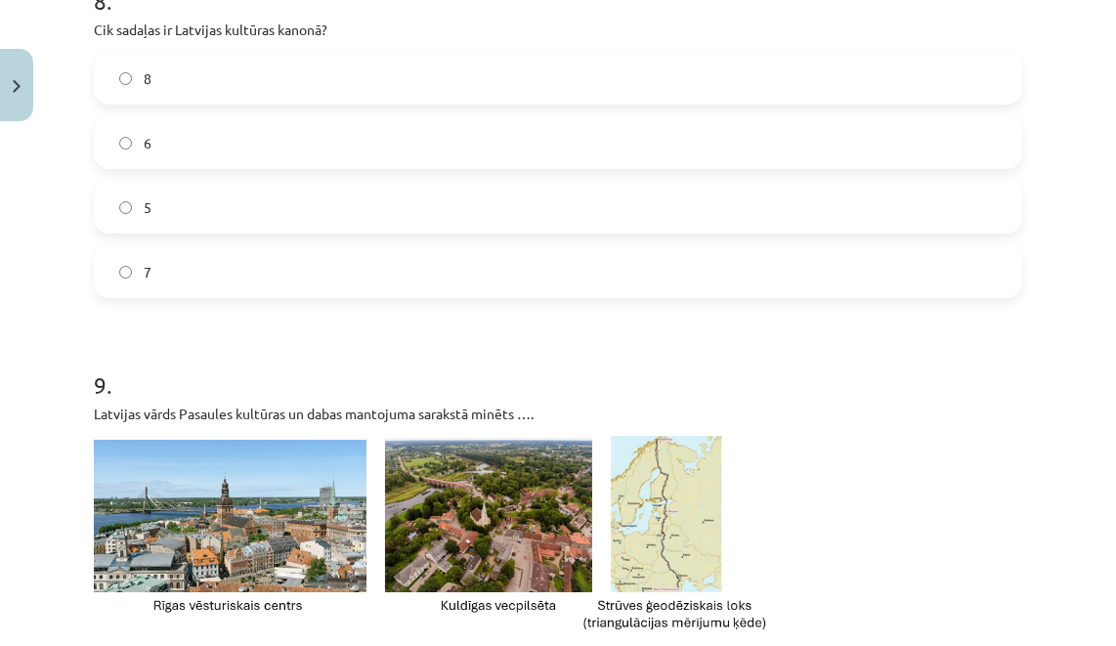
scroll to position [3135, 0]
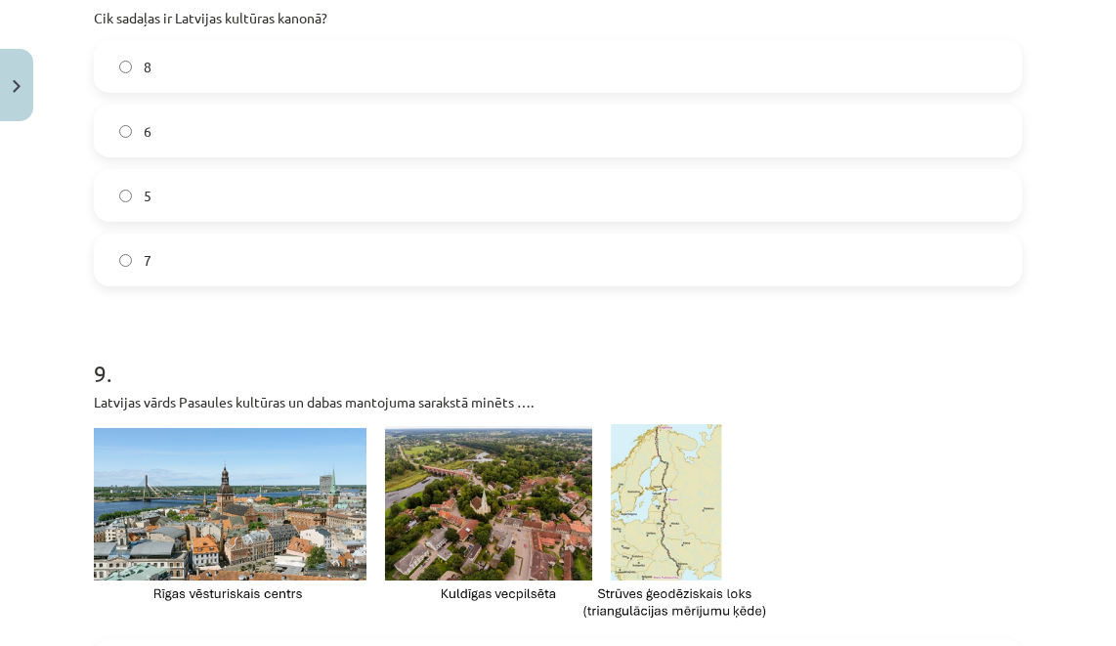
click at [191, 254] on label "7" at bounding box center [558, 259] width 924 height 49
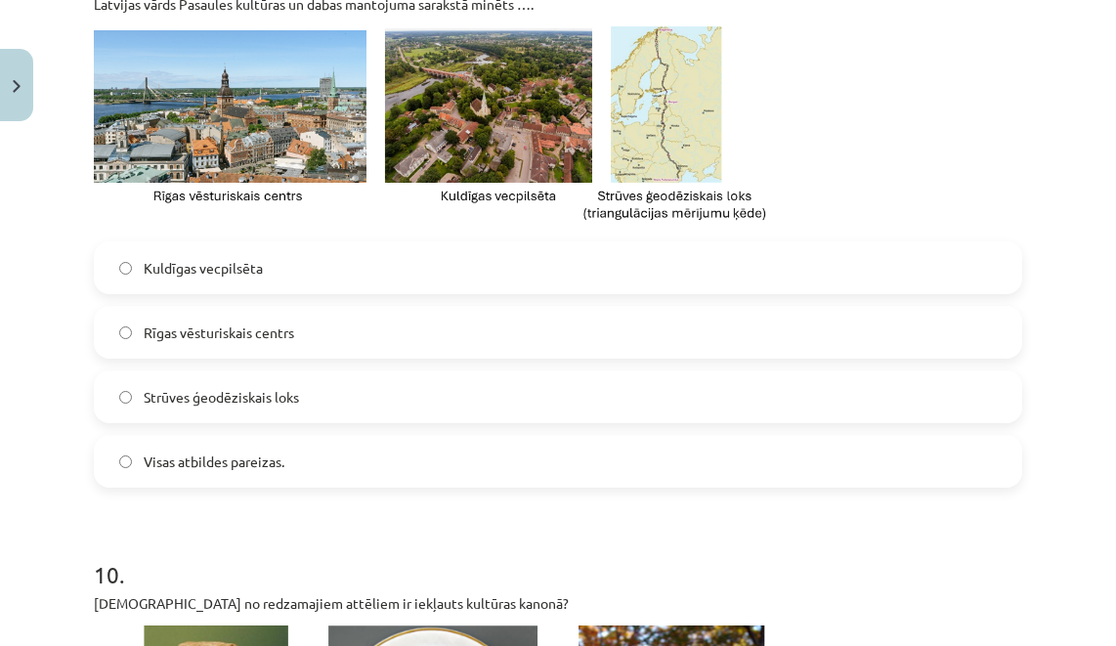
scroll to position [3526, 0]
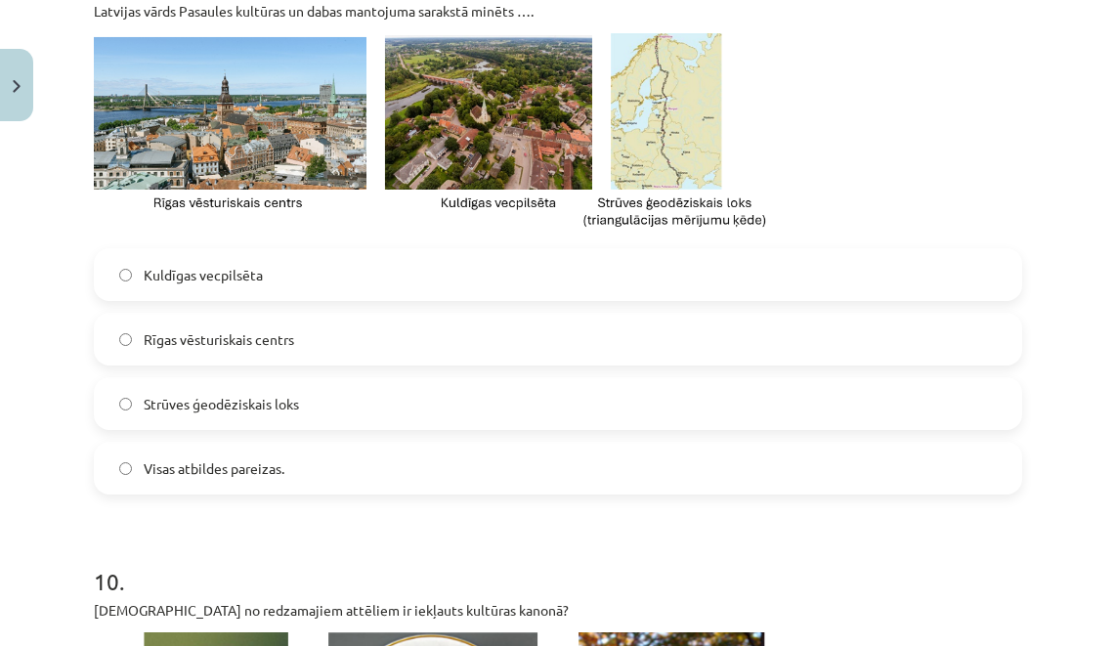
click at [203, 455] on label "Visas atbildes pareizas." at bounding box center [558, 468] width 924 height 49
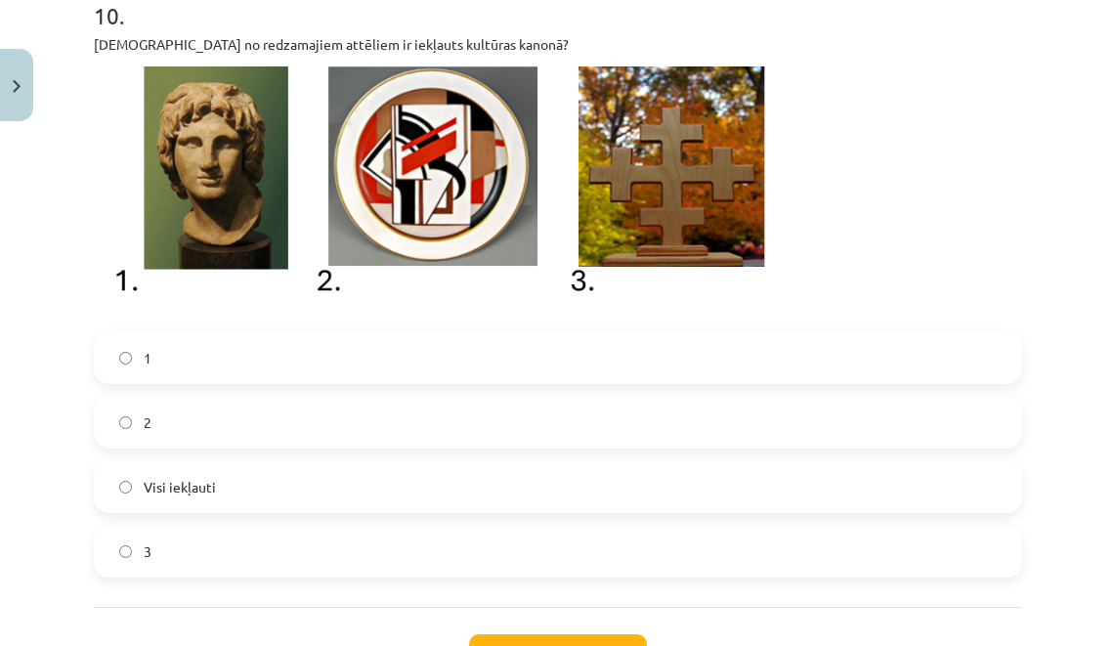
scroll to position [4094, 0]
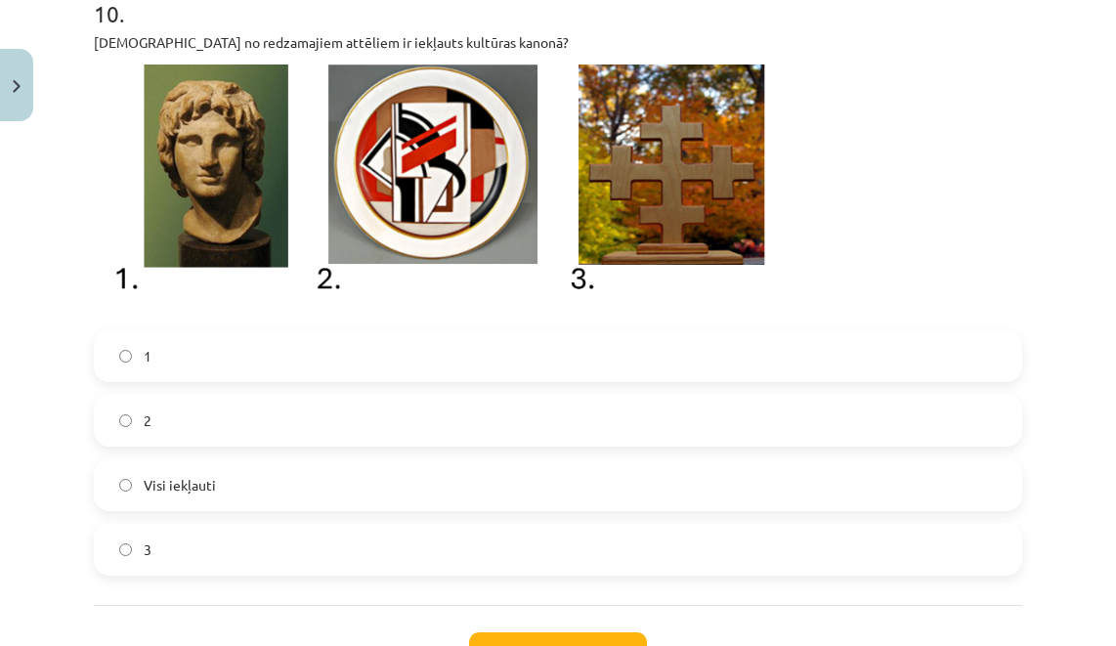
click at [209, 430] on label "2" at bounding box center [558, 420] width 924 height 49
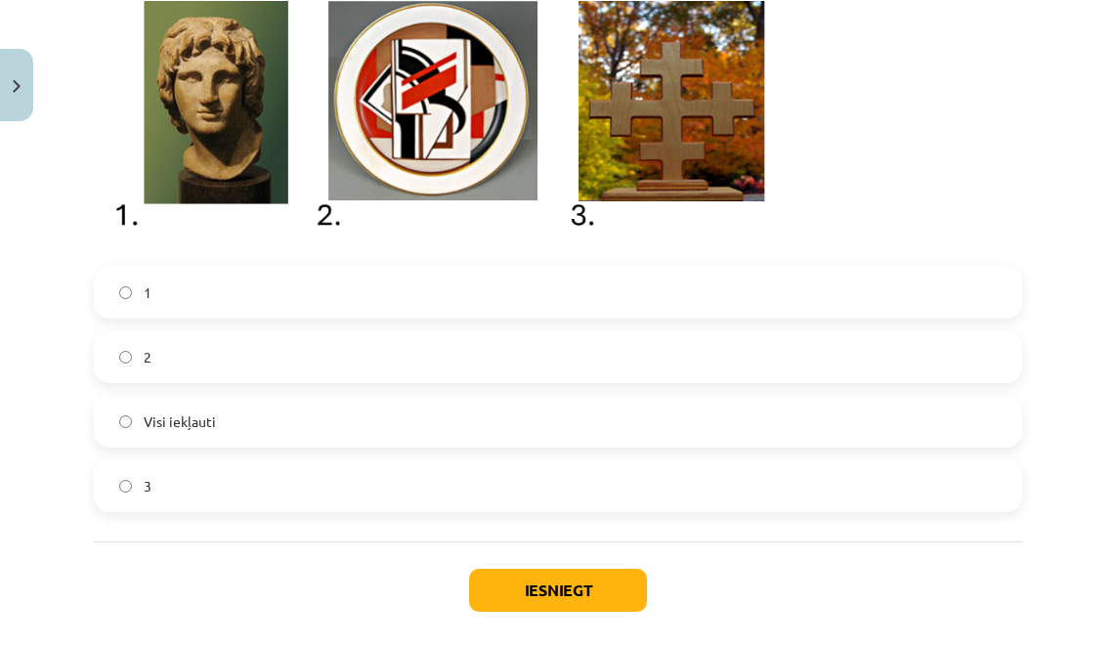
scroll to position [4181, 0]
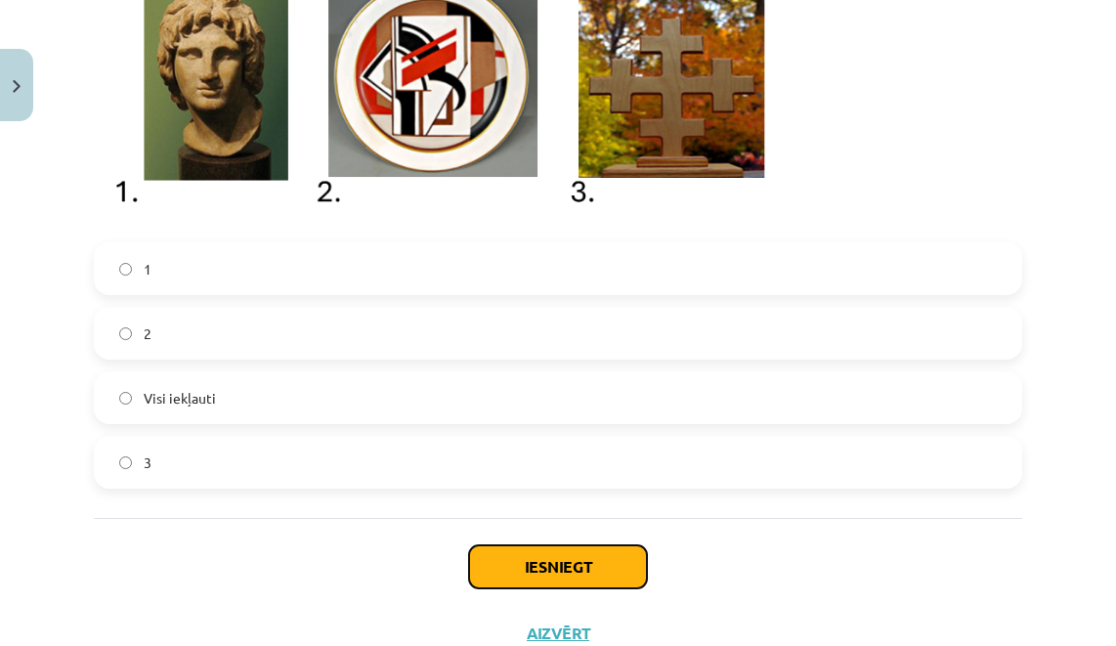
click at [541, 557] on button "Iesniegt" at bounding box center [558, 566] width 178 height 43
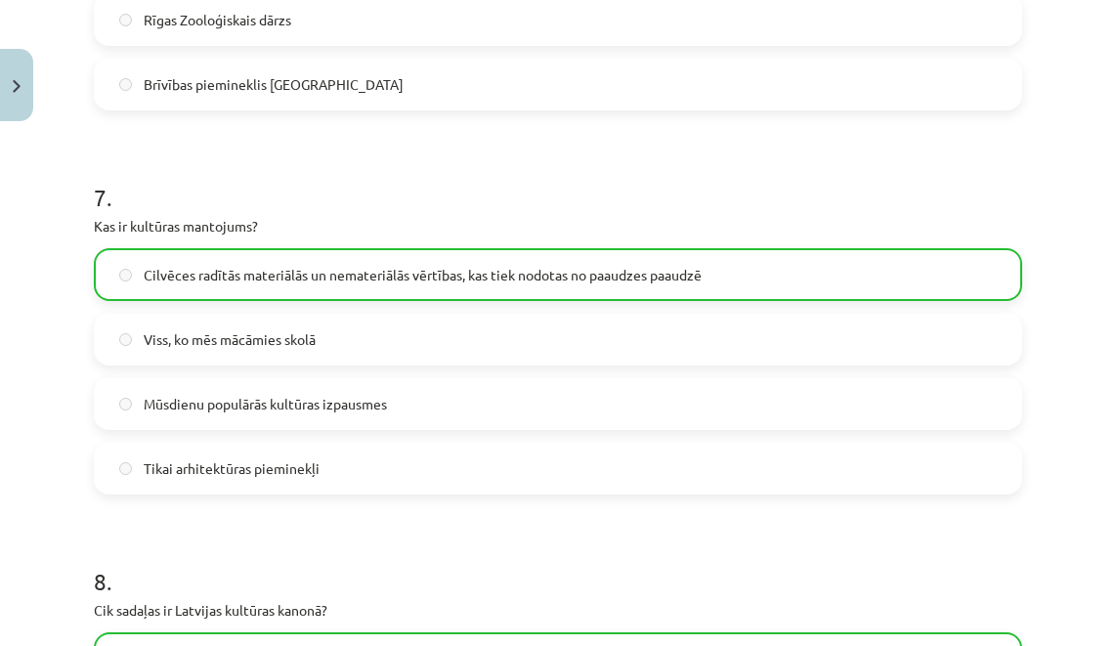
scroll to position [4313, 0]
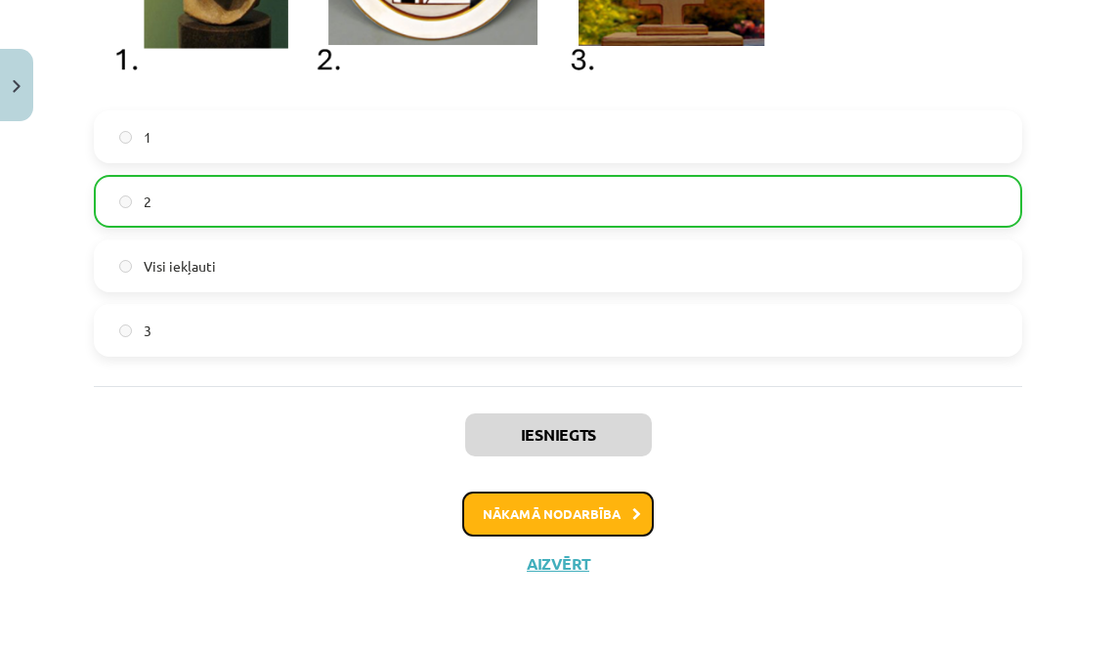
click at [622, 502] on button "Nākamā nodarbība" at bounding box center [558, 513] width 192 height 45
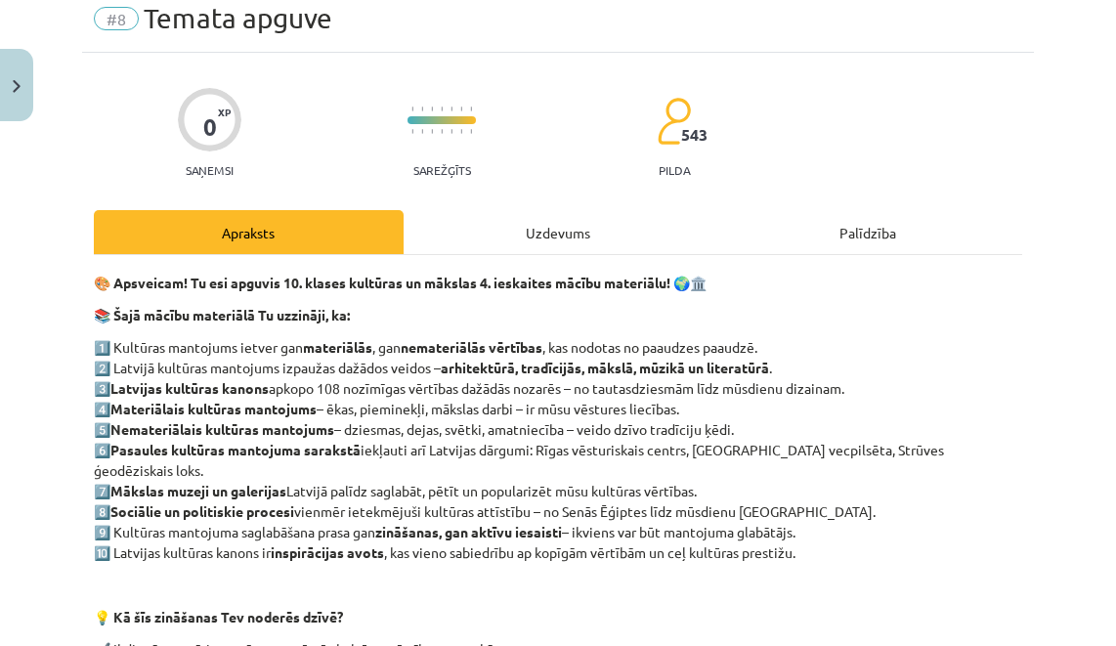
scroll to position [49, 0]
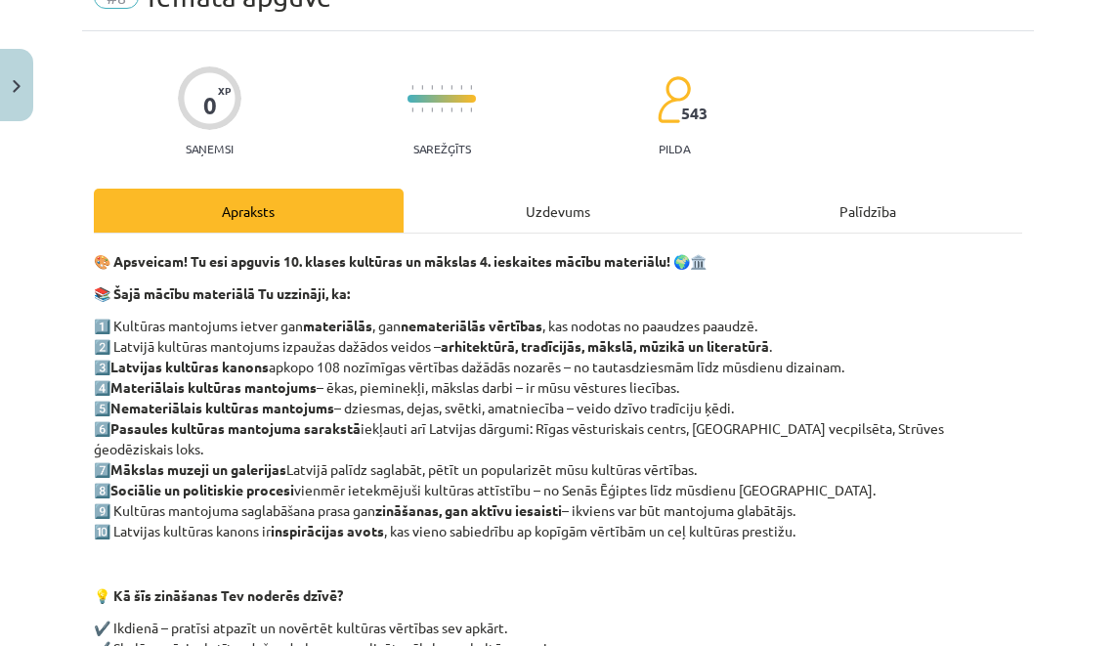
click at [559, 213] on div "Uzdevums" at bounding box center [559, 211] width 310 height 44
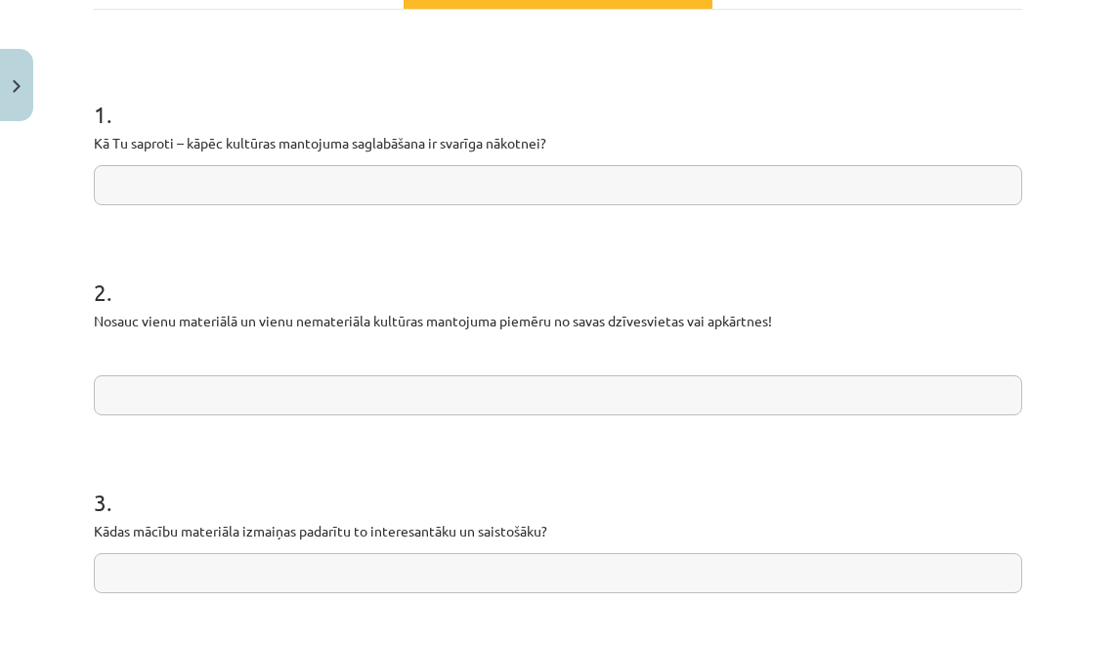
scroll to position [321, 0]
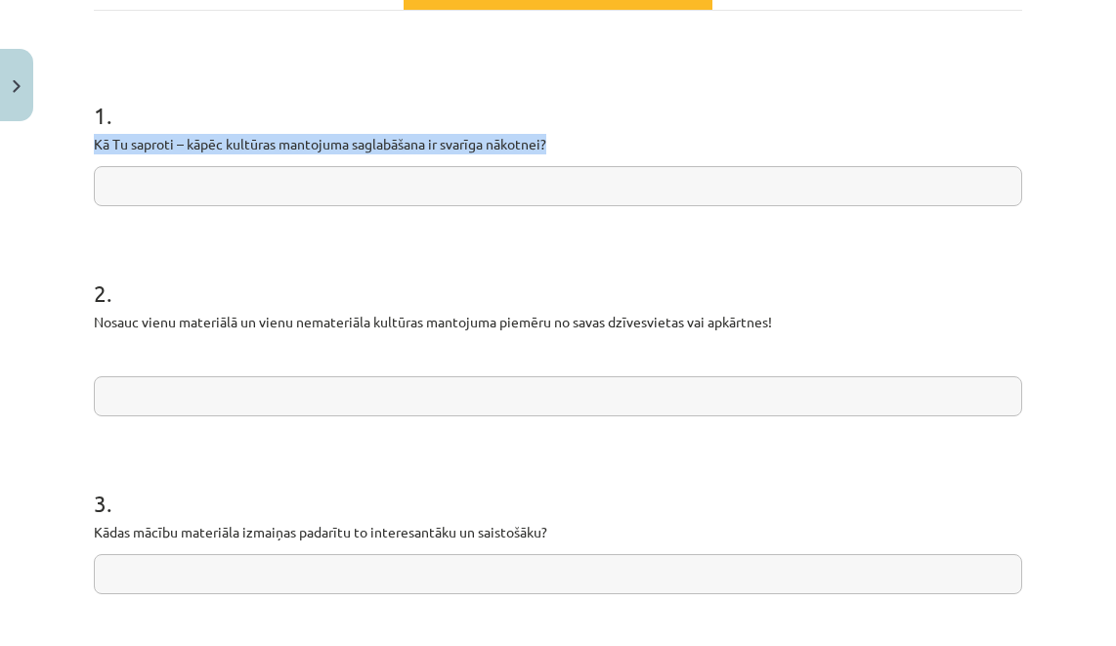
drag, startPoint x: 85, startPoint y: 133, endPoint x: 660, endPoint y: 136, distance: 574.5
click at [660, 136] on div "0 XP Saņemsi Sarežģīts 543 pilda Apraksts Uzdevums Palīdzība 1 . Kā Tu saproti …" at bounding box center [558, 546] width 952 height 1476
copy p "Kā Tu saproti – kāpēc kultūras mantojuma saglabāšana ir svarīga nākotnei?"
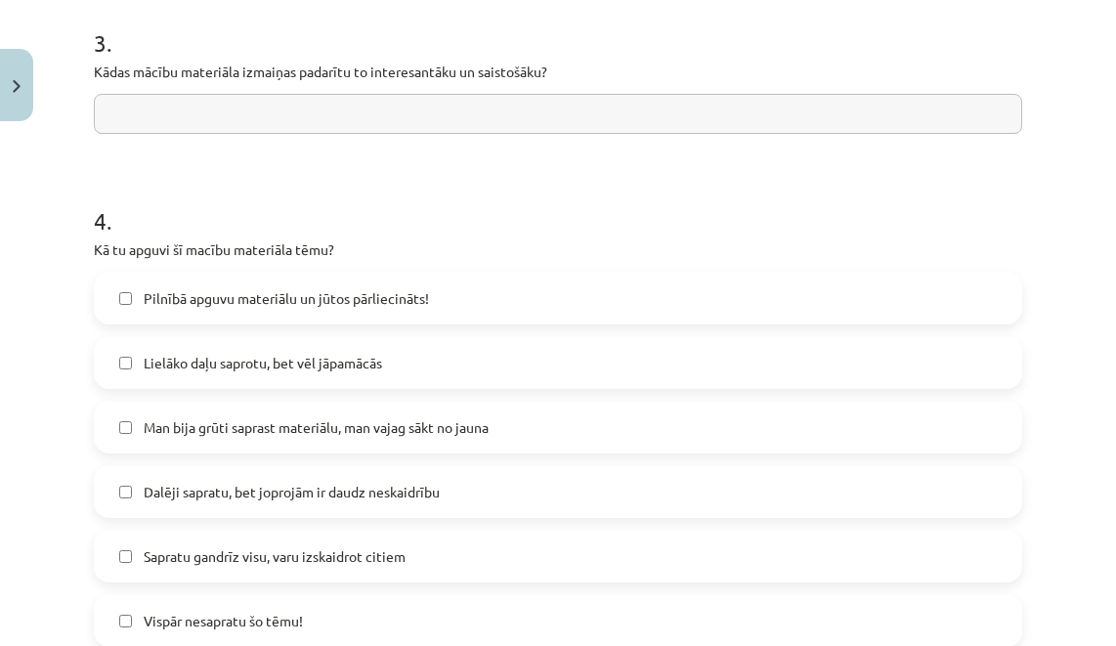
scroll to position [703, 0]
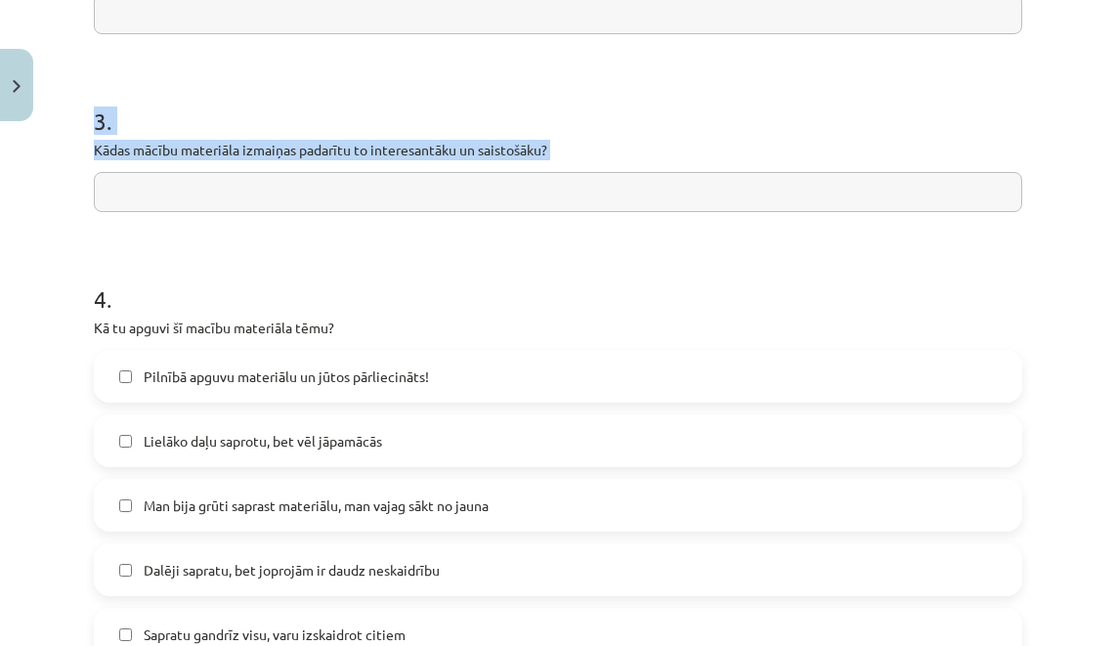
drag, startPoint x: 89, startPoint y: 296, endPoint x: 450, endPoint y: 234, distance: 366.7
click at [450, 234] on div "0 XP Saņemsi Sarežģīts 543 pilda Apraksts Uzdevums Palīdzība 1 . Kā Tu saproti …" at bounding box center [558, 164] width 952 height 1476
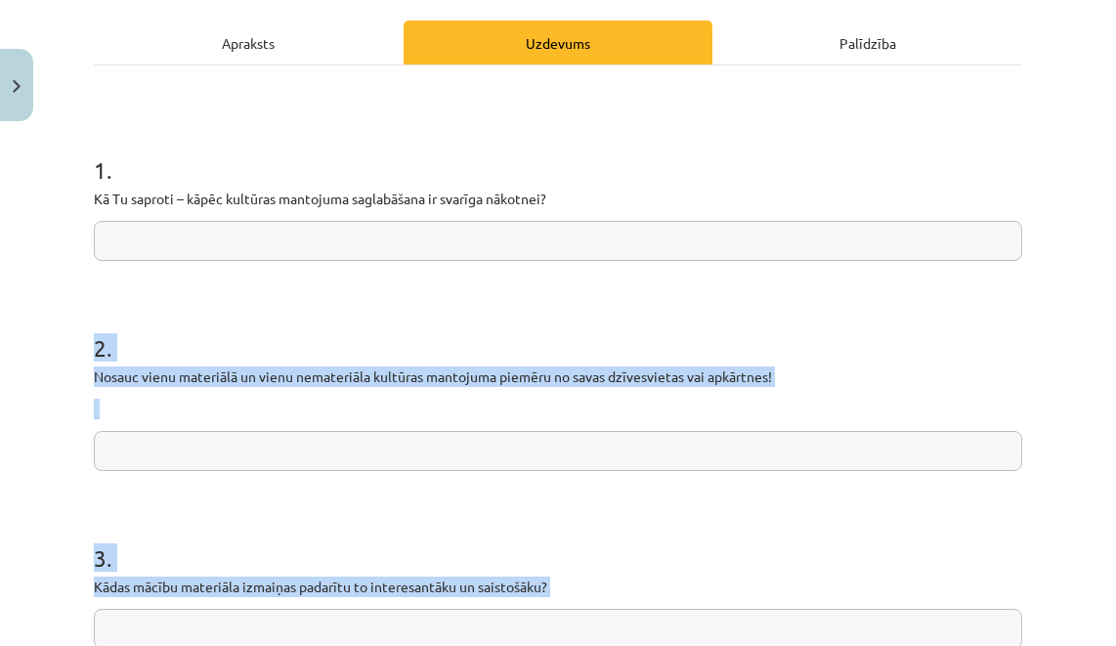
scroll to position [268, 0]
click at [416, 161] on h1 "1 ." at bounding box center [558, 151] width 928 height 61
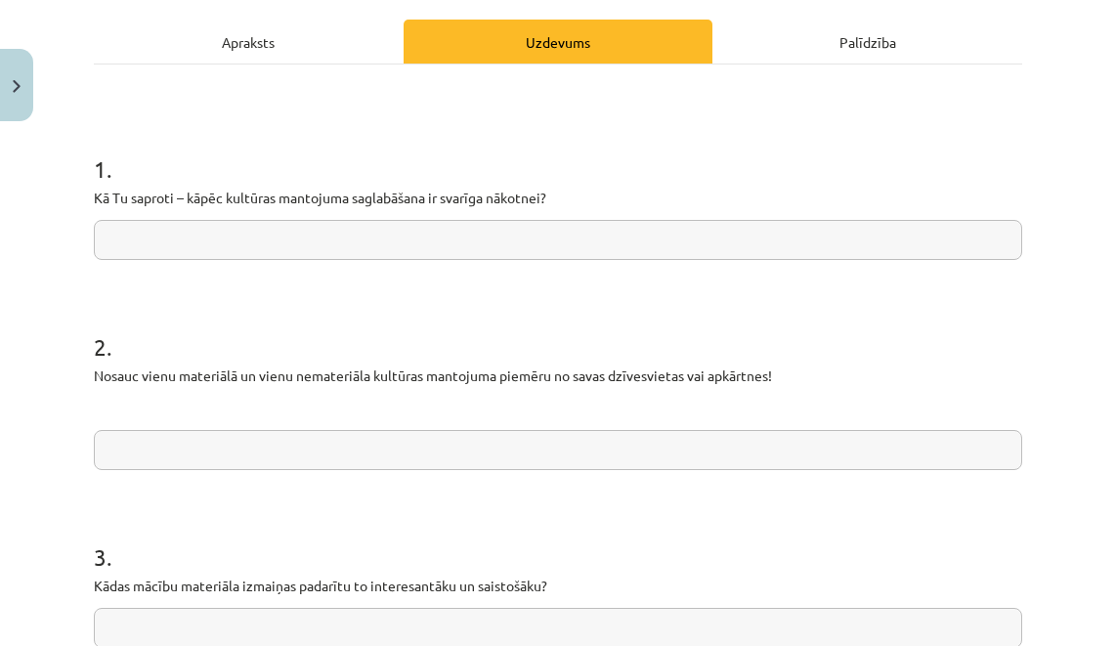
click at [263, 250] on input "text" at bounding box center [558, 240] width 928 height 40
paste input "**********"
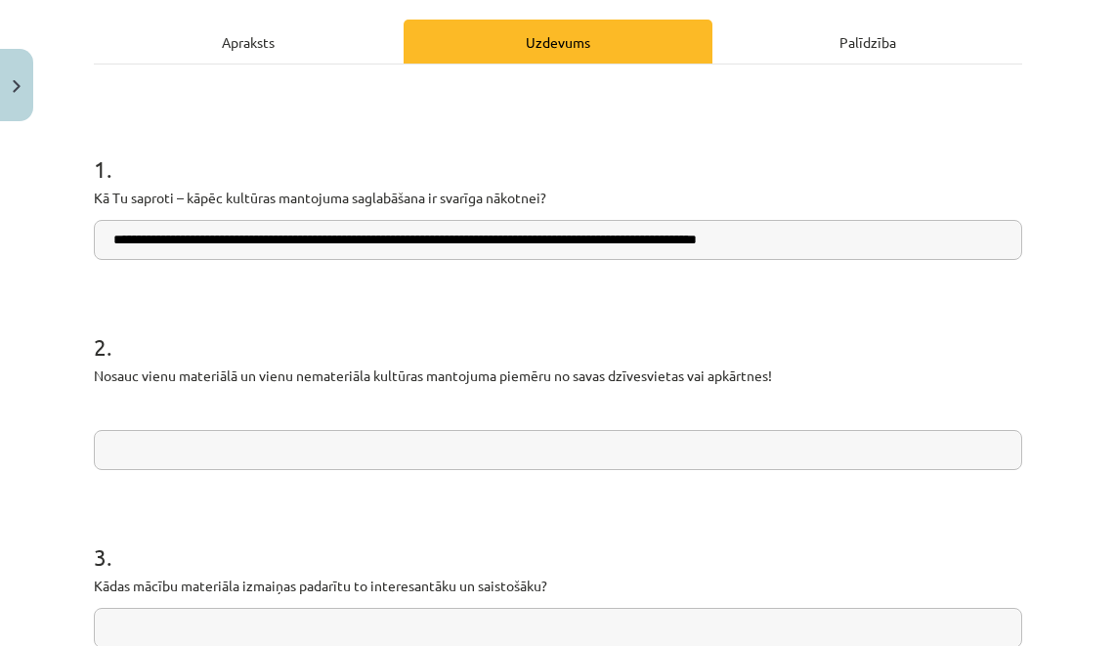
type input "**********"
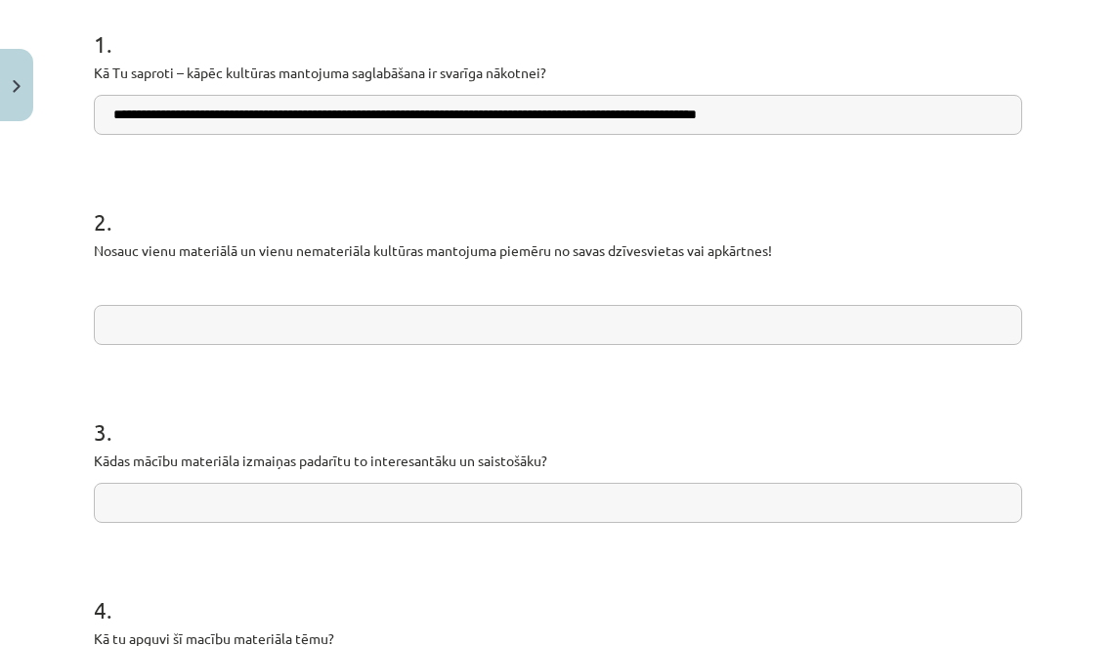
scroll to position [417, 0]
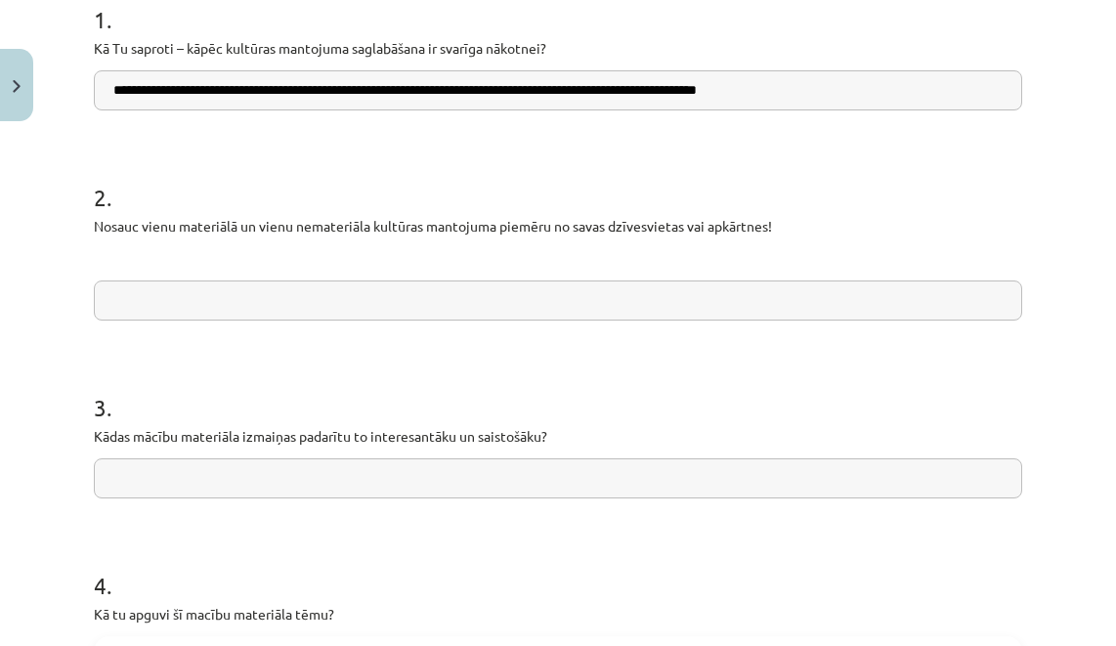
click at [288, 297] on input "text" at bounding box center [558, 300] width 928 height 40
paste input "**********"
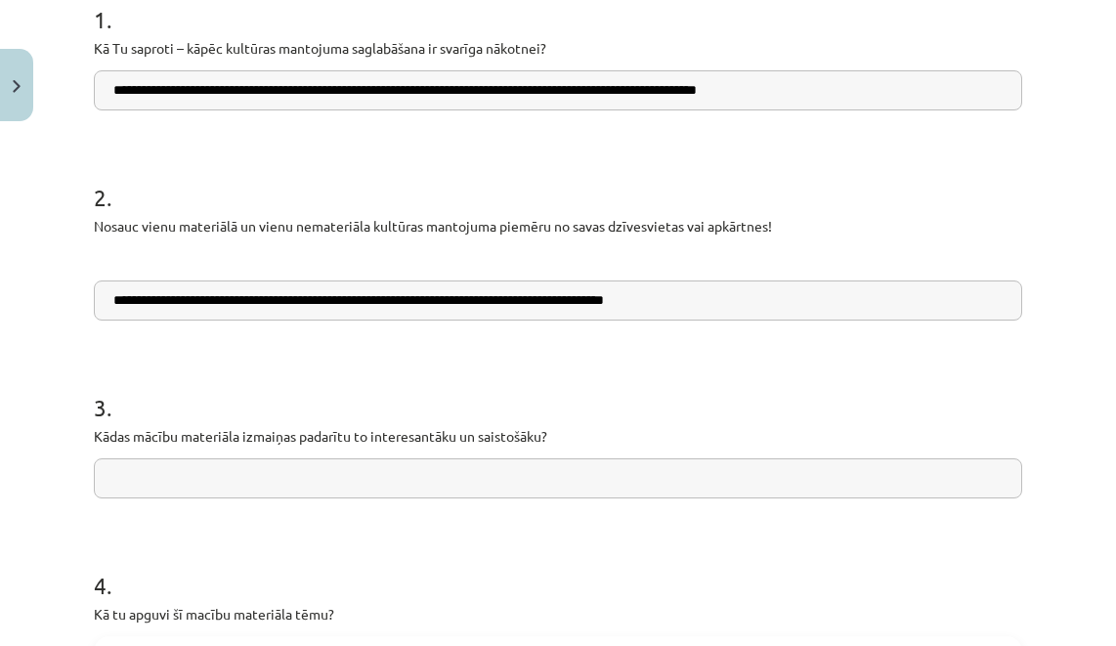
type input "**********"
click at [373, 489] on input "text" at bounding box center [558, 478] width 928 height 40
paste input "**********"
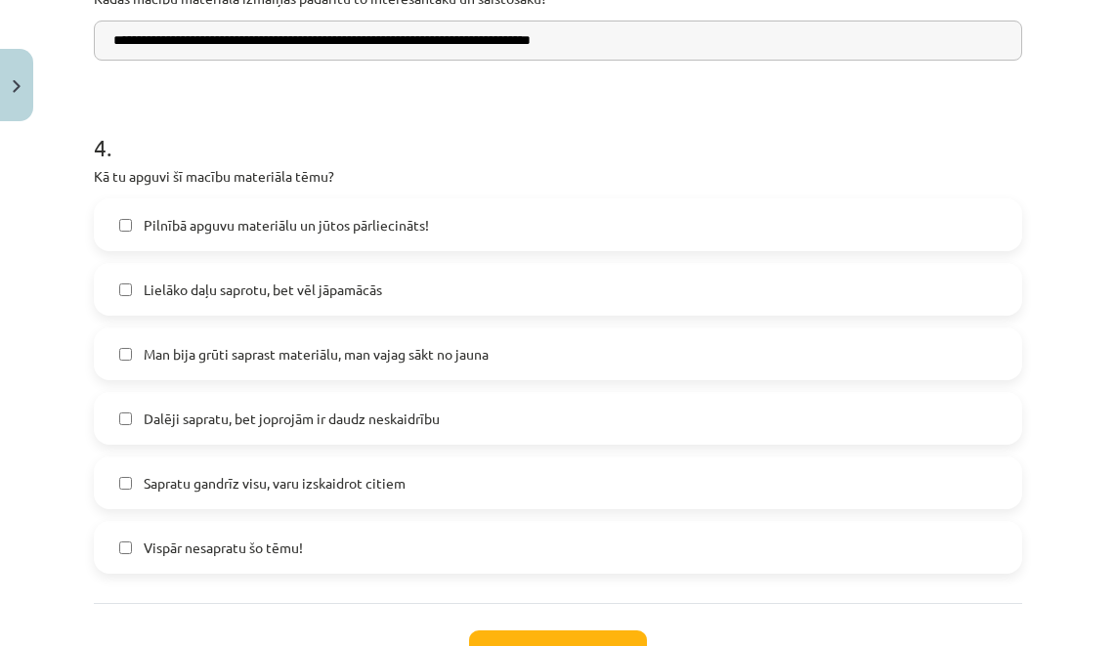
scroll to position [863, 0]
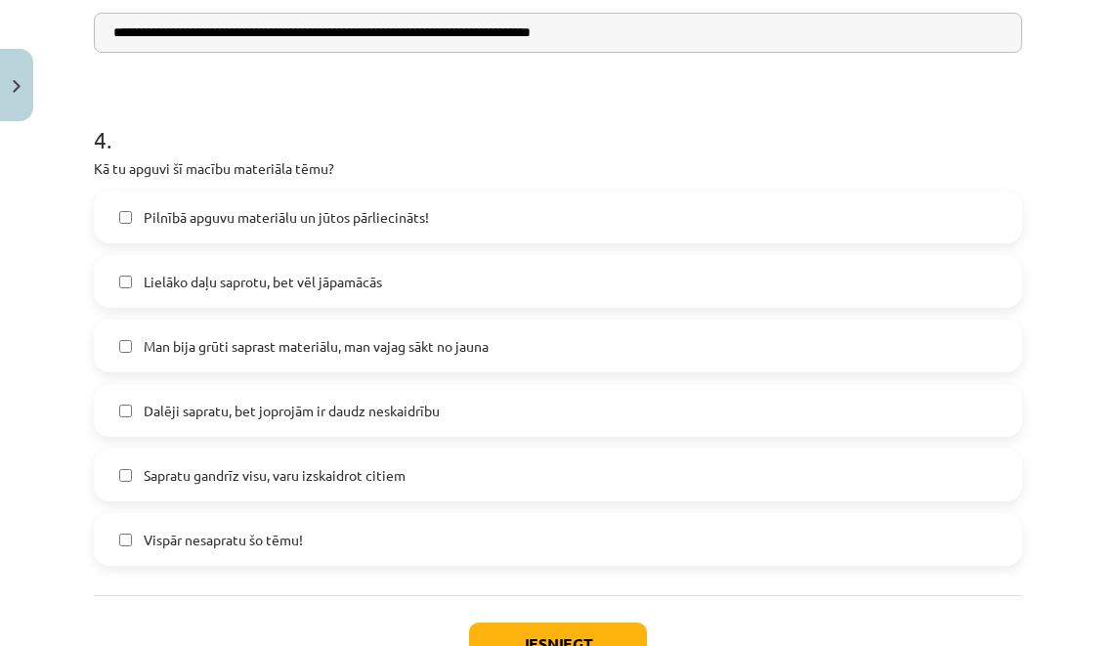
type input "**********"
click at [349, 278] on span "Lielāko daļu saprotu, bet vēl jāpamācās" at bounding box center [263, 282] width 238 height 21
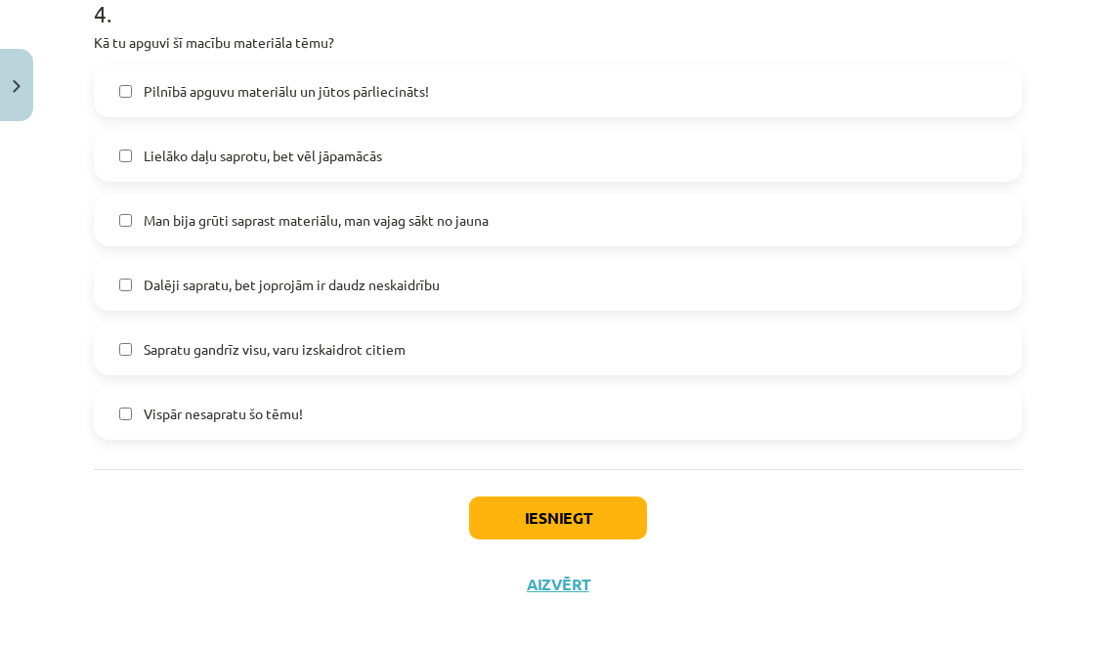
scroll to position [1009, 0]
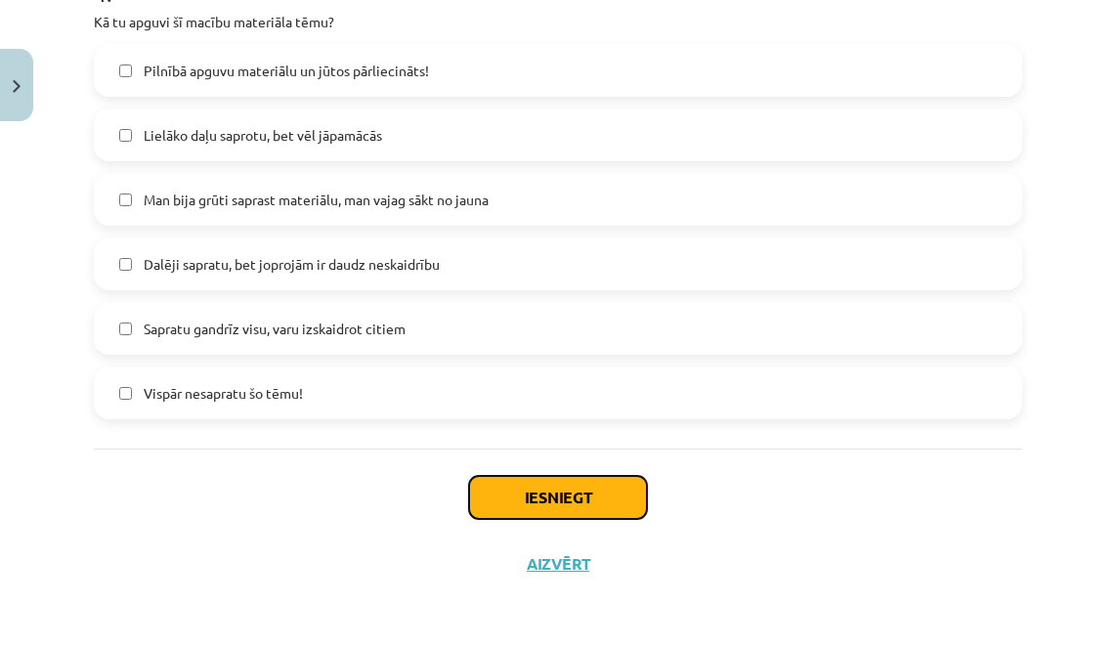
click at [576, 489] on button "Iesniegt" at bounding box center [558, 497] width 178 height 43
